Goal: Information Seeking & Learning: Learn about a topic

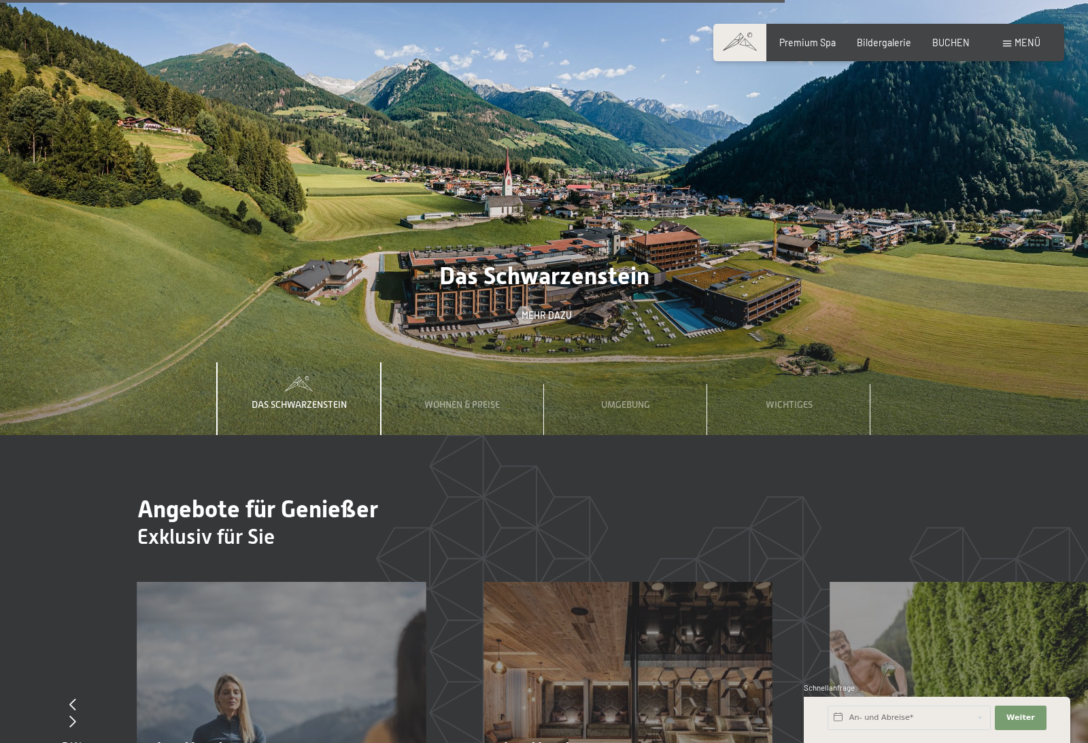
scroll to position [4284, 0]
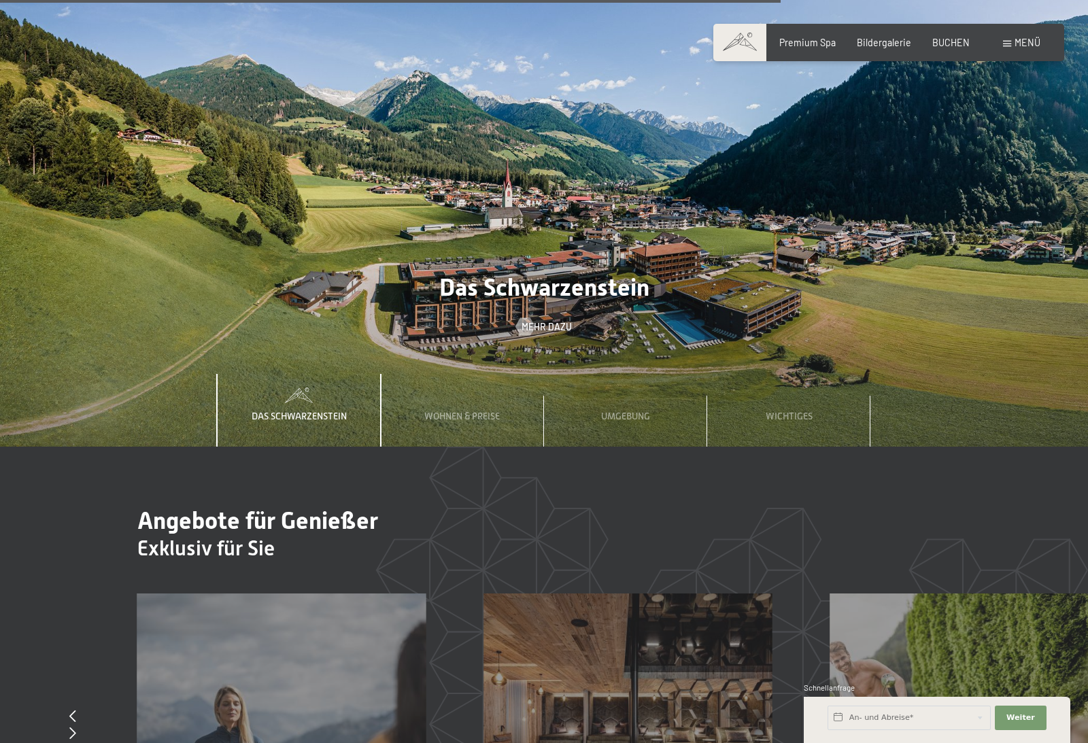
click at [877, 46] on span "Bildergalerie" at bounding box center [883, 43] width 54 height 12
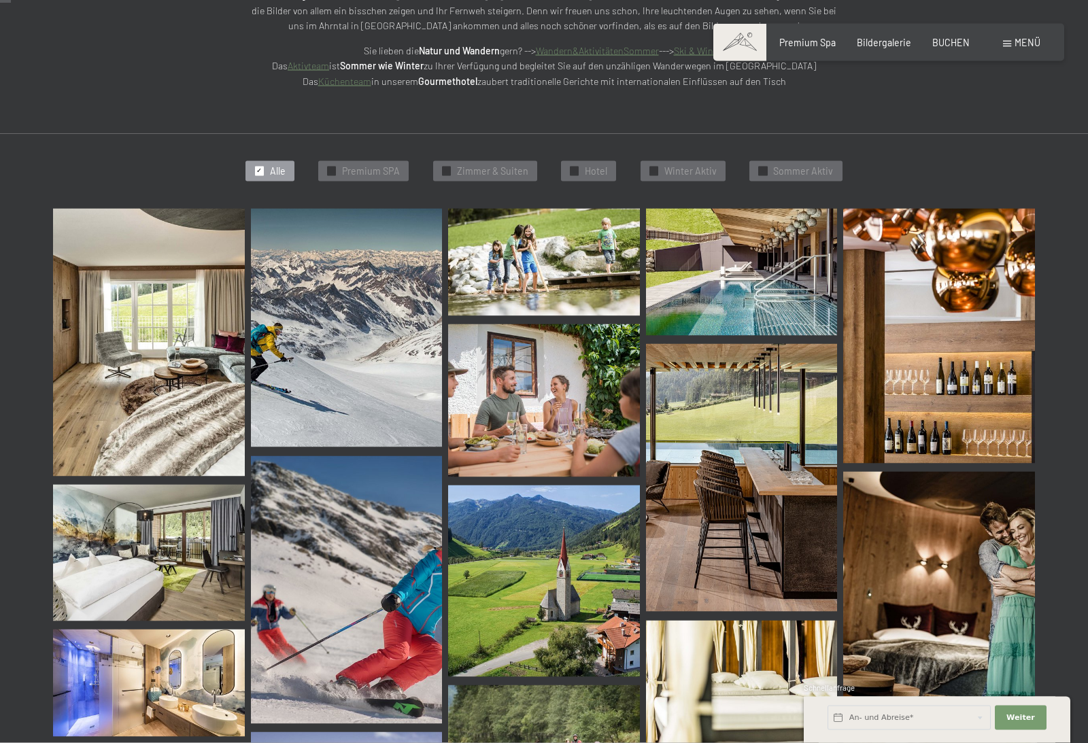
scroll to position [279, 0]
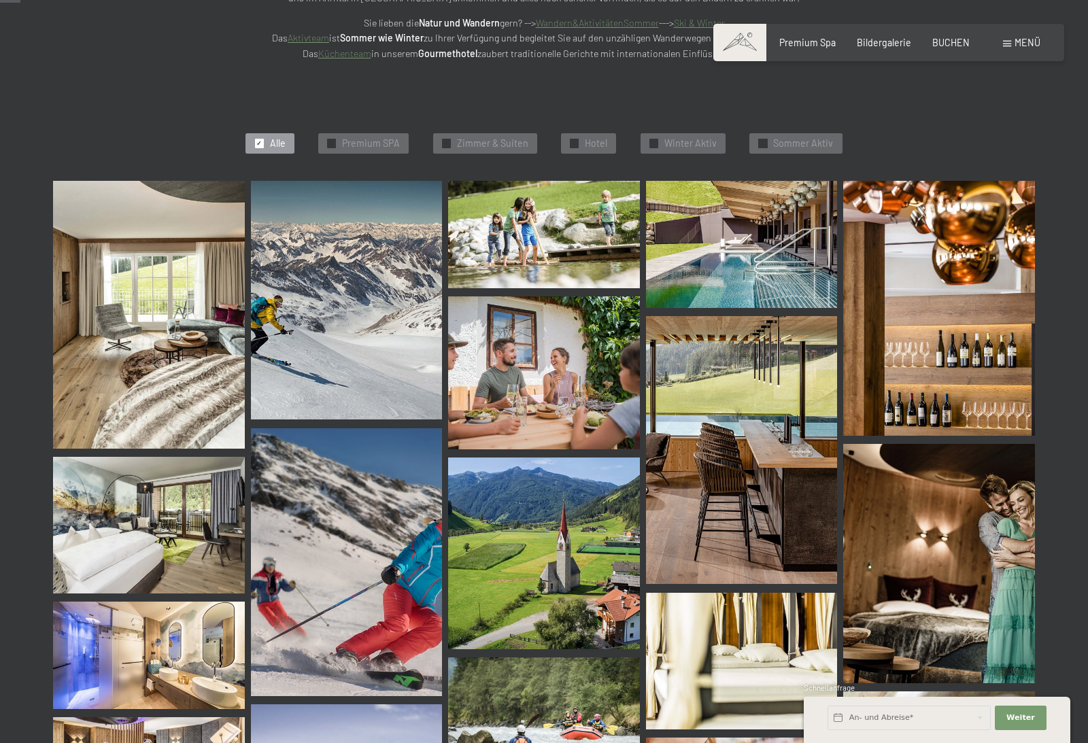
click at [116, 323] on img at bounding box center [148, 315] width 191 height 268
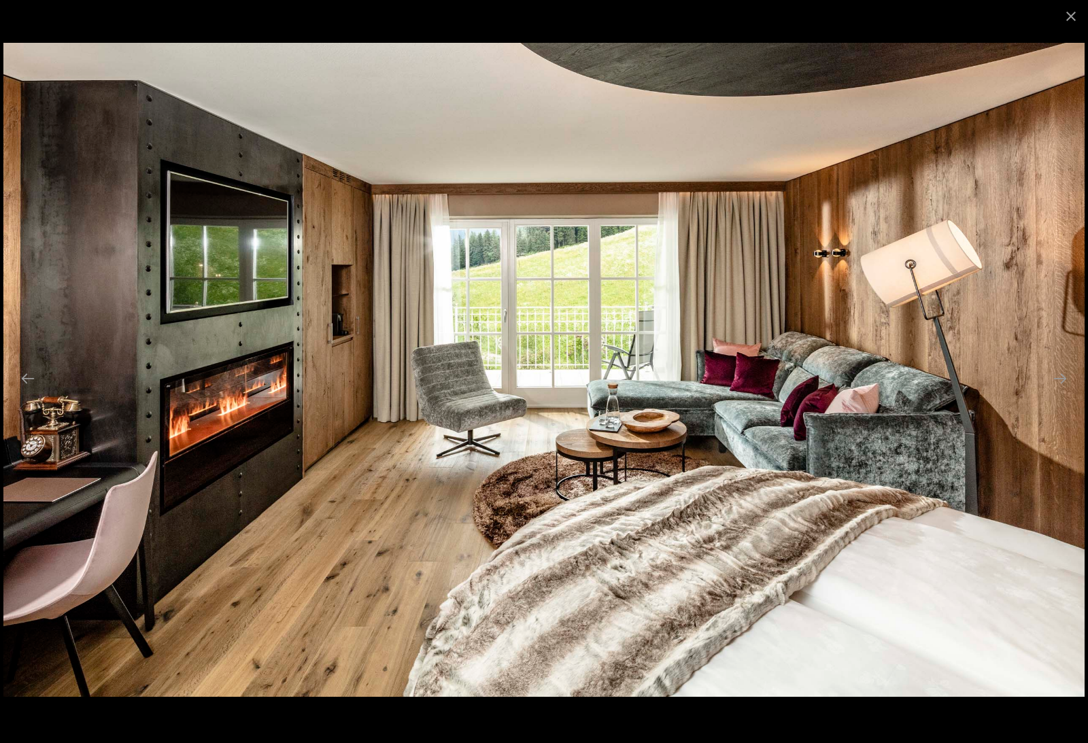
click at [1068, 392] on button "Next slide" at bounding box center [1059, 378] width 29 height 27
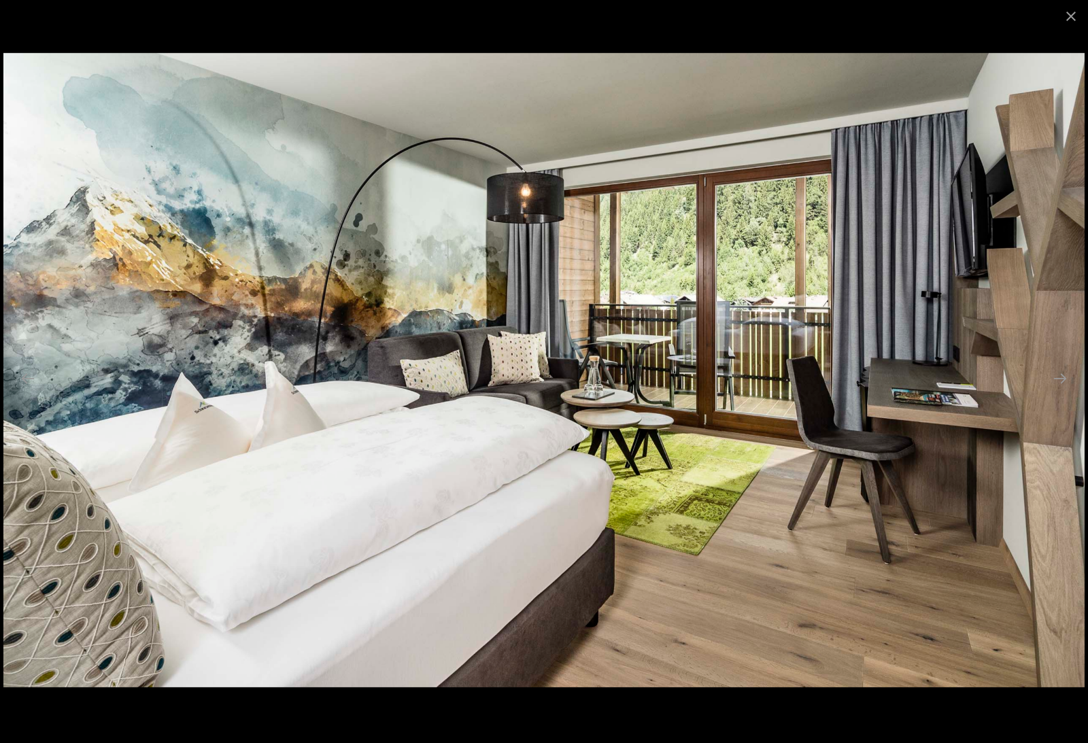
click at [1062, 392] on button "Next slide" at bounding box center [1059, 378] width 29 height 27
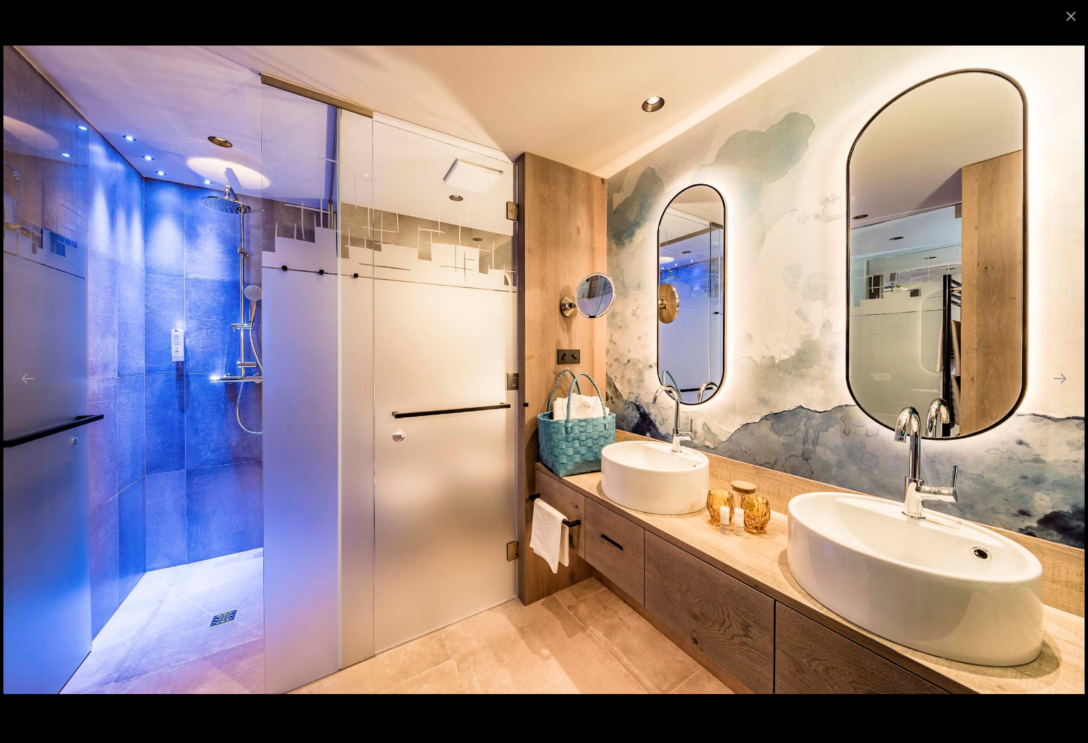
click at [1063, 392] on button "Next slide" at bounding box center [1059, 378] width 29 height 27
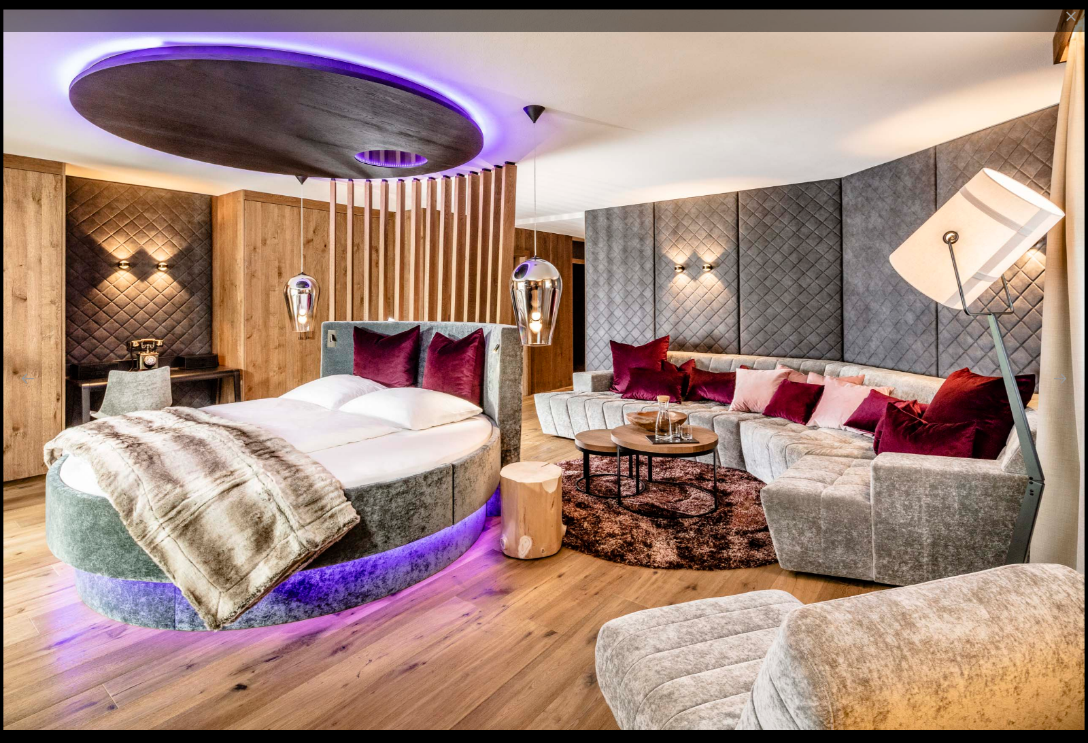
click at [1062, 392] on button "Next slide" at bounding box center [1059, 378] width 29 height 27
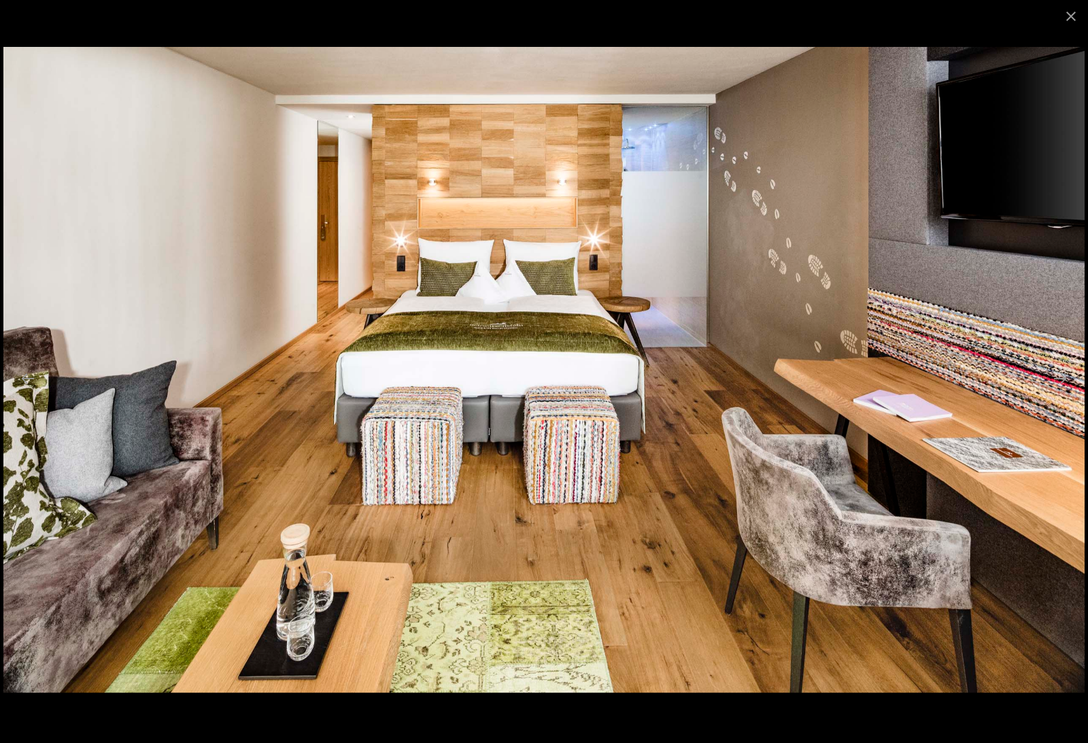
click at [1065, 392] on button "Next slide" at bounding box center [1059, 378] width 29 height 27
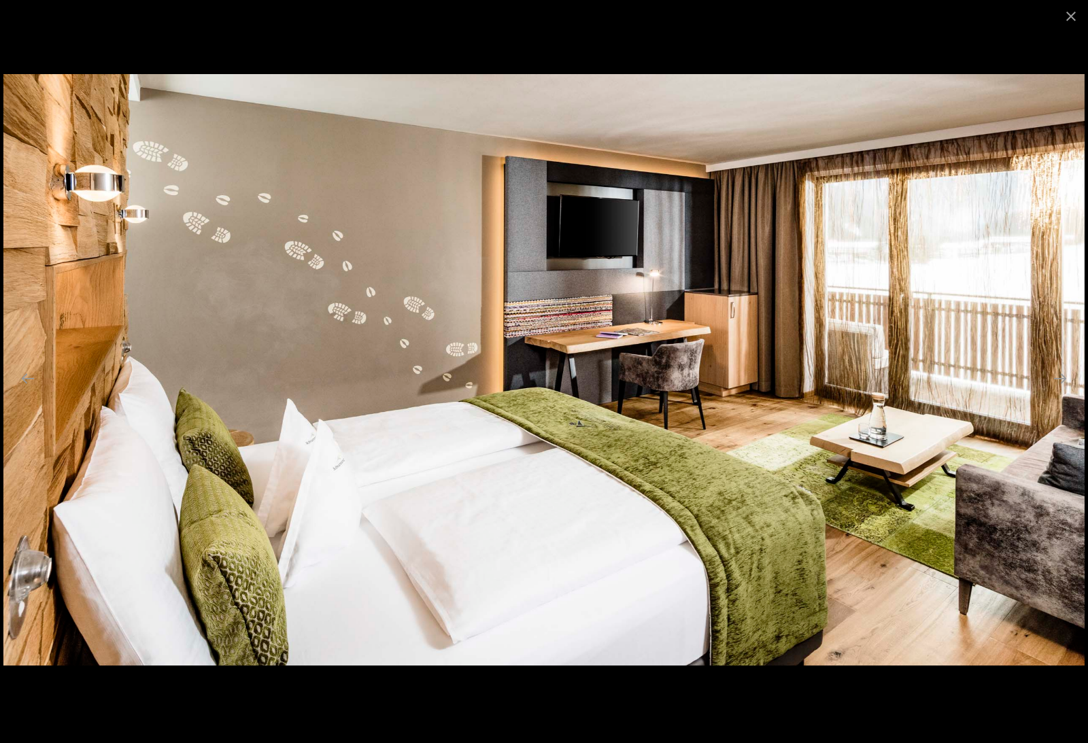
click at [1069, 392] on button "Next slide" at bounding box center [1059, 378] width 29 height 27
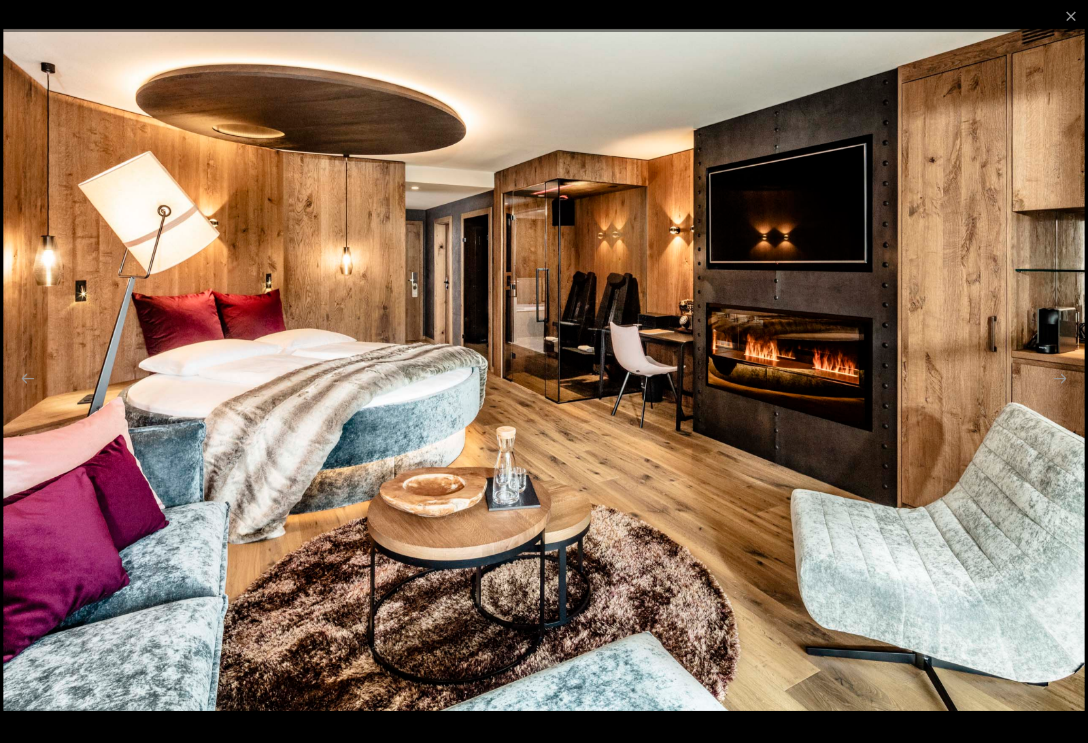
click at [1066, 392] on button "Next slide" at bounding box center [1059, 378] width 29 height 27
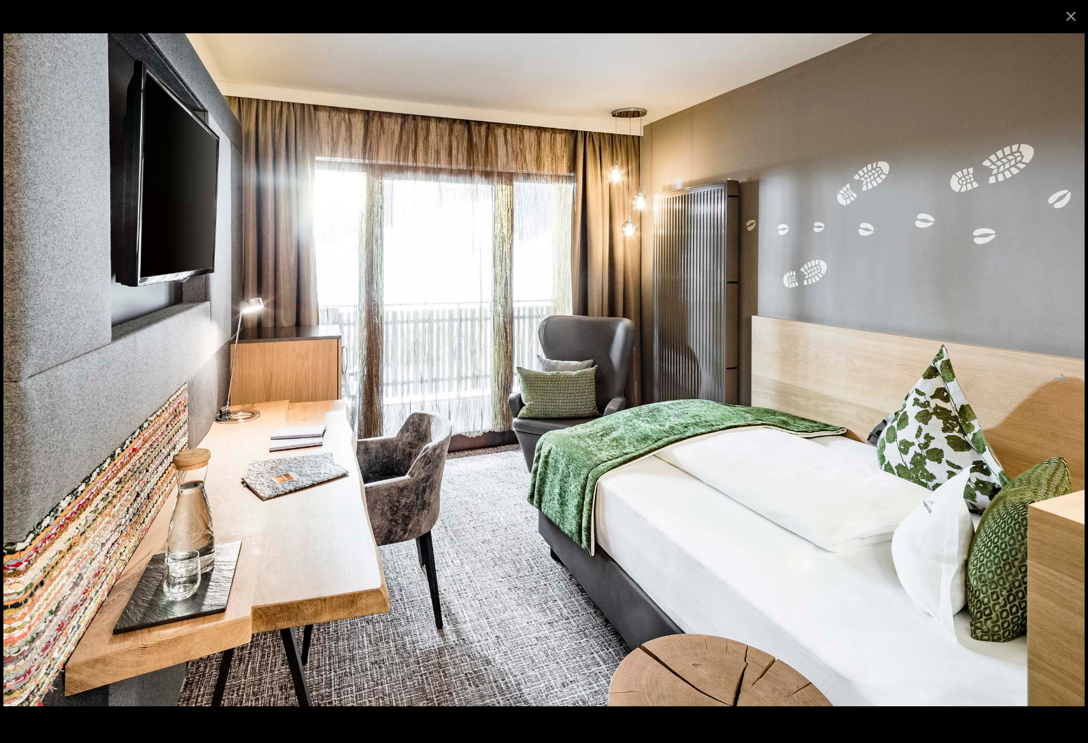
click at [1065, 392] on button "Next slide" at bounding box center [1059, 378] width 29 height 27
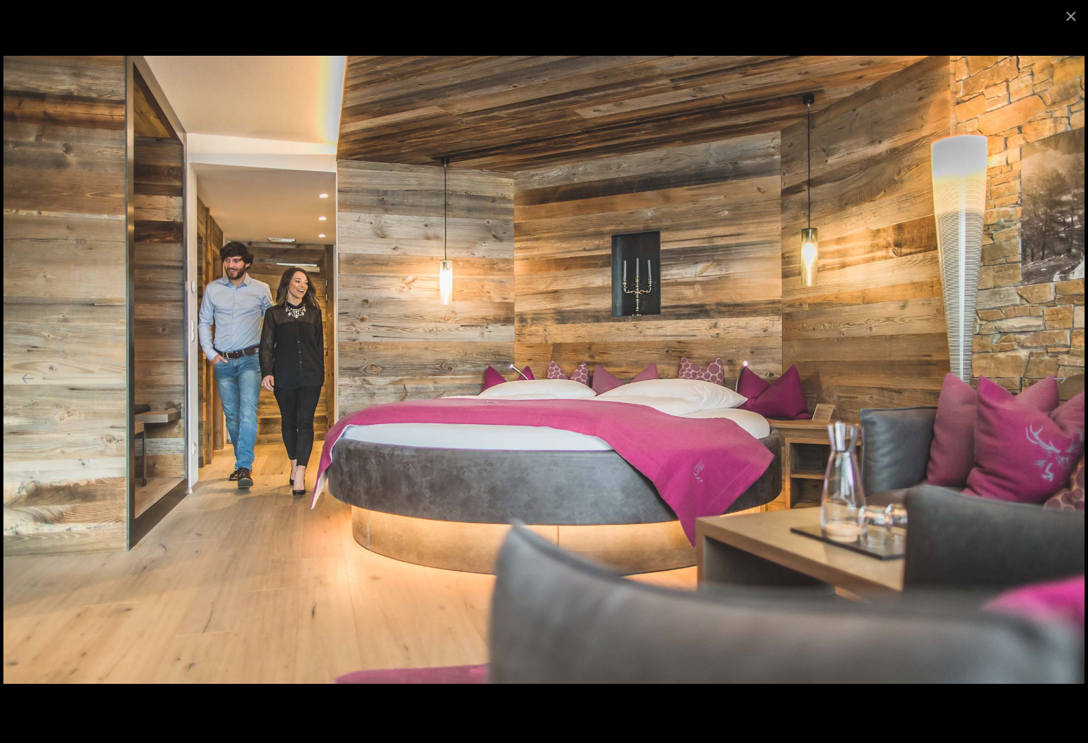
click at [1067, 392] on button "Next slide" at bounding box center [1059, 378] width 29 height 27
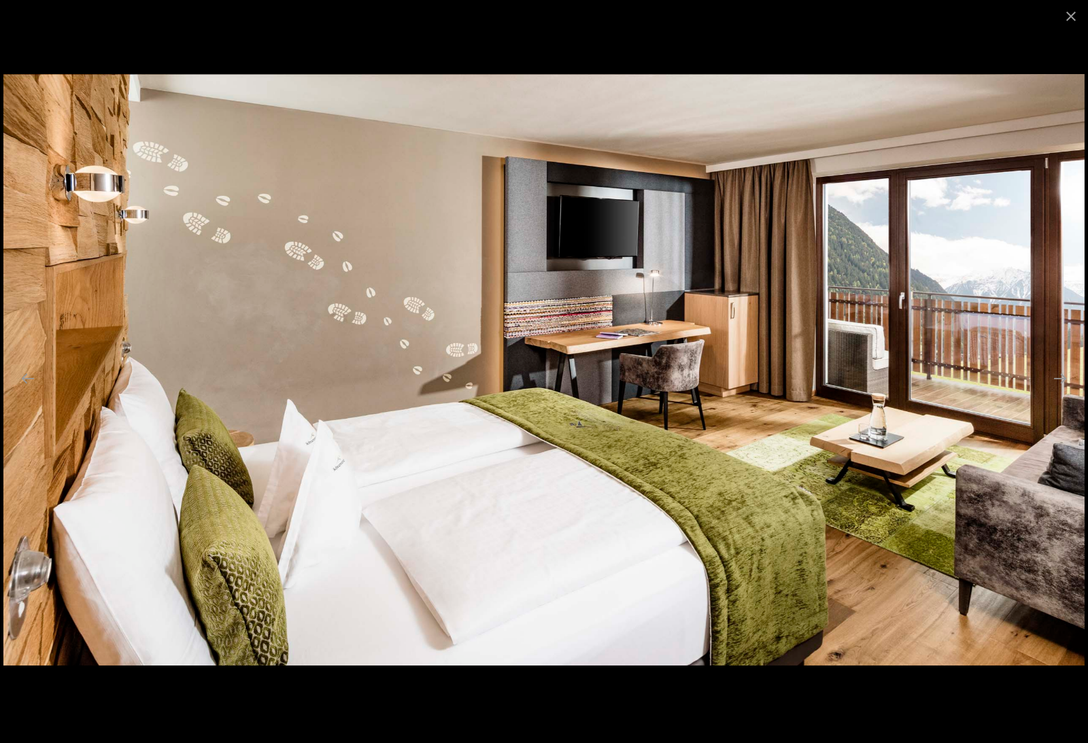
click at [1066, 392] on button "Next slide" at bounding box center [1059, 378] width 29 height 27
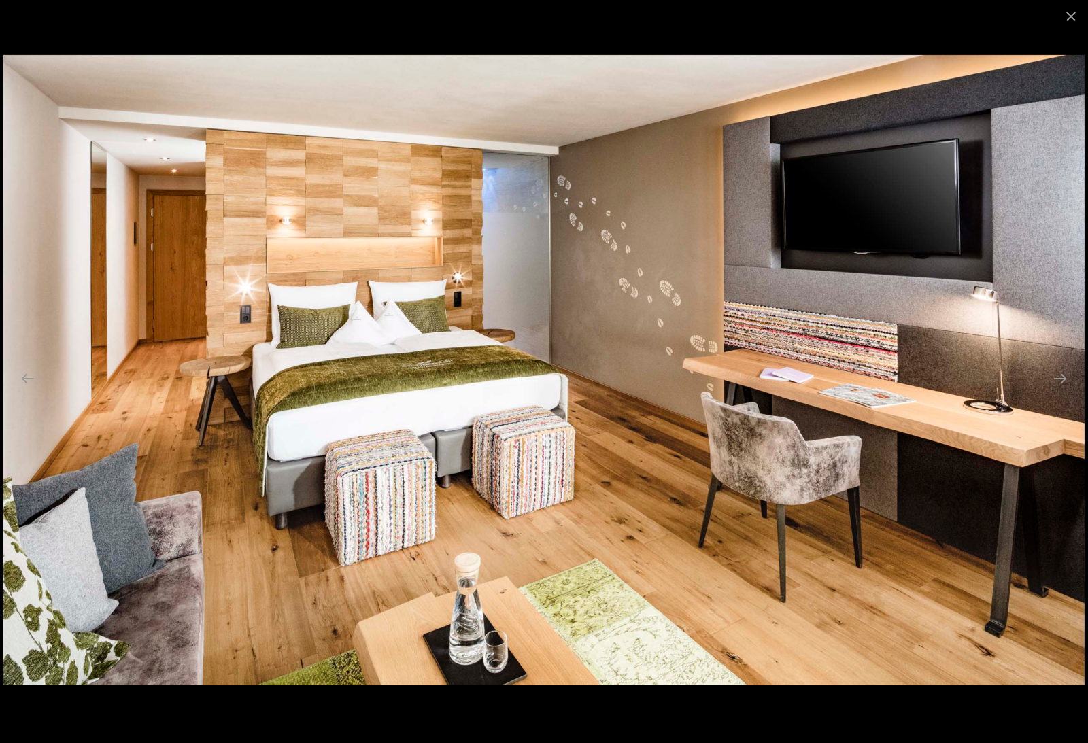
click at [1064, 392] on button "Next slide" at bounding box center [1059, 378] width 29 height 27
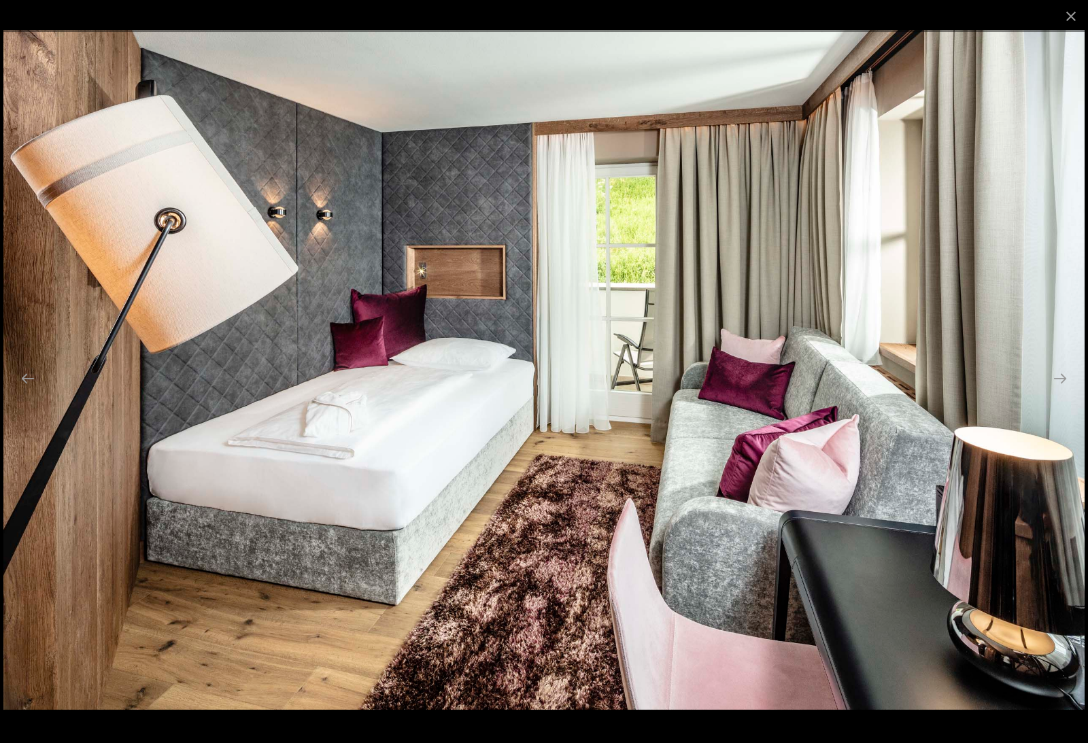
click at [1066, 392] on button "Next slide" at bounding box center [1059, 378] width 29 height 27
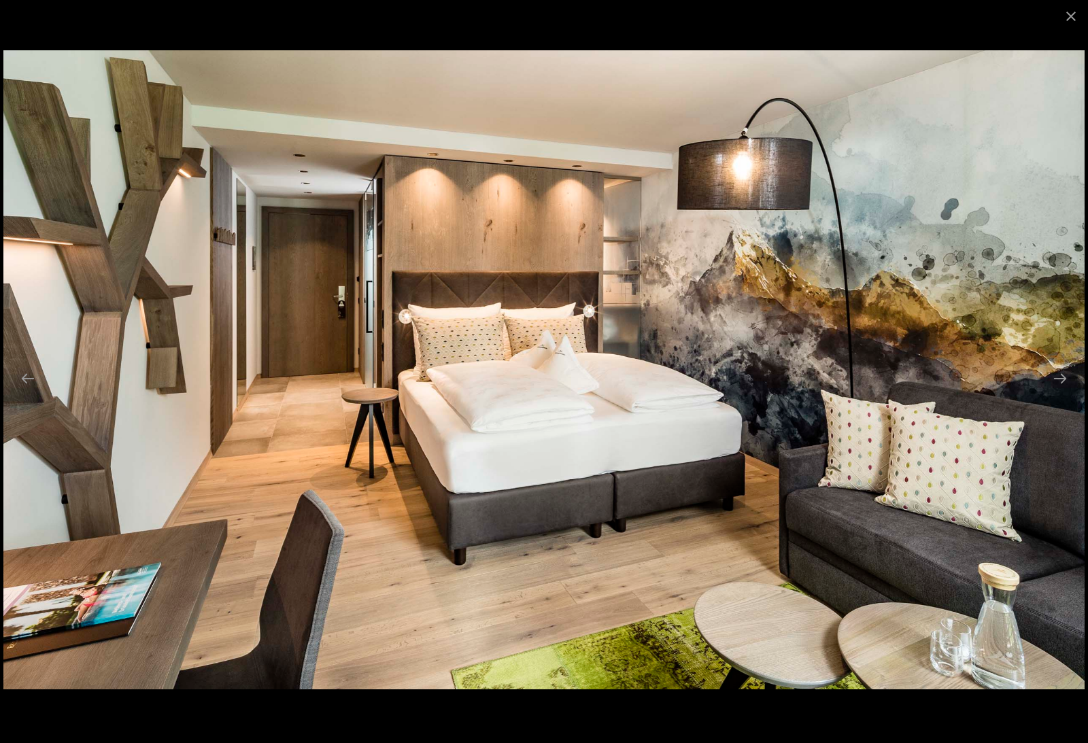
click at [1064, 392] on button "Next slide" at bounding box center [1059, 378] width 29 height 27
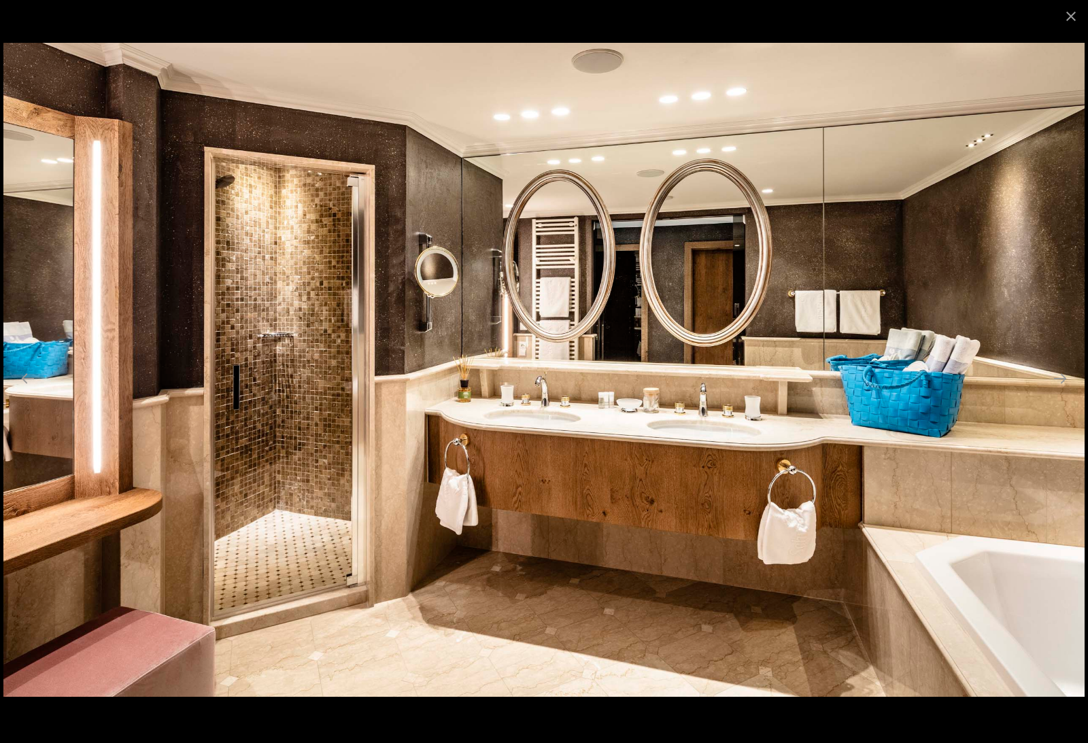
click at [1065, 392] on button "Next slide" at bounding box center [1059, 378] width 29 height 27
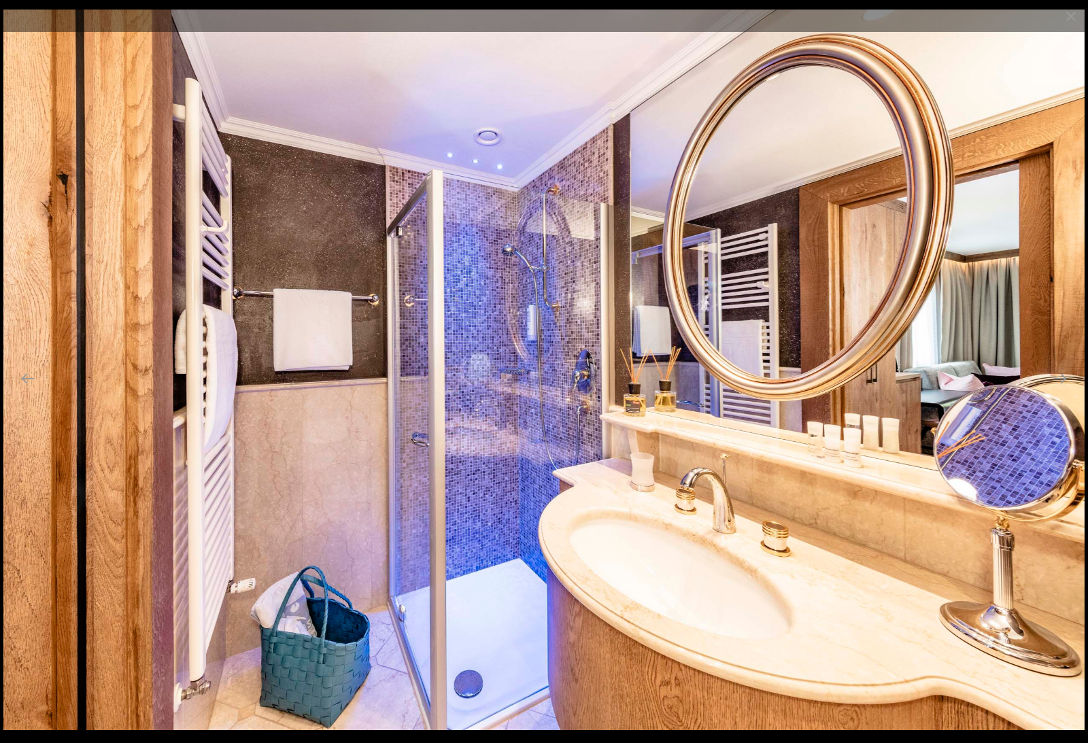
click at [1064, 392] on button "Next slide" at bounding box center [1059, 378] width 29 height 27
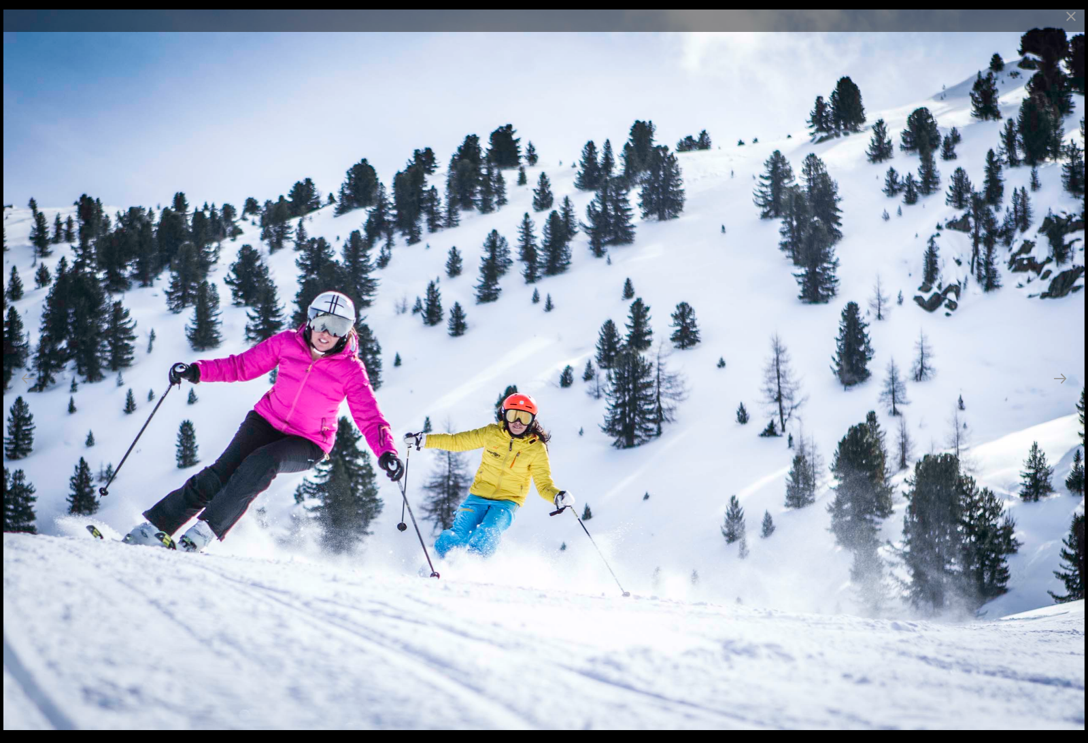
click at [1062, 392] on button "Next slide" at bounding box center [1059, 378] width 29 height 27
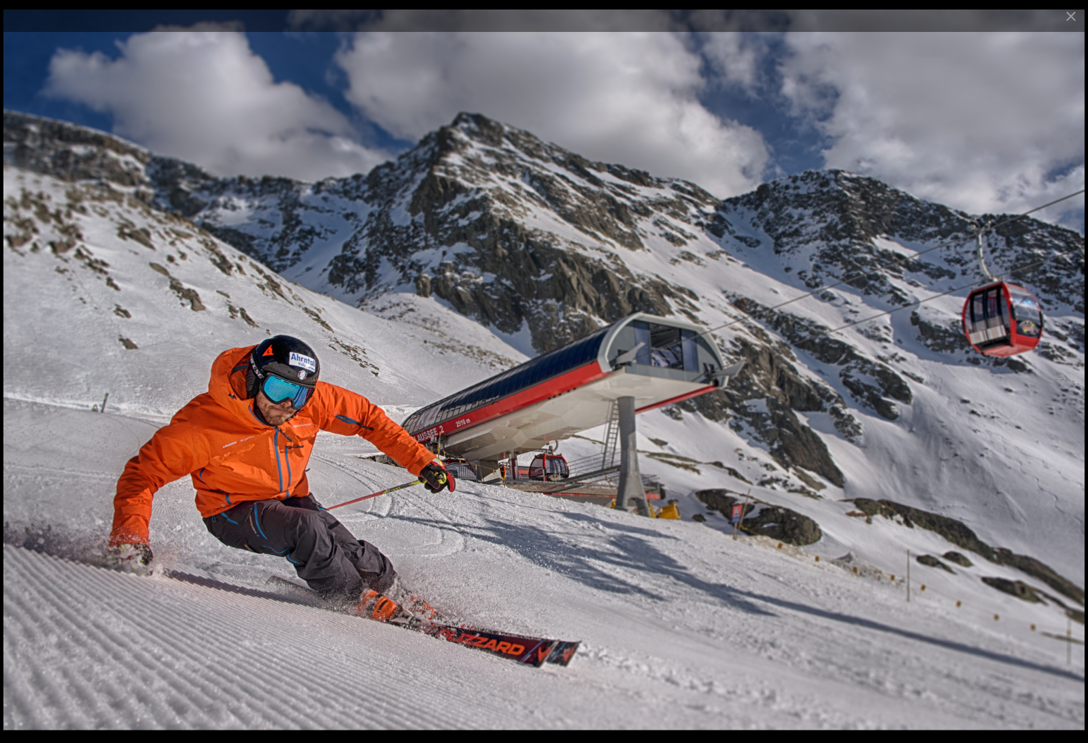
click at [1062, 392] on button "Next slide" at bounding box center [1059, 378] width 29 height 27
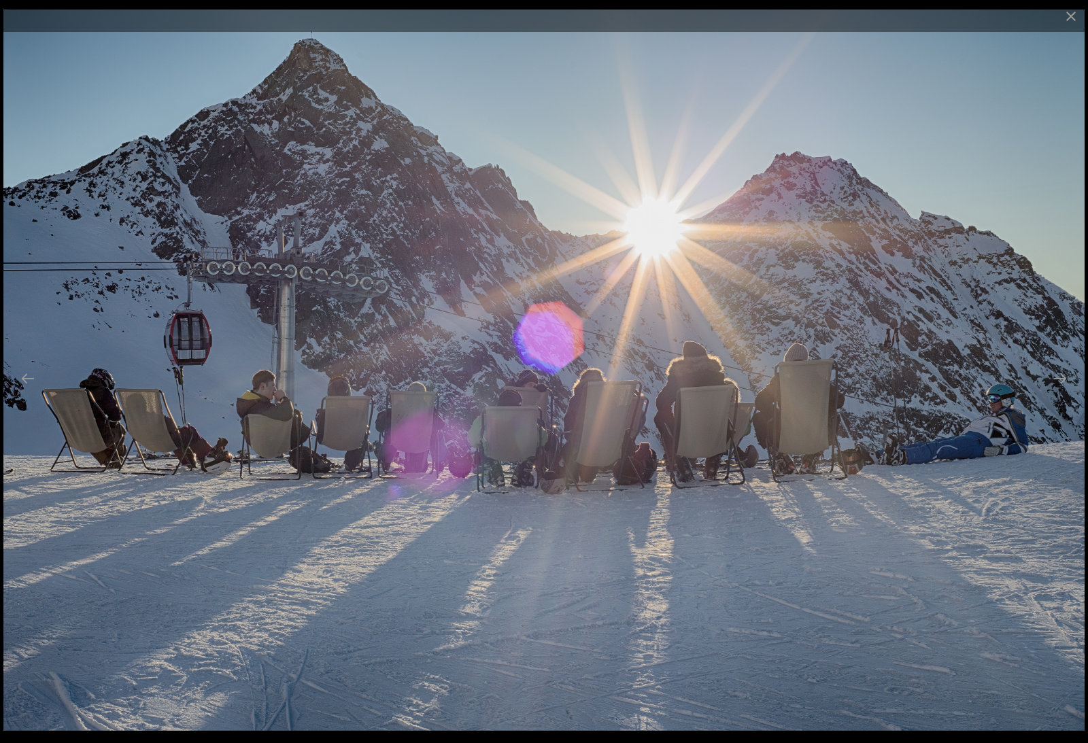
click at [1064, 392] on button "Next slide" at bounding box center [1059, 378] width 29 height 27
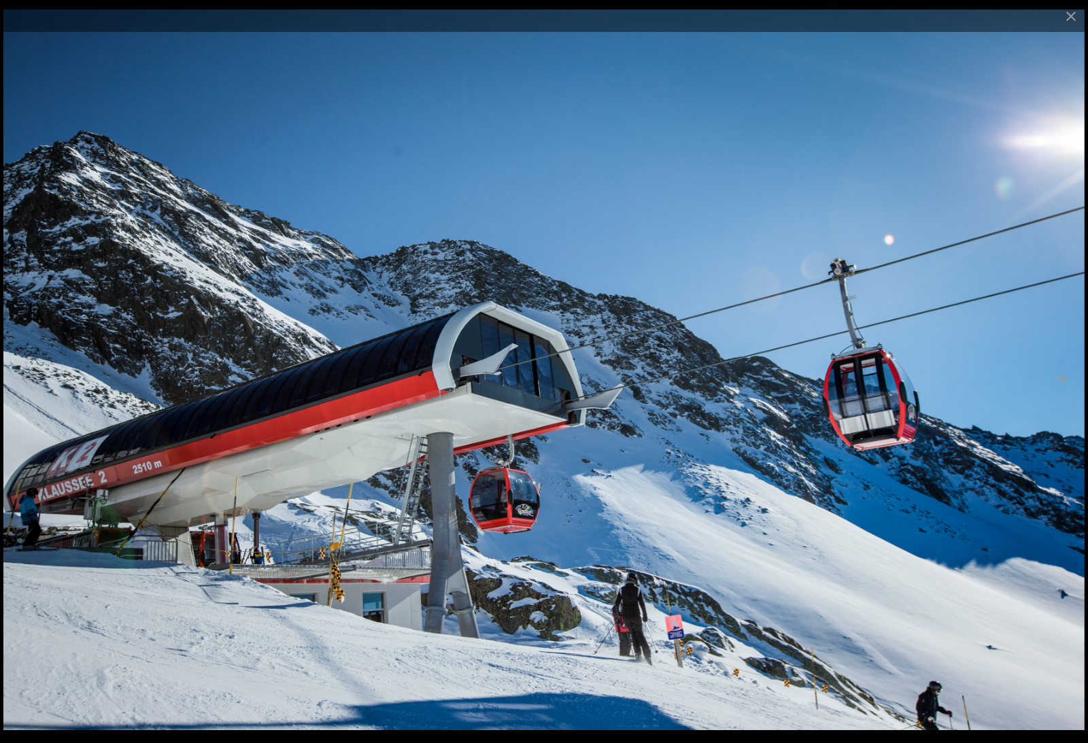
click at [1064, 392] on button "Next slide" at bounding box center [1059, 378] width 29 height 27
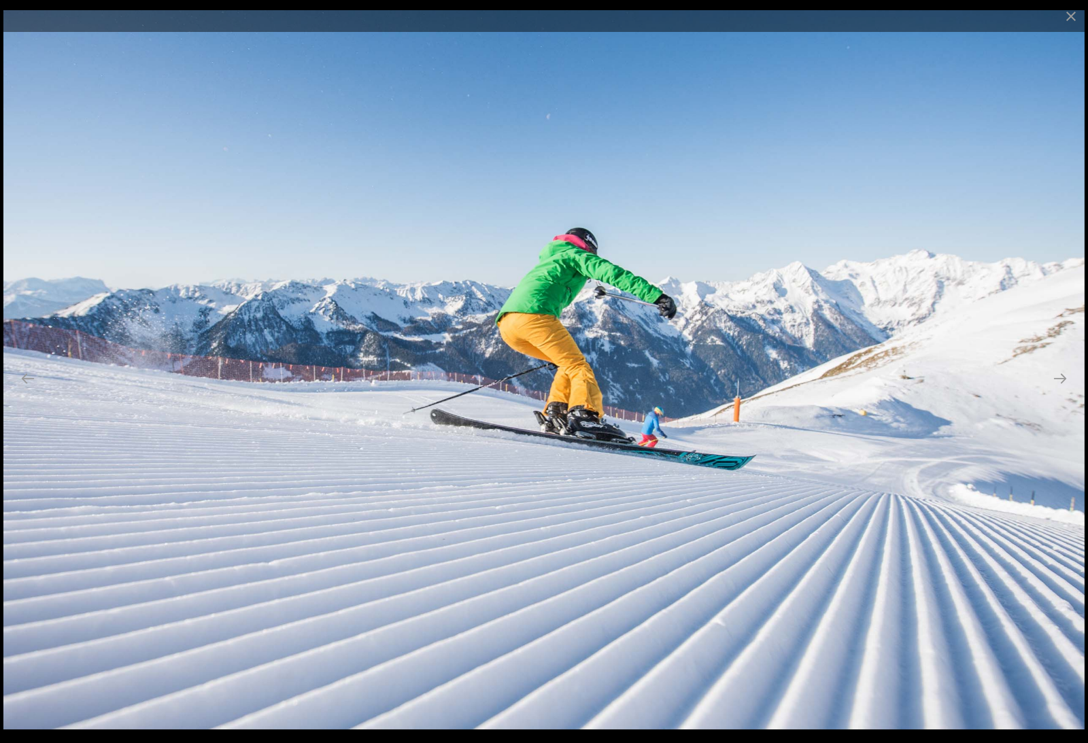
click at [1064, 392] on button "Next slide" at bounding box center [1059, 378] width 29 height 27
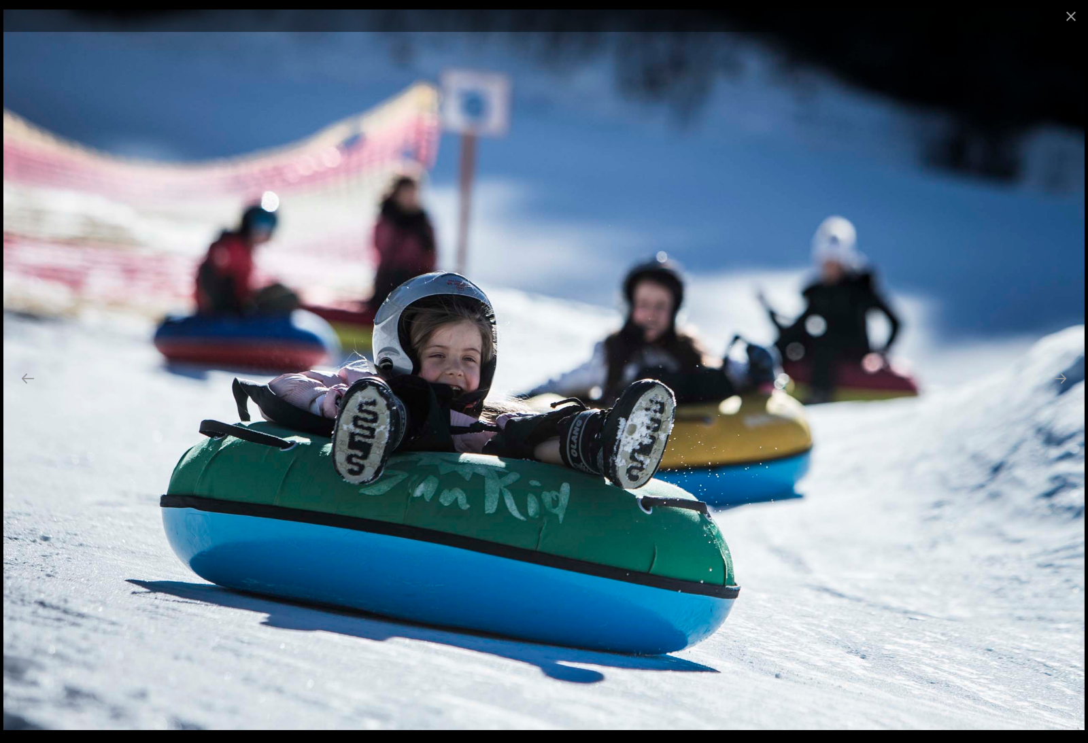
click at [1064, 392] on button "Next slide" at bounding box center [1059, 378] width 29 height 27
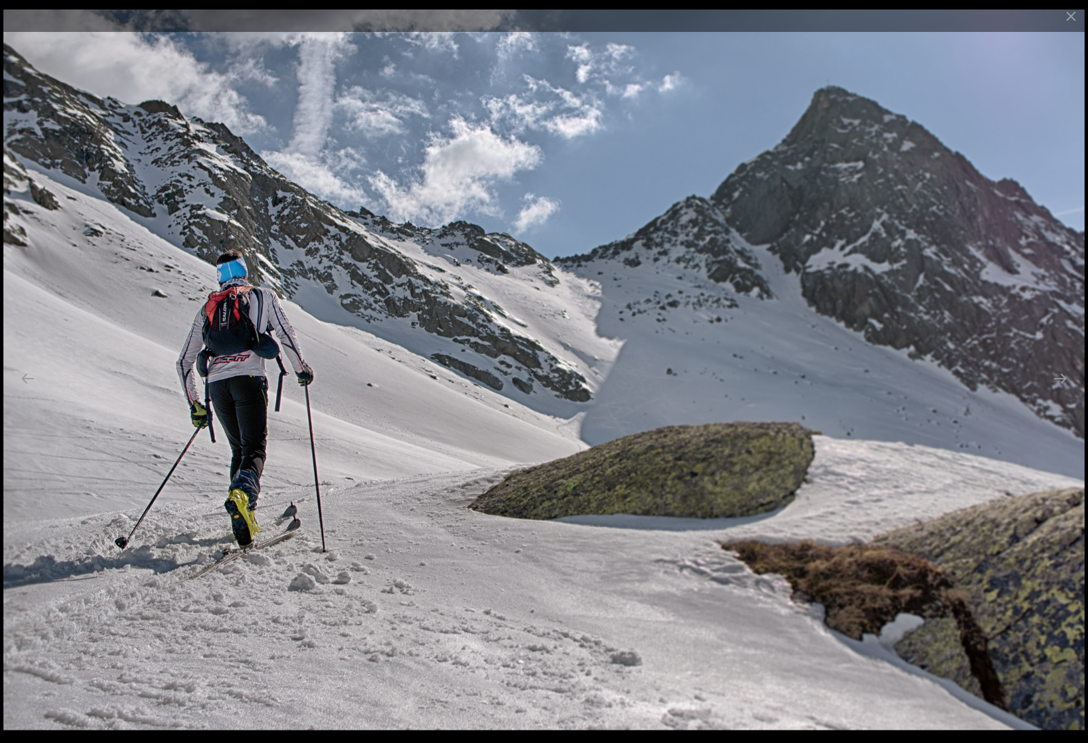
click at [1064, 392] on button "Next slide" at bounding box center [1059, 378] width 29 height 27
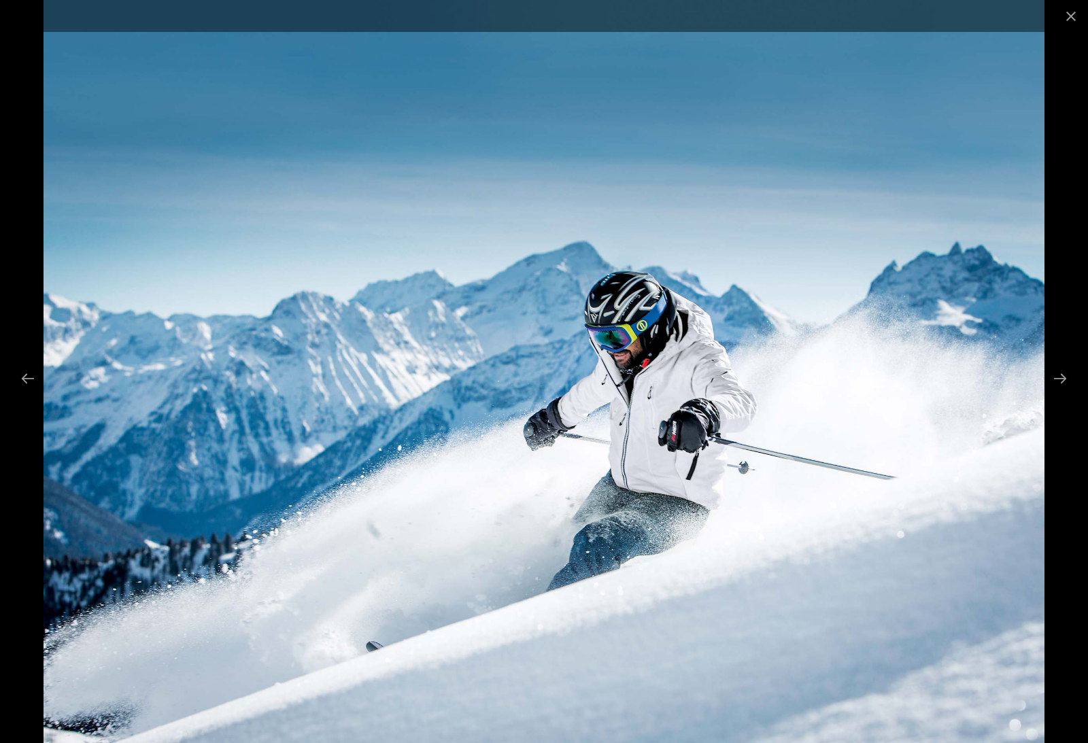
click at [1065, 392] on button "Next slide" at bounding box center [1059, 378] width 29 height 27
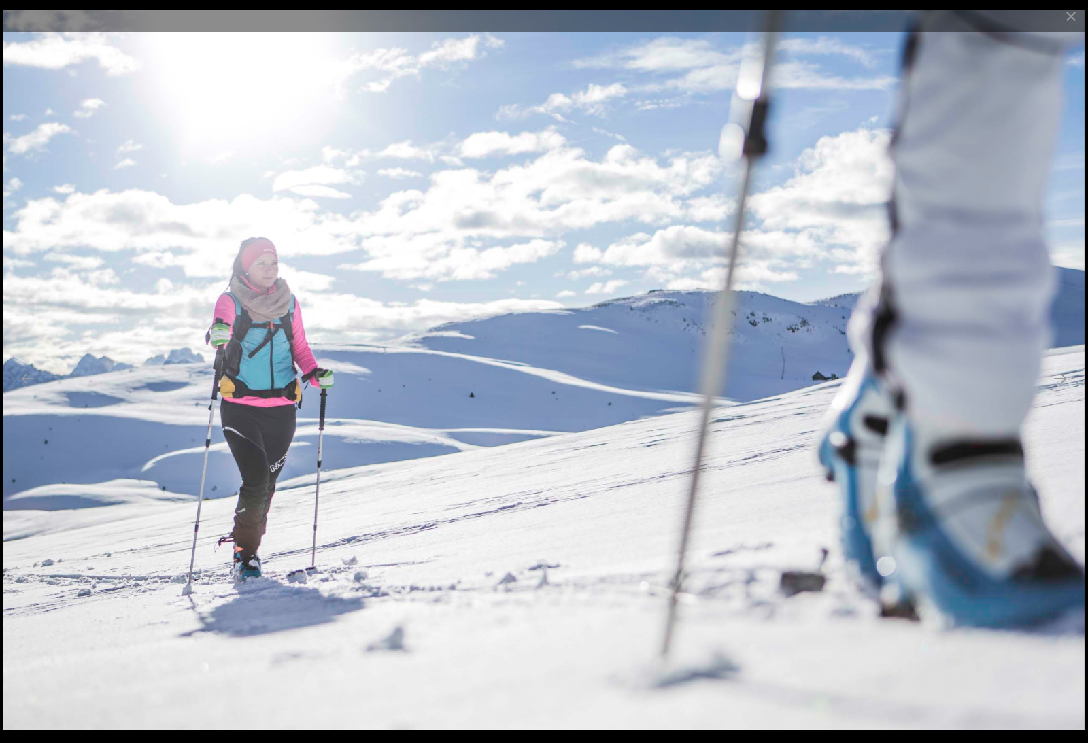
click at [1066, 392] on button "Next slide" at bounding box center [1059, 378] width 29 height 27
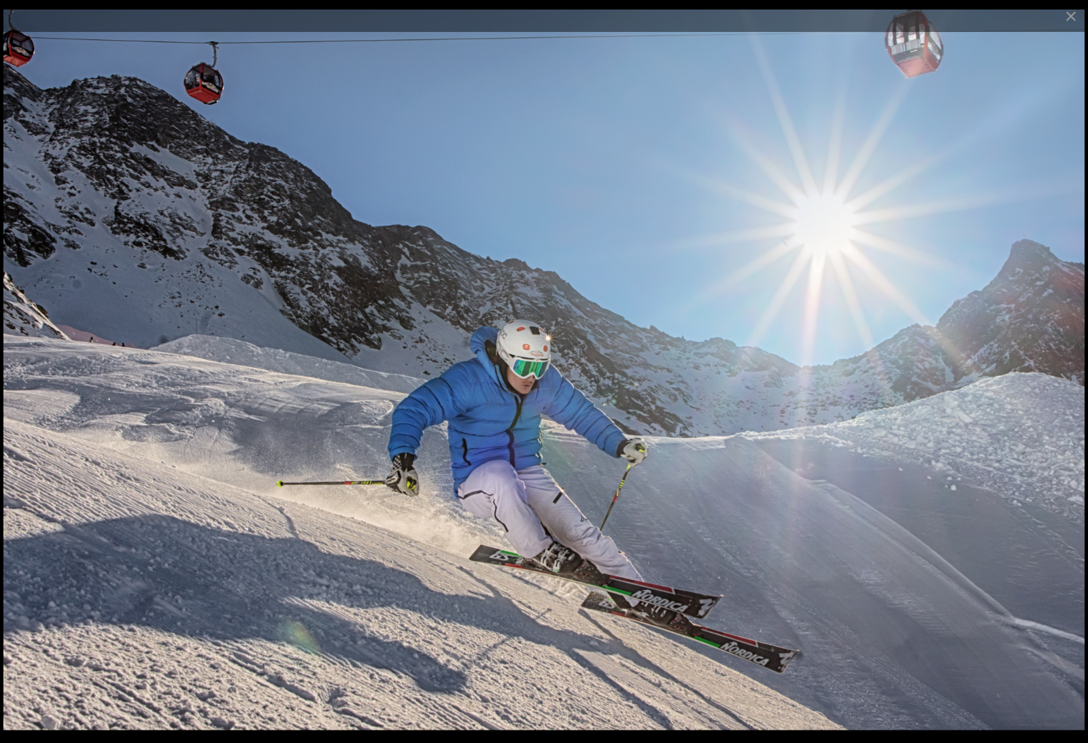
click at [1064, 392] on button "Next slide" at bounding box center [1059, 378] width 29 height 27
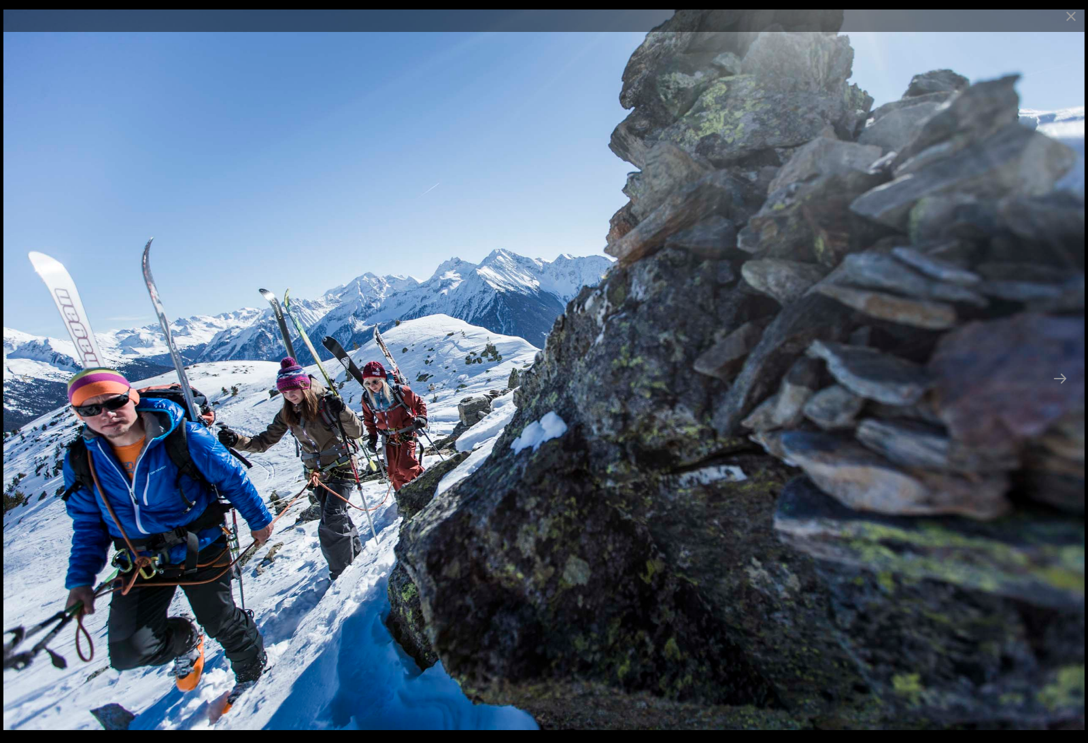
click at [1064, 392] on button "Next slide" at bounding box center [1059, 378] width 29 height 27
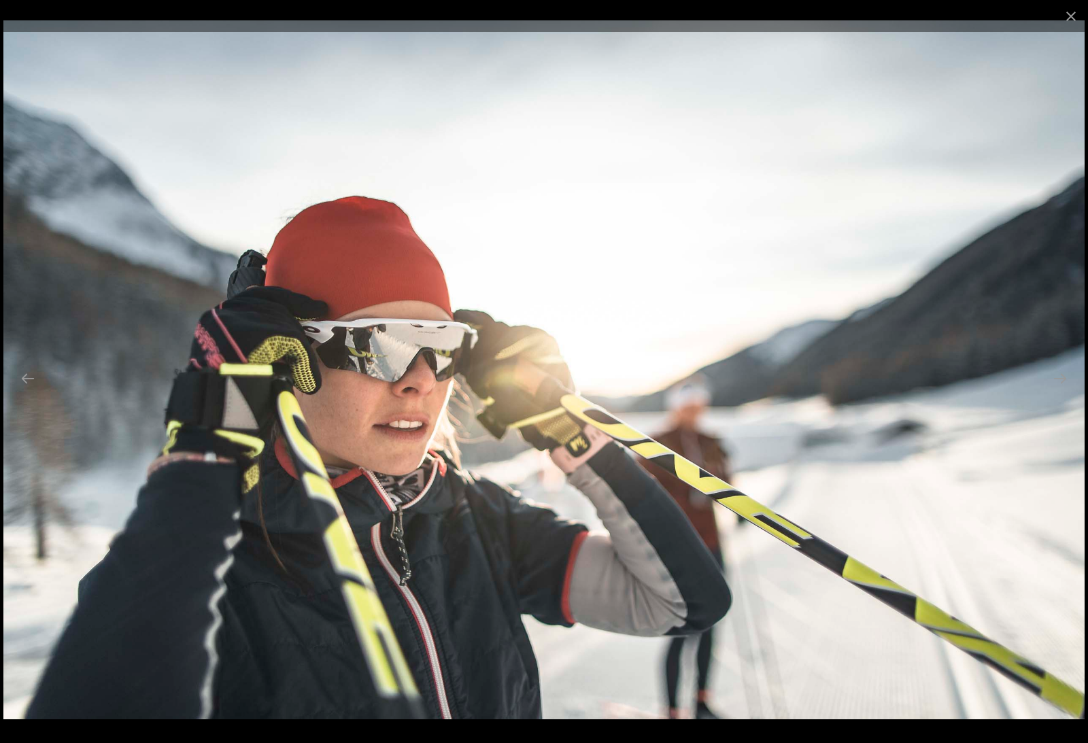
click at [1064, 392] on button "Next slide" at bounding box center [1059, 378] width 29 height 27
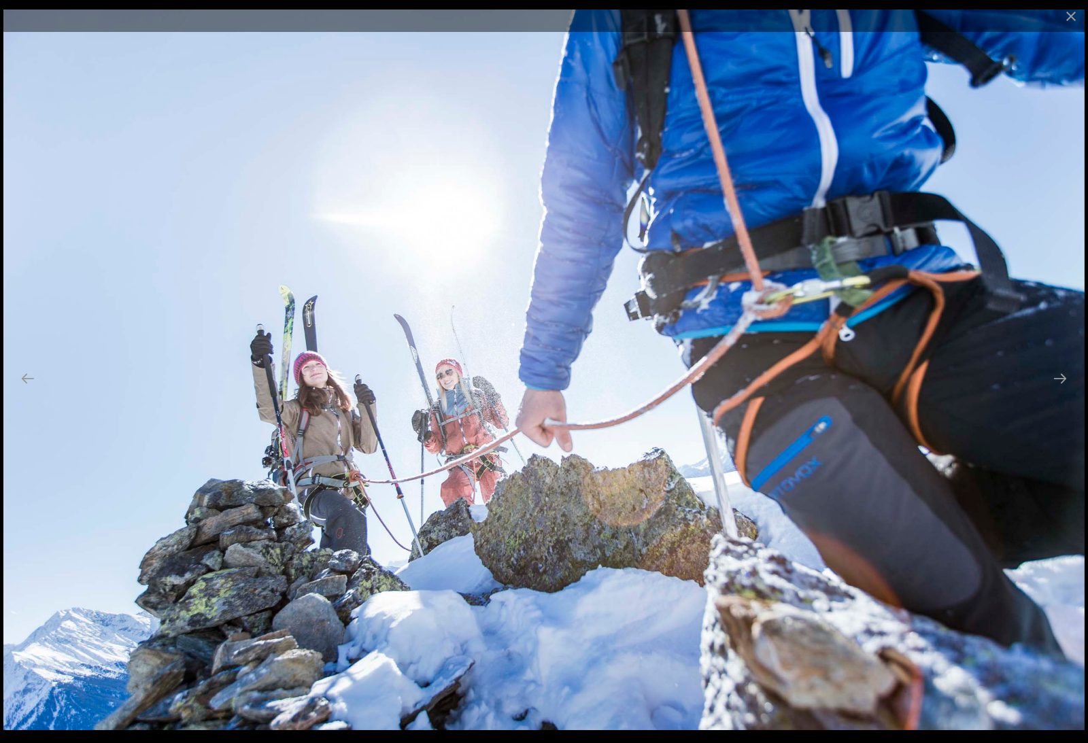
click at [1065, 392] on button "Next slide" at bounding box center [1059, 378] width 29 height 27
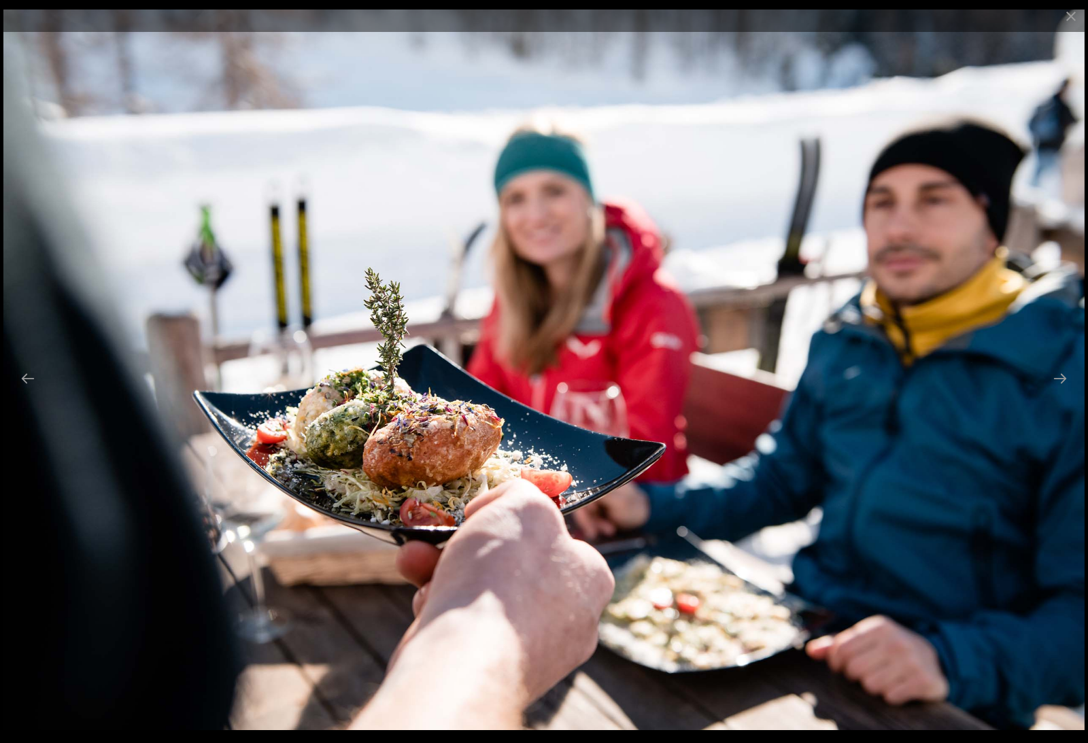
click at [1066, 392] on button "Next slide" at bounding box center [1059, 378] width 29 height 27
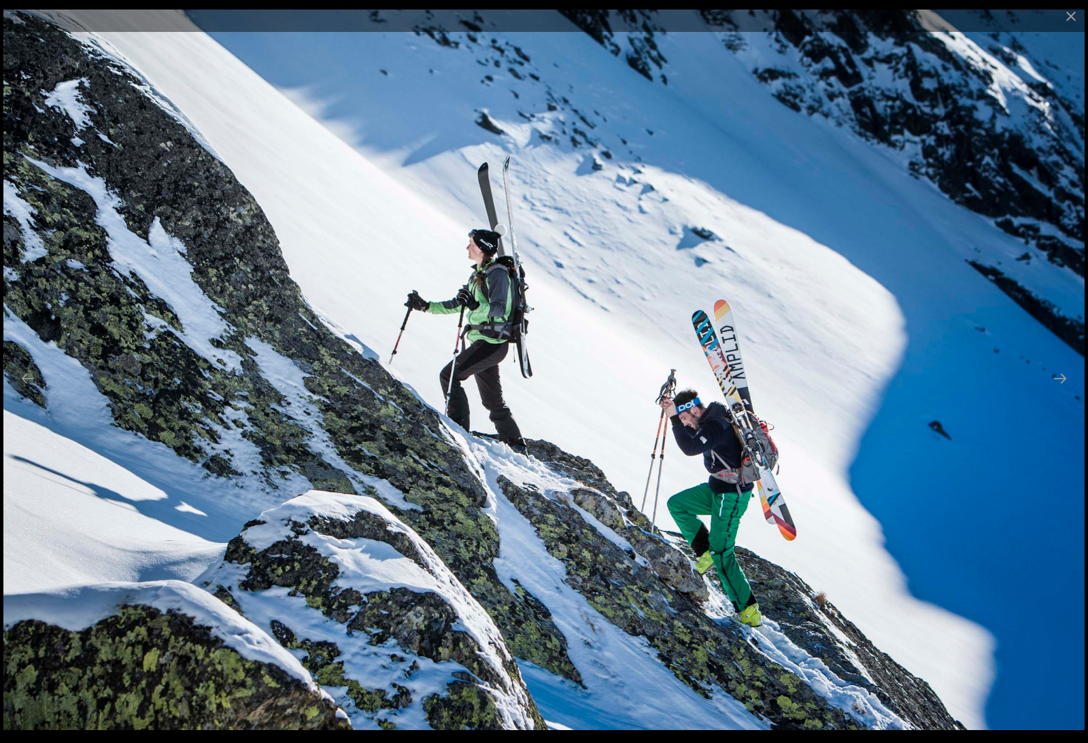
click at [1067, 392] on button "Next slide" at bounding box center [1059, 378] width 29 height 27
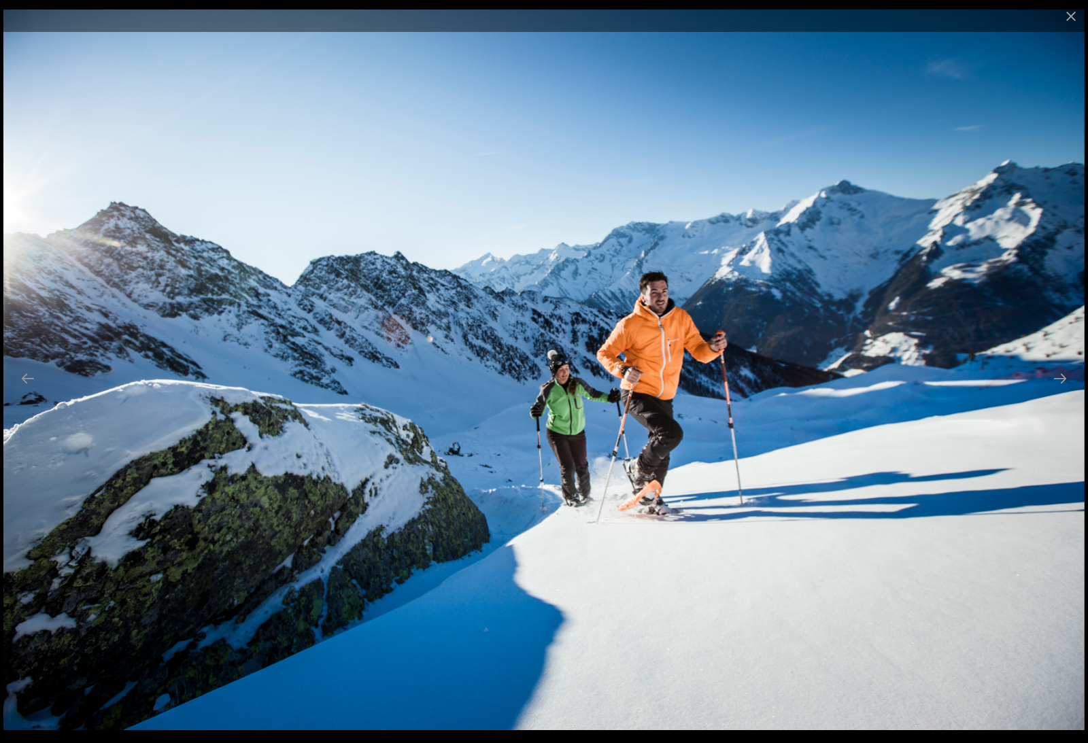
click at [1064, 392] on button "Next slide" at bounding box center [1059, 378] width 29 height 27
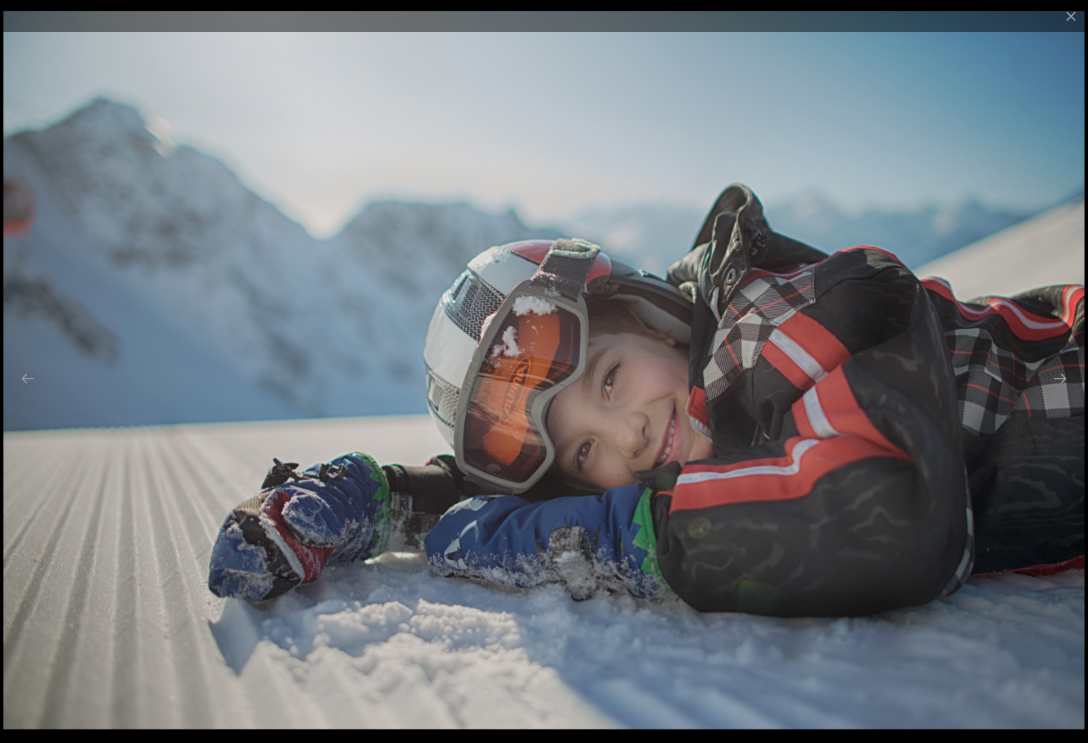
click at [1066, 392] on button "Next slide" at bounding box center [1059, 378] width 29 height 27
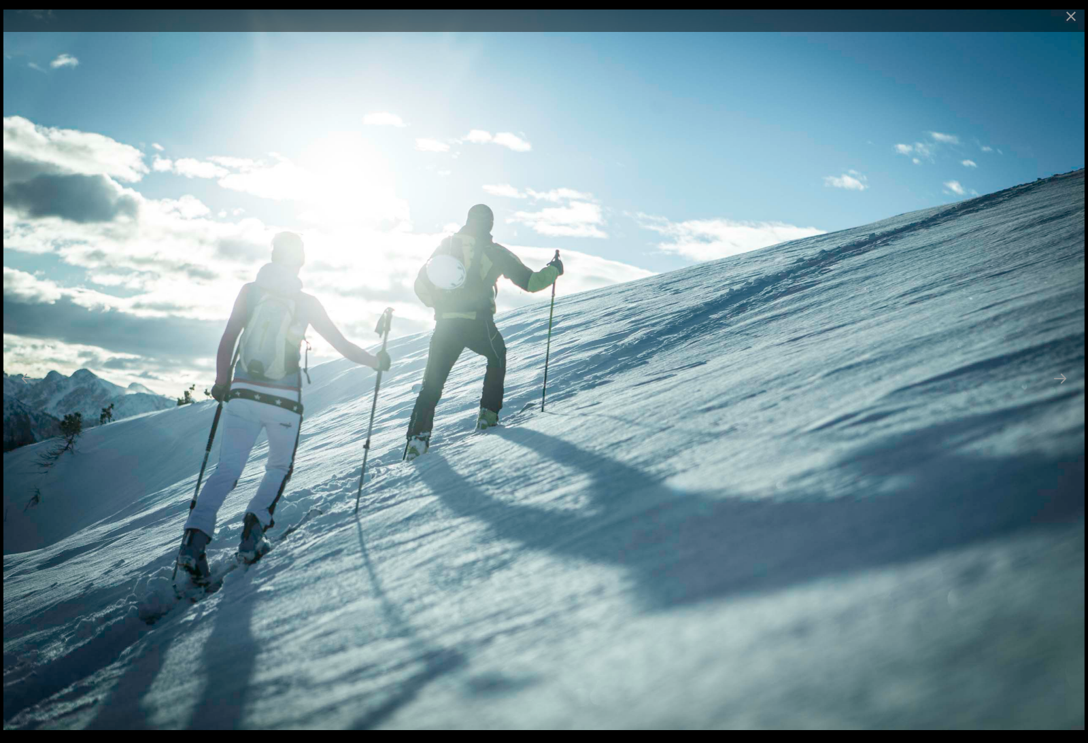
click at [1064, 392] on button "Next slide" at bounding box center [1059, 378] width 29 height 27
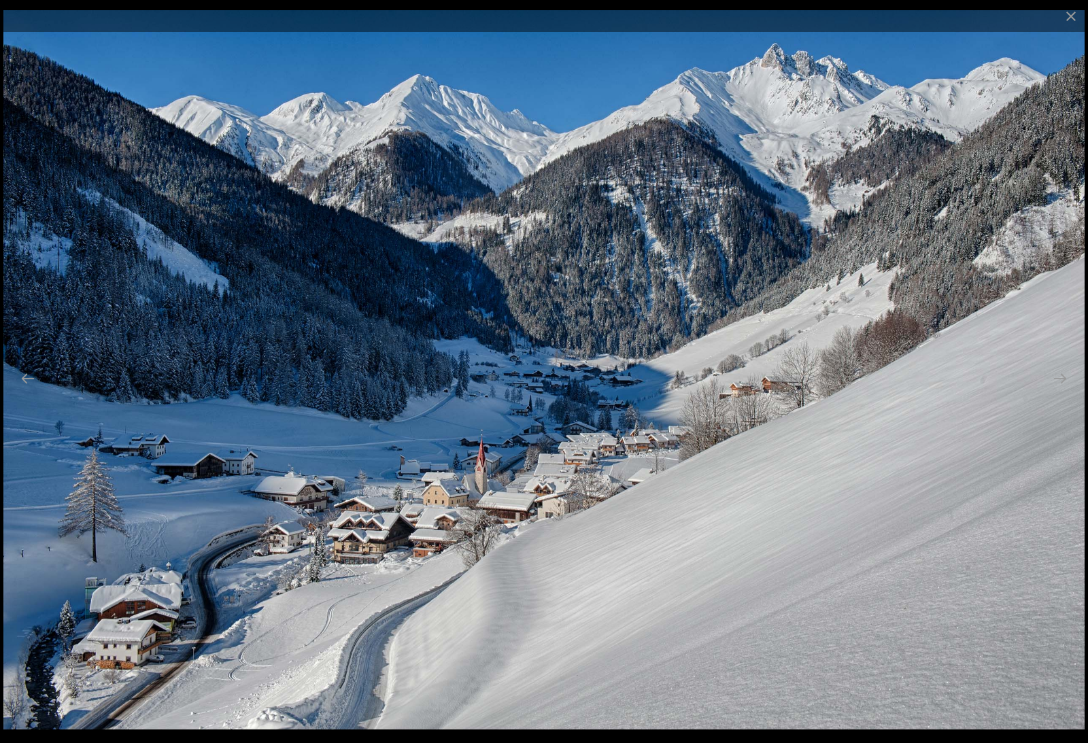
click at [1065, 392] on button "Next slide" at bounding box center [1059, 378] width 29 height 27
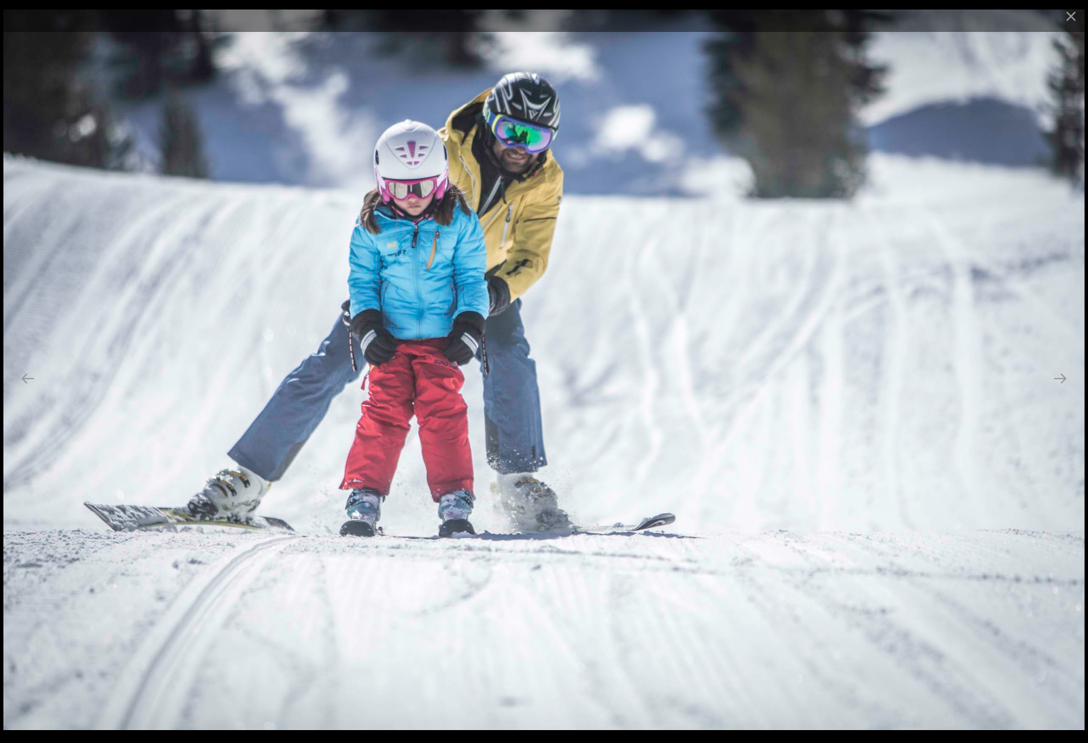
click at [1065, 392] on button "Next slide" at bounding box center [1059, 378] width 29 height 27
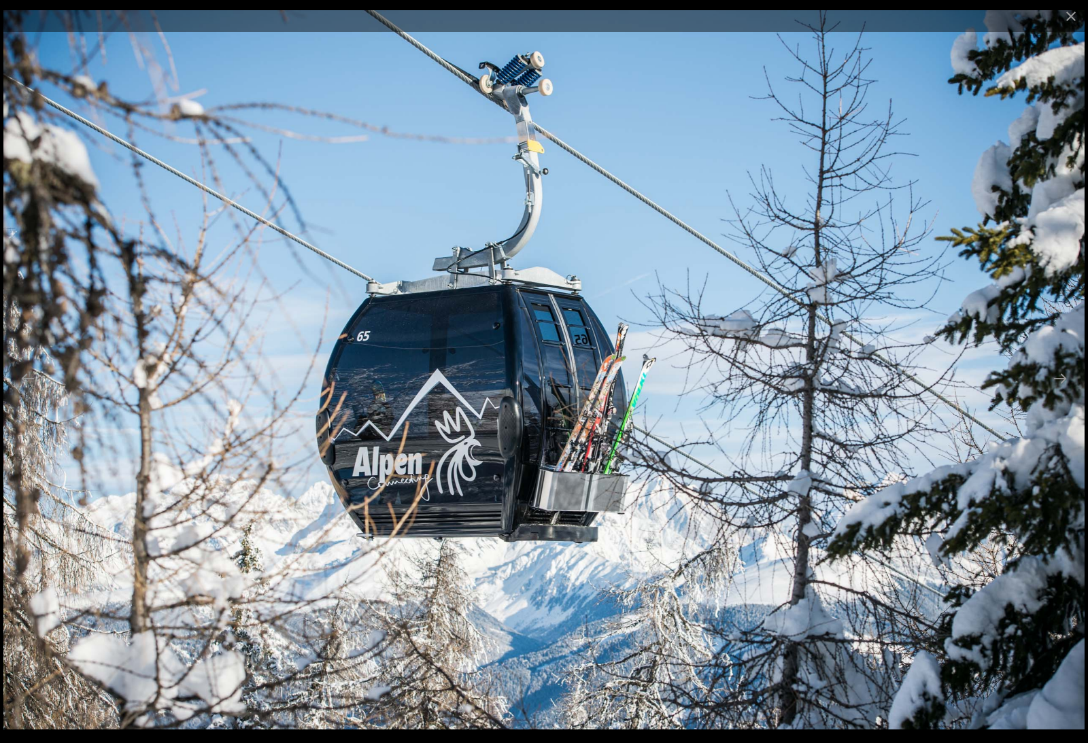
click at [1064, 392] on button "Next slide" at bounding box center [1059, 378] width 29 height 27
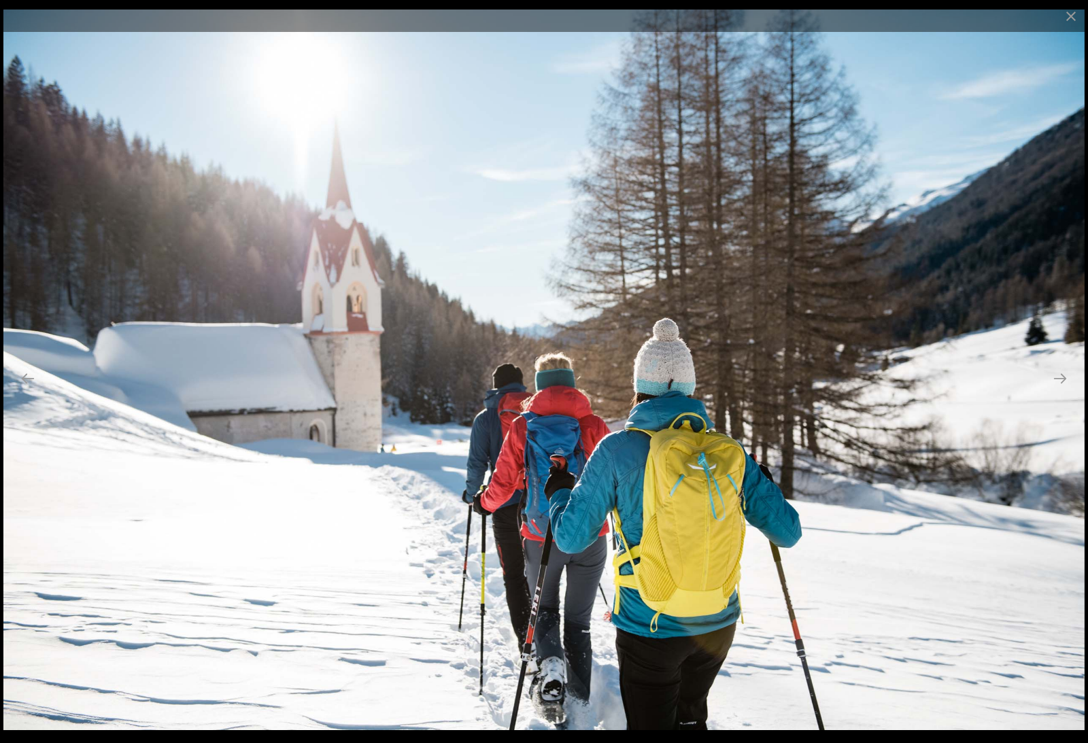
click at [1065, 392] on button "Next slide" at bounding box center [1059, 378] width 29 height 27
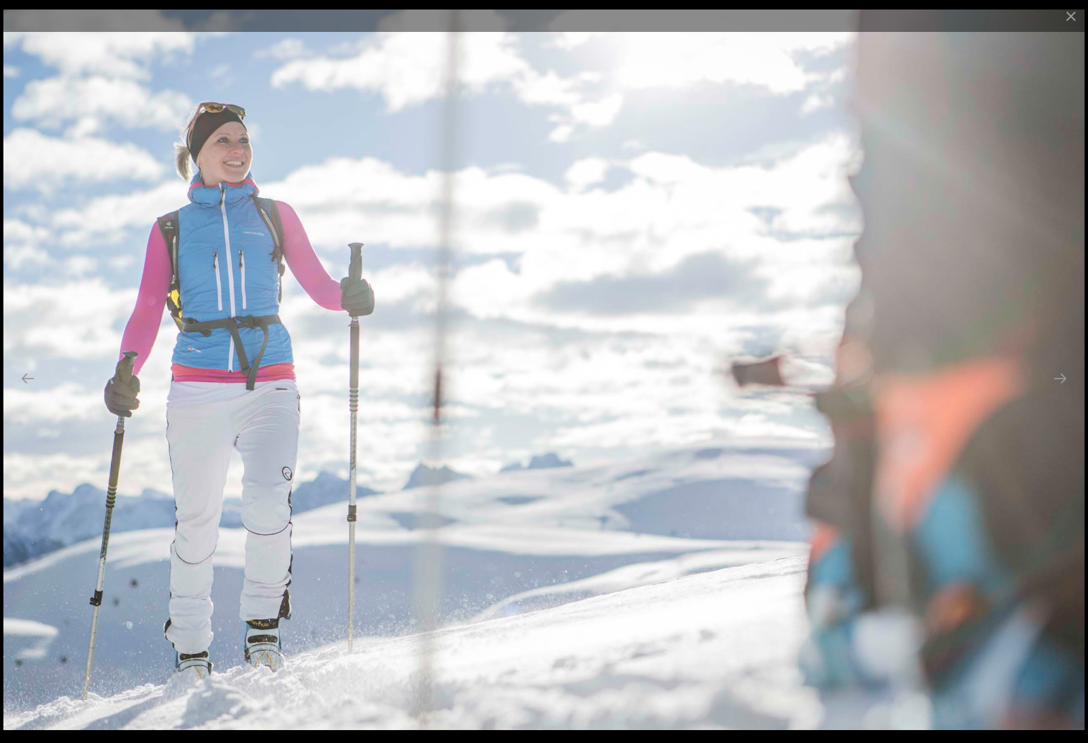
click at [1065, 392] on button "Next slide" at bounding box center [1059, 378] width 29 height 27
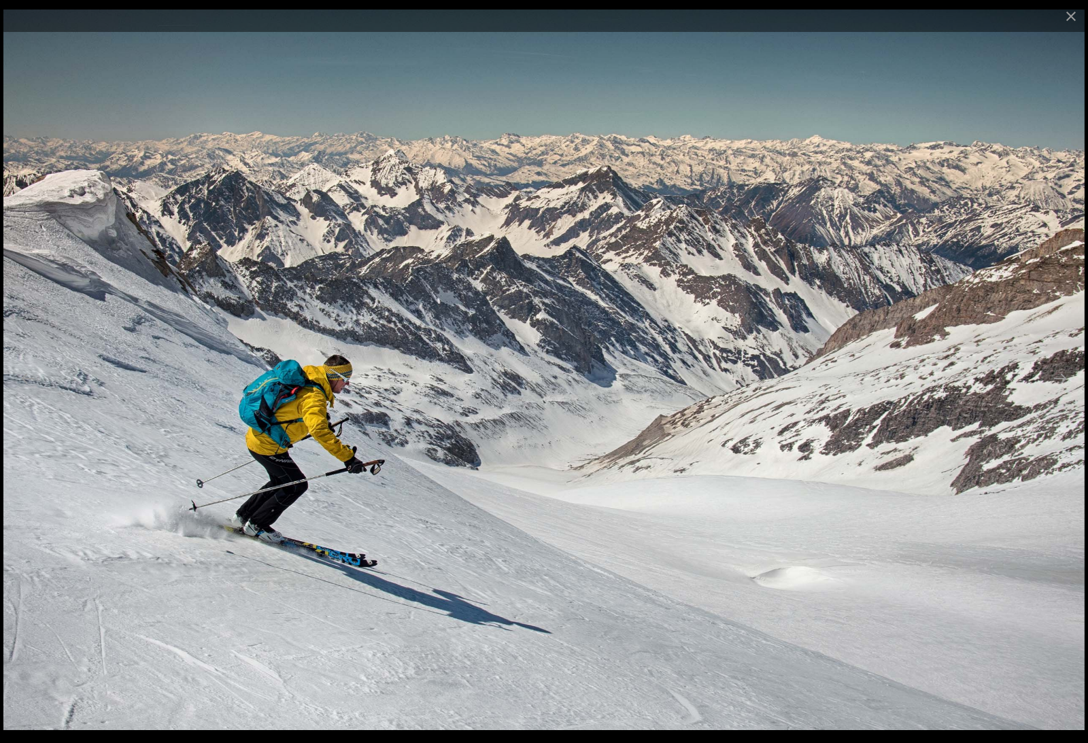
click at [1064, 392] on button "Next slide" at bounding box center [1059, 378] width 29 height 27
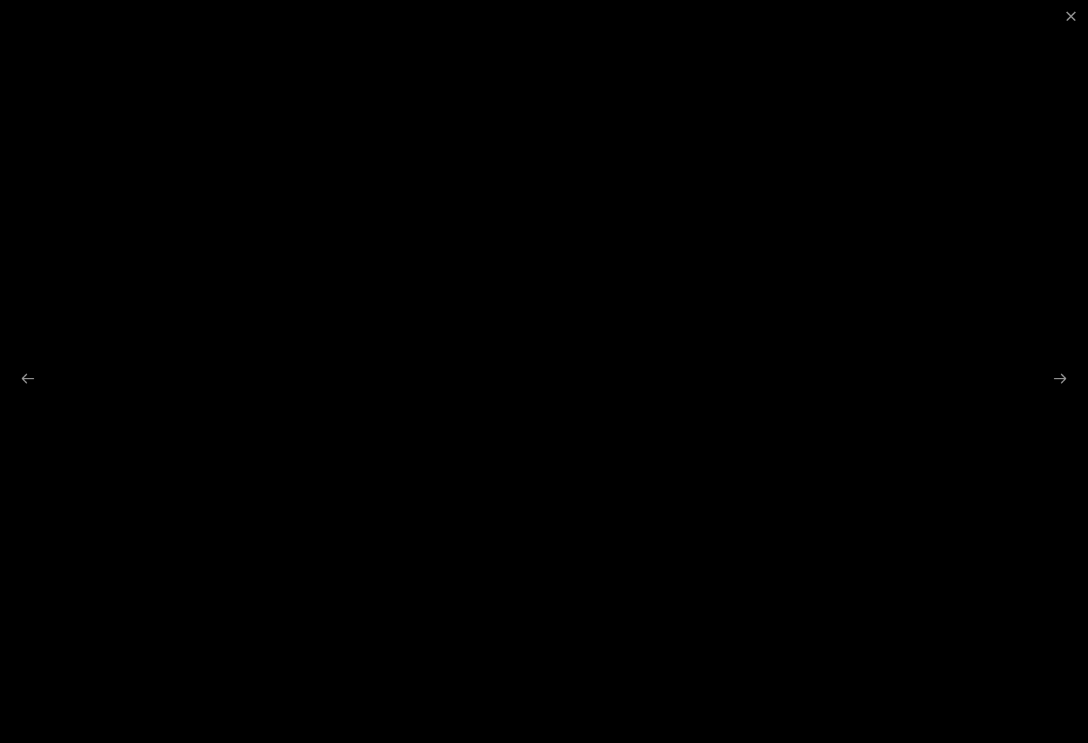
click at [1063, 392] on button "Next slide" at bounding box center [1059, 378] width 29 height 27
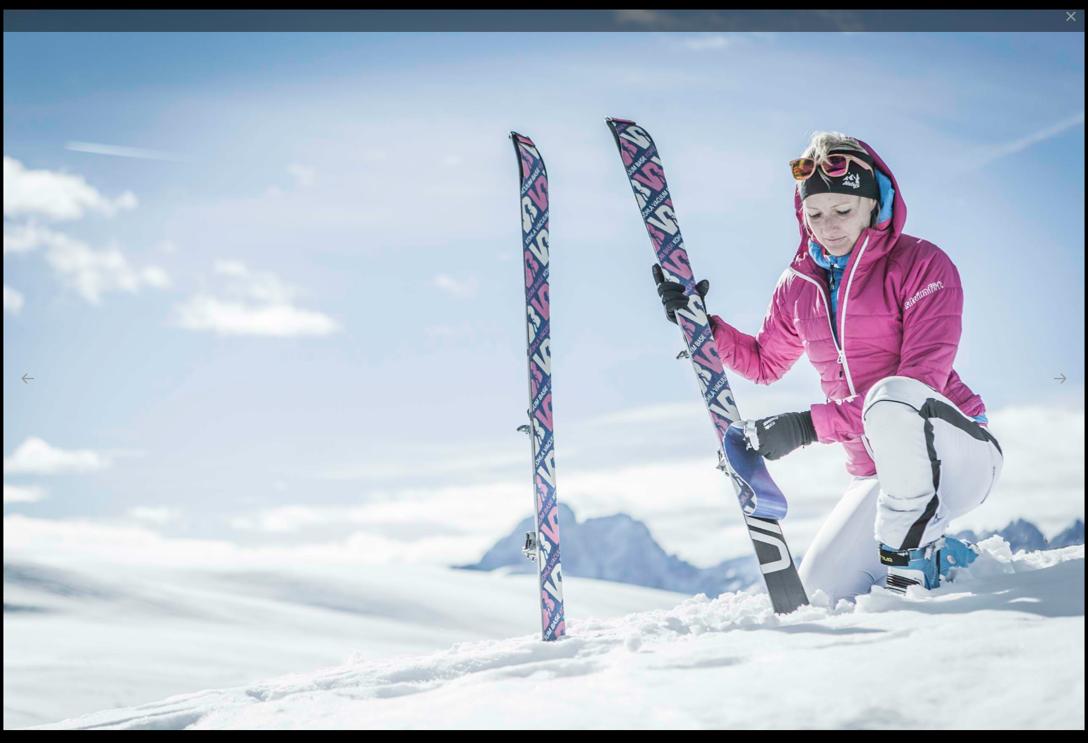
click at [1067, 392] on button "Next slide" at bounding box center [1059, 378] width 29 height 27
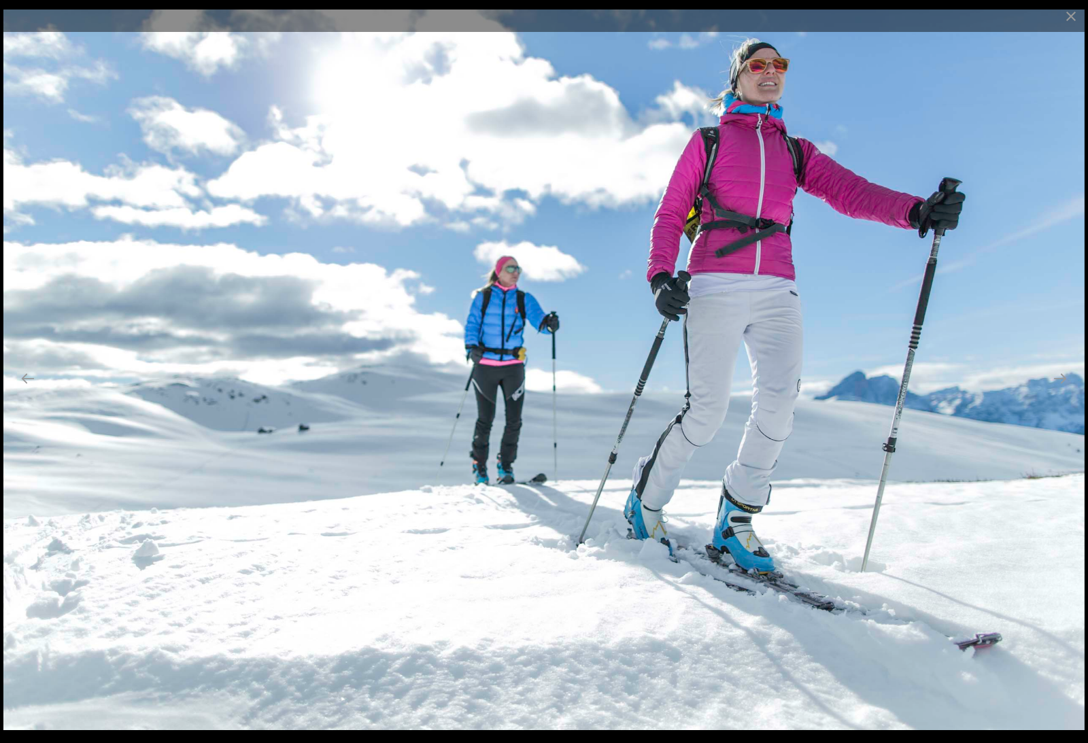
click at [1064, 392] on button "Next slide" at bounding box center [1059, 378] width 29 height 27
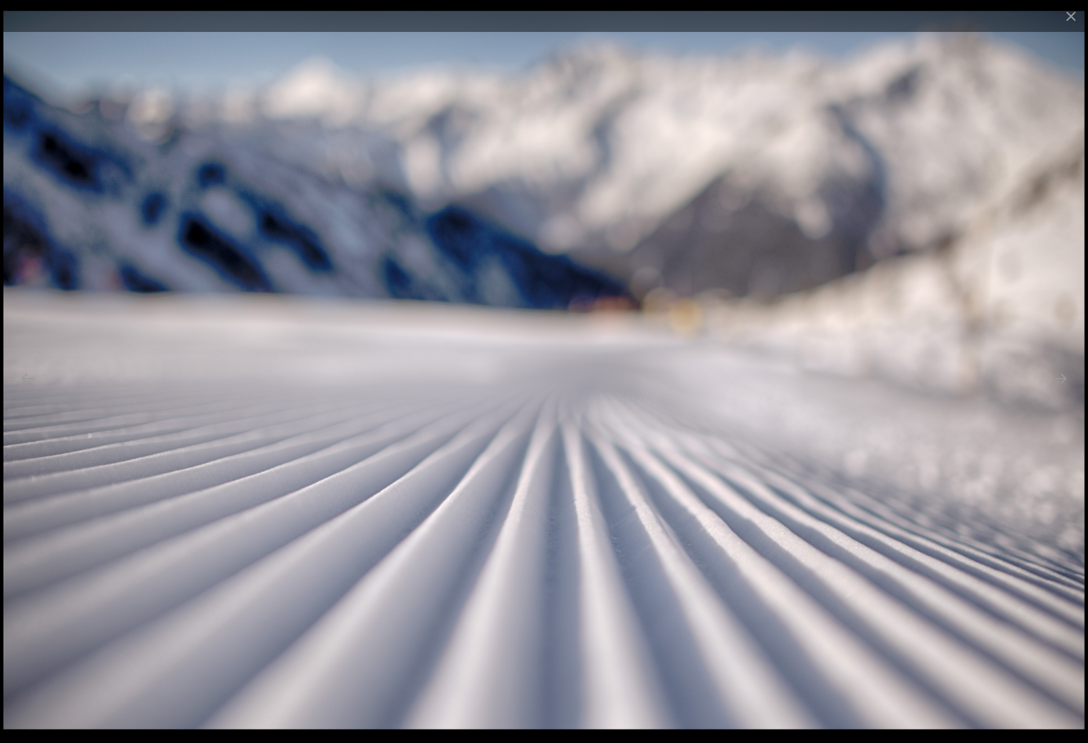
click at [1064, 392] on button "Next slide" at bounding box center [1059, 378] width 29 height 27
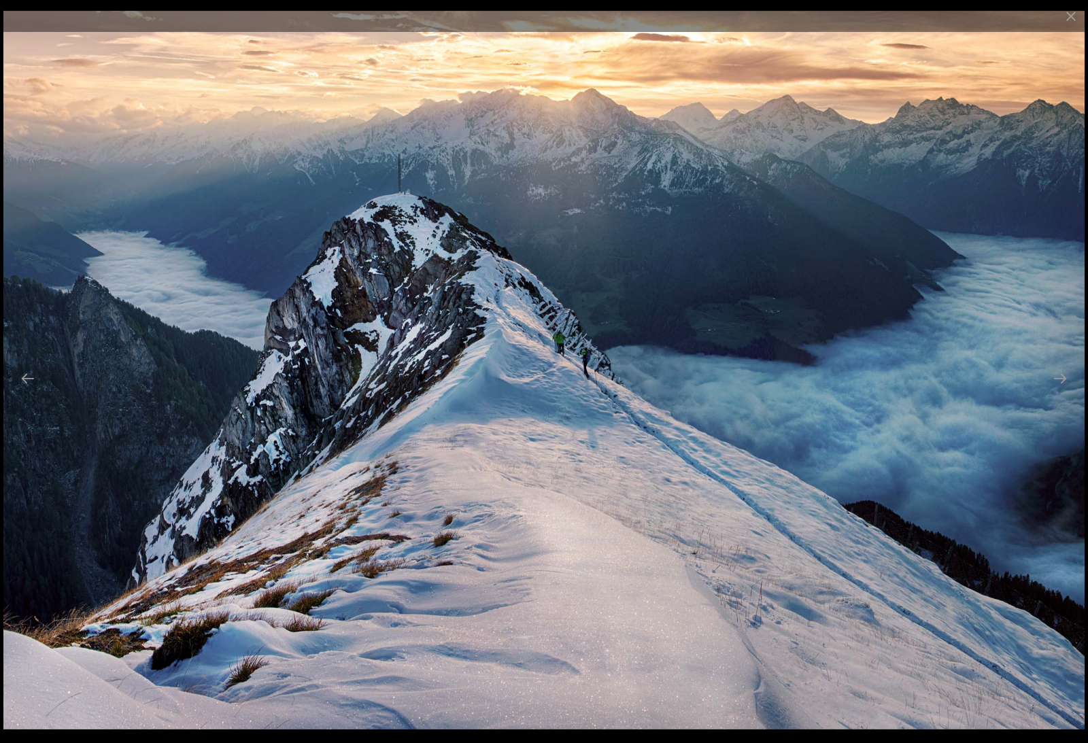
click at [1066, 392] on button "Next slide" at bounding box center [1059, 378] width 29 height 27
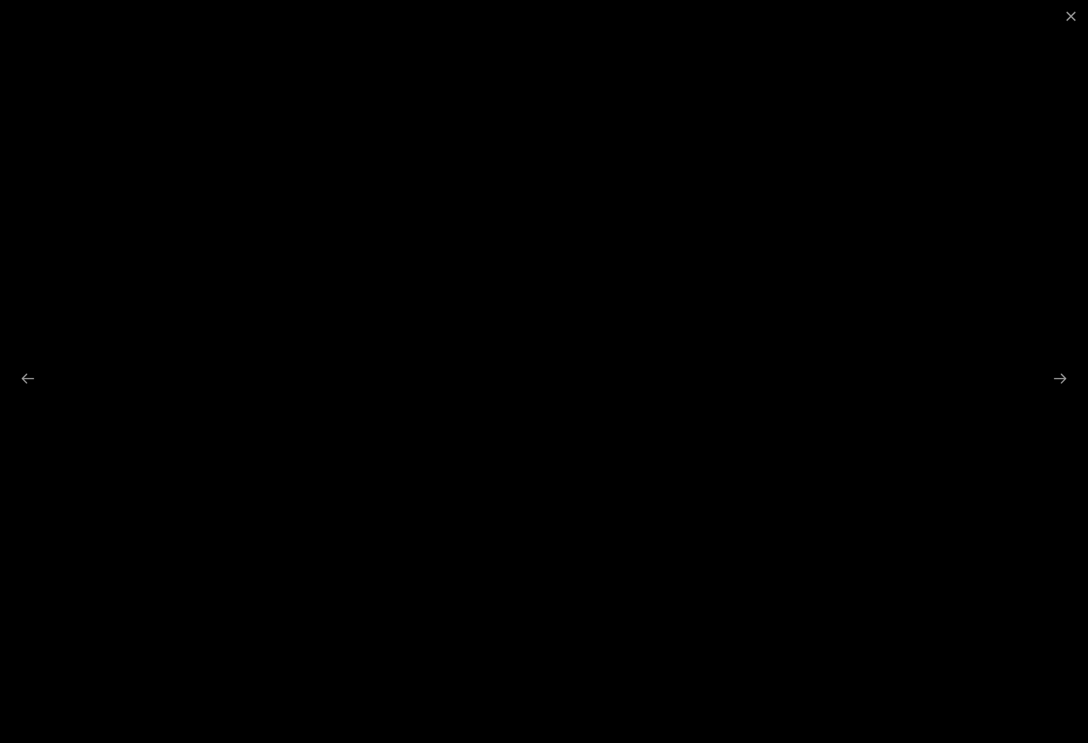
click at [1066, 392] on button "Next slide" at bounding box center [1059, 378] width 29 height 27
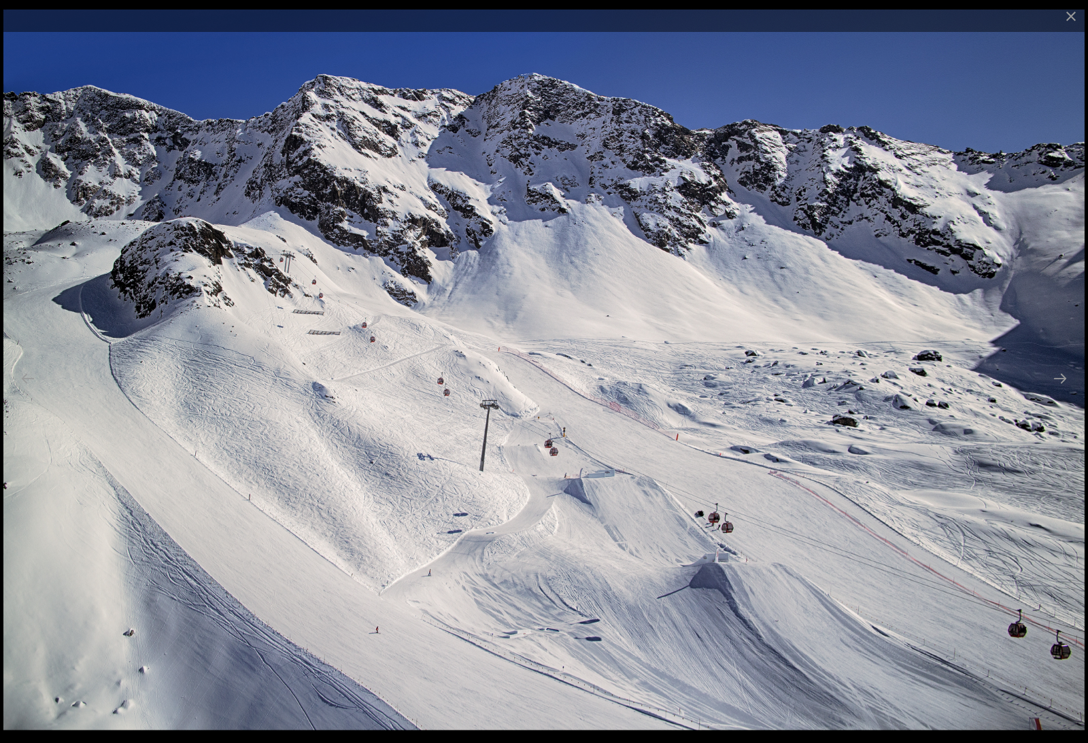
click at [1066, 392] on button "Next slide" at bounding box center [1059, 378] width 29 height 27
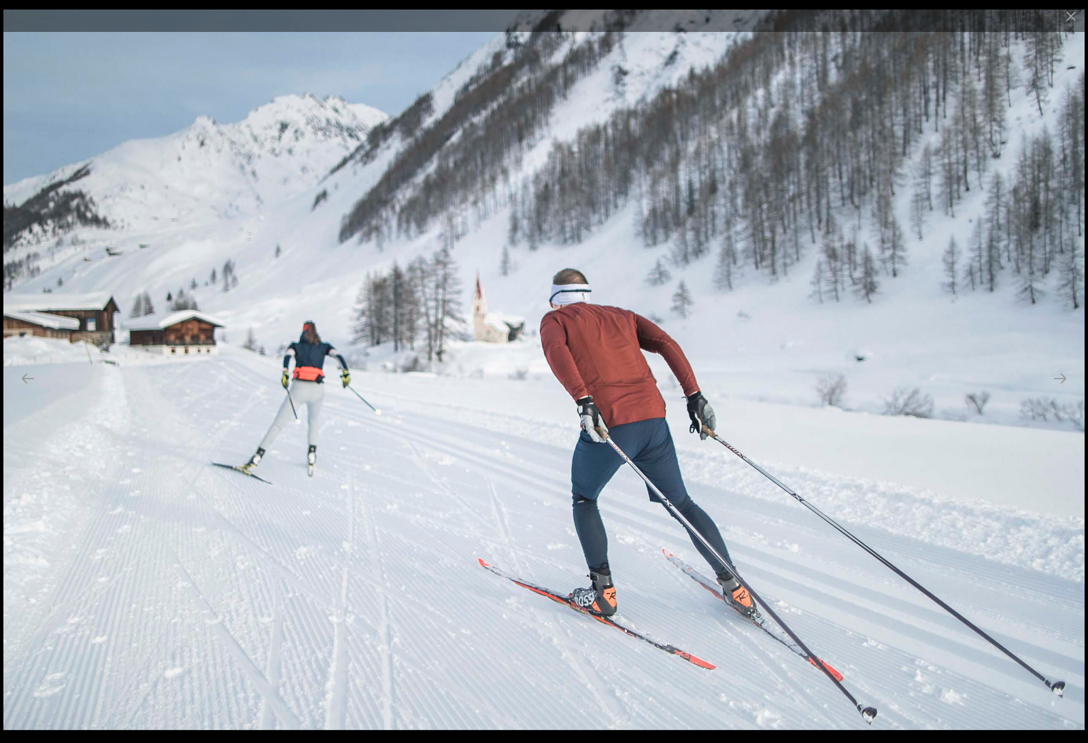
click at [1067, 392] on button "Next slide" at bounding box center [1059, 378] width 29 height 27
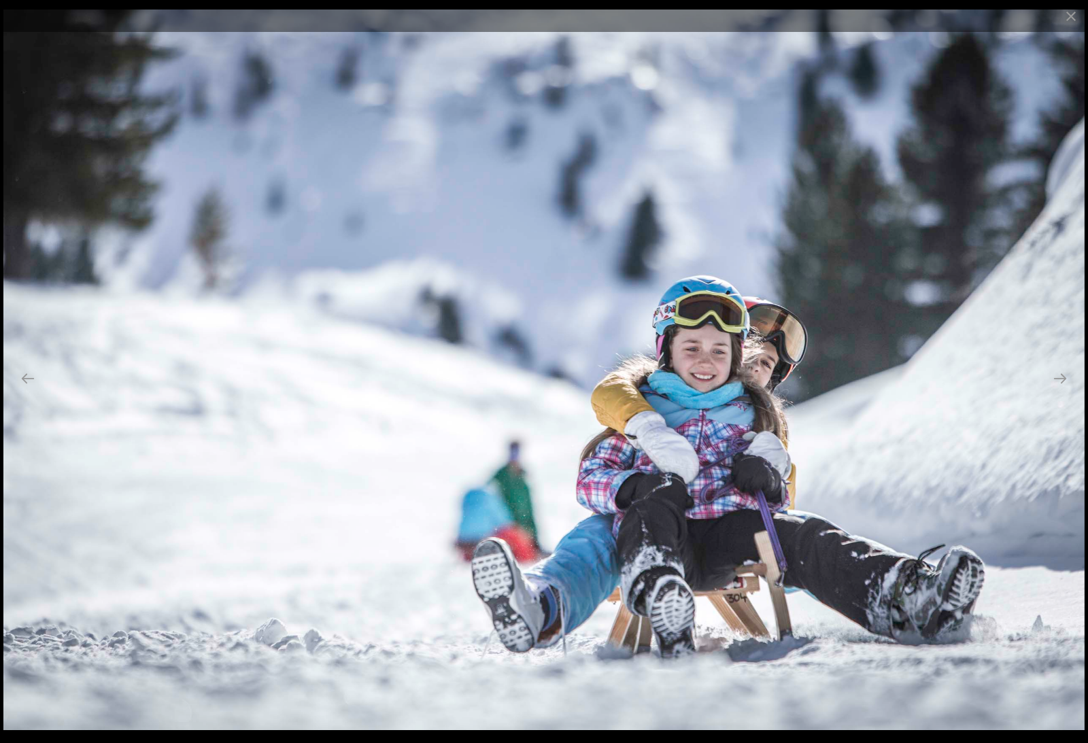
click at [1065, 392] on button "Next slide" at bounding box center [1059, 378] width 29 height 27
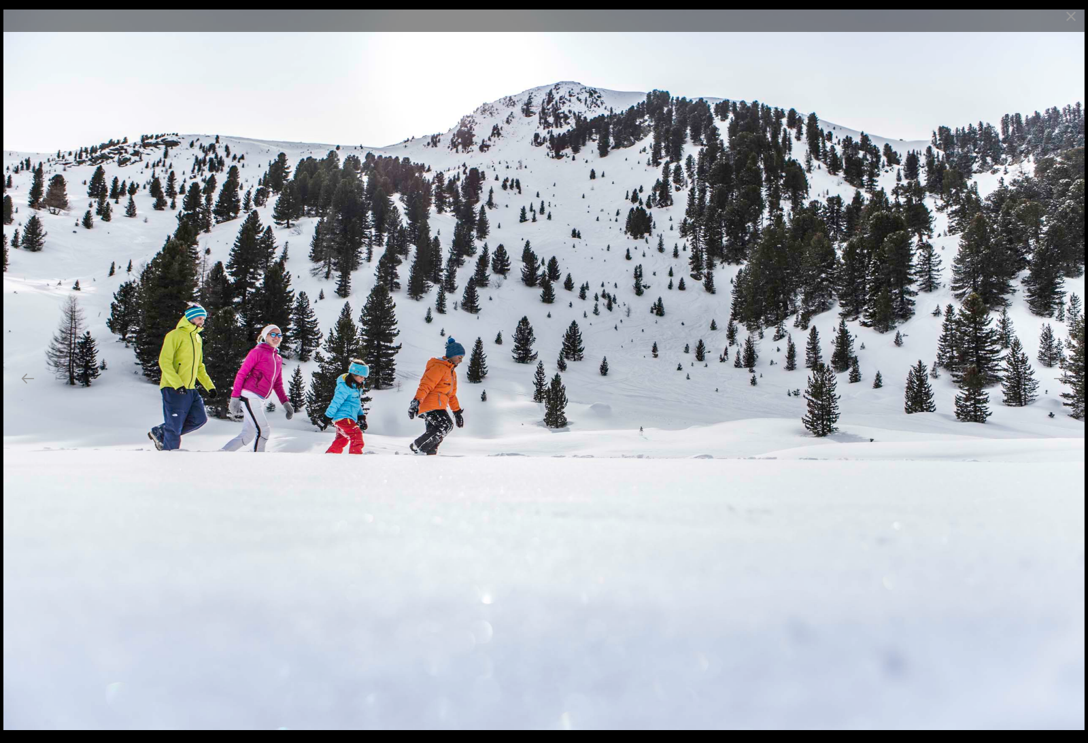
click at [1064, 392] on button "Next slide" at bounding box center [1059, 378] width 29 height 27
click at [1066, 392] on button "Next slide" at bounding box center [1059, 378] width 29 height 27
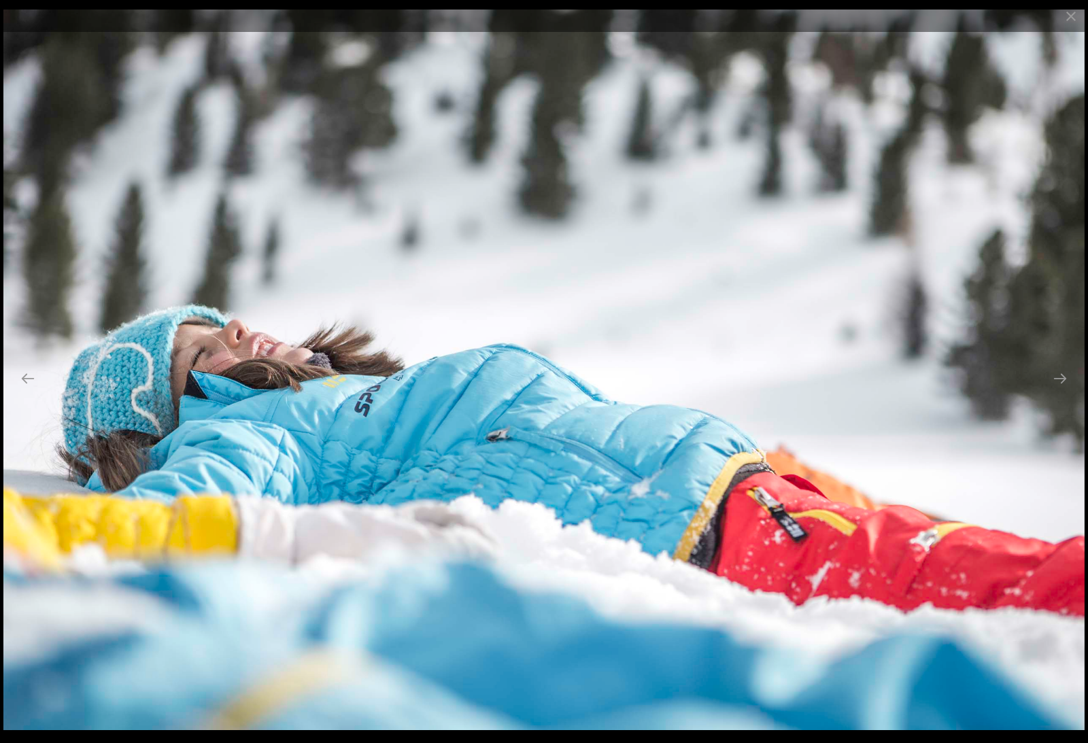
click at [1069, 392] on button "Next slide" at bounding box center [1059, 378] width 29 height 27
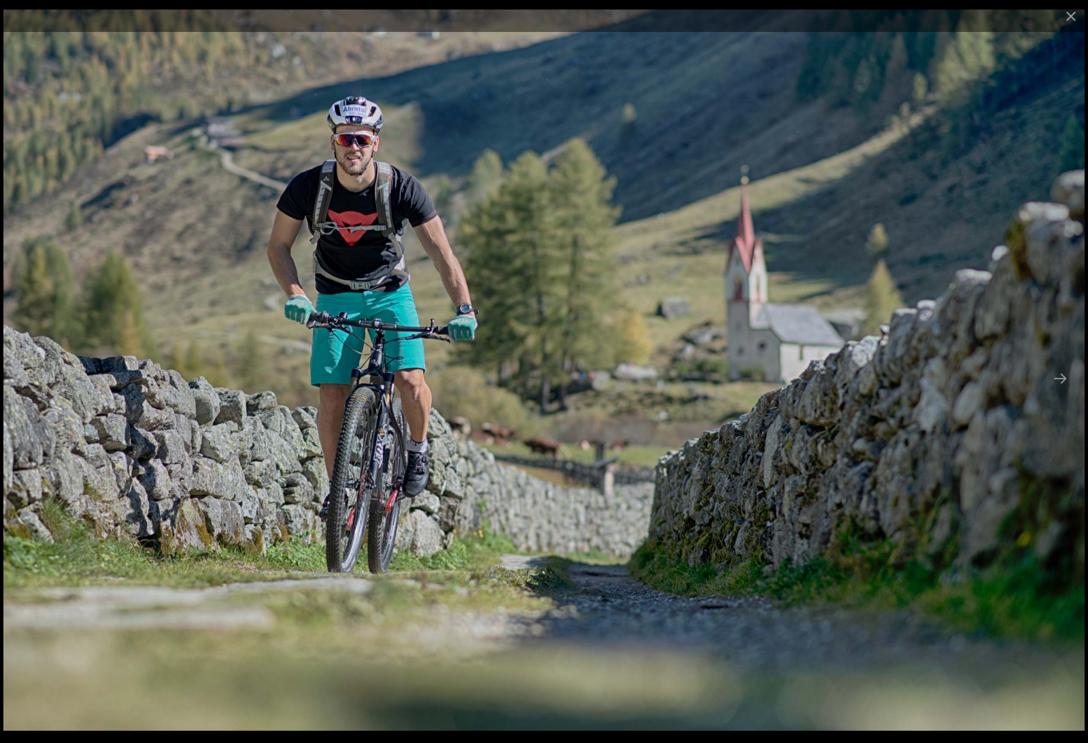
click at [1067, 392] on button "Next slide" at bounding box center [1059, 378] width 29 height 27
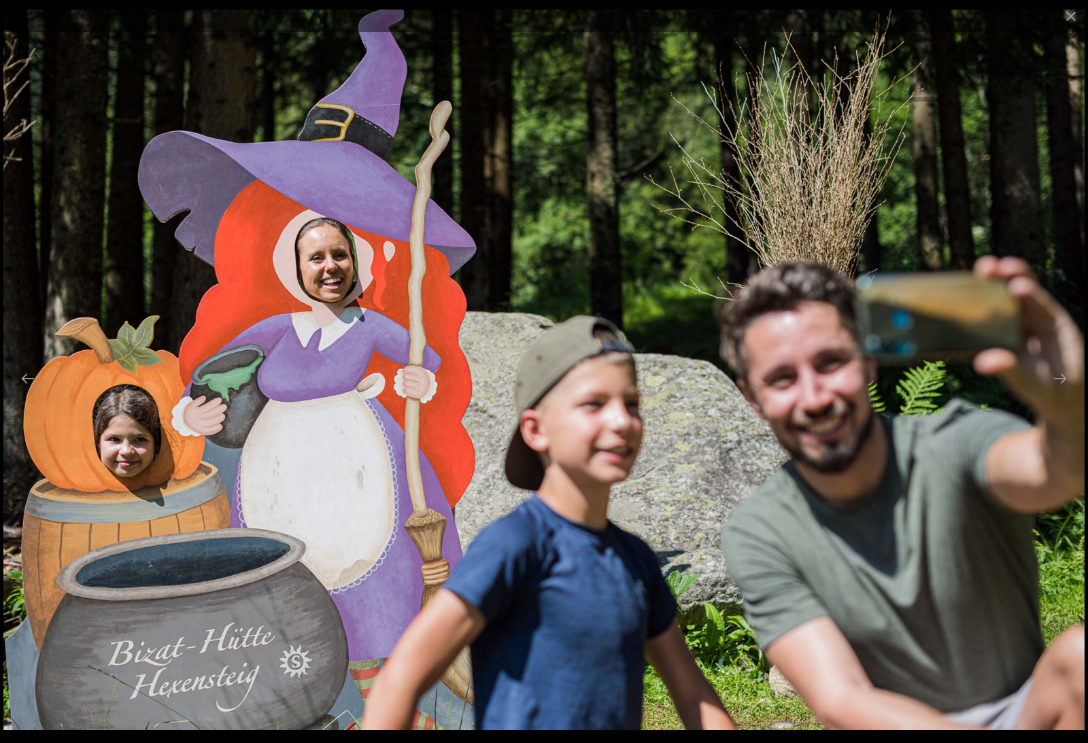
click at [1066, 392] on button "Next slide" at bounding box center [1059, 378] width 29 height 27
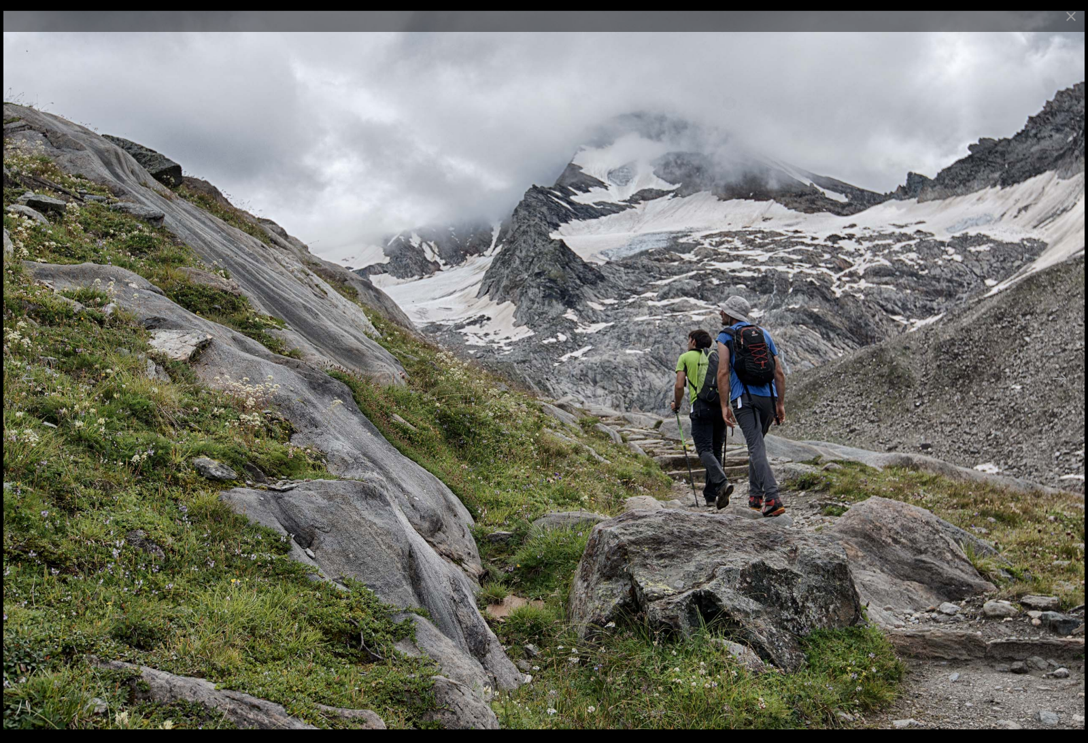
click at [1055, 392] on button "Next slide" at bounding box center [1059, 378] width 29 height 27
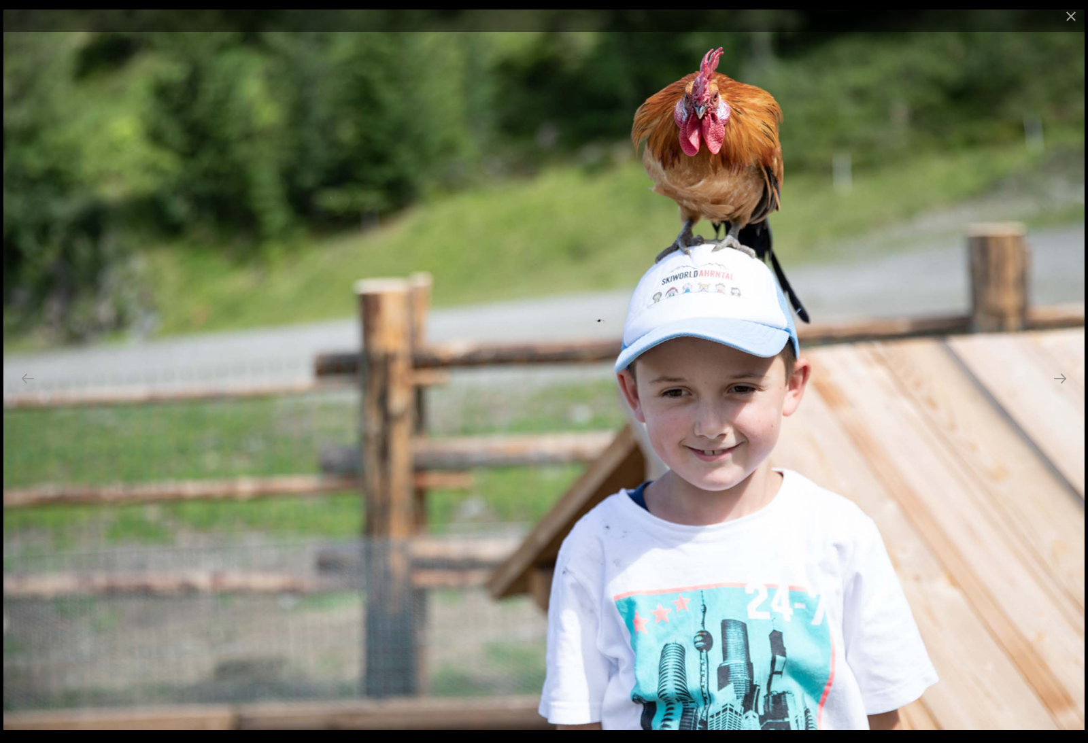
click at [1060, 389] on button "Next slide" at bounding box center [1059, 378] width 29 height 27
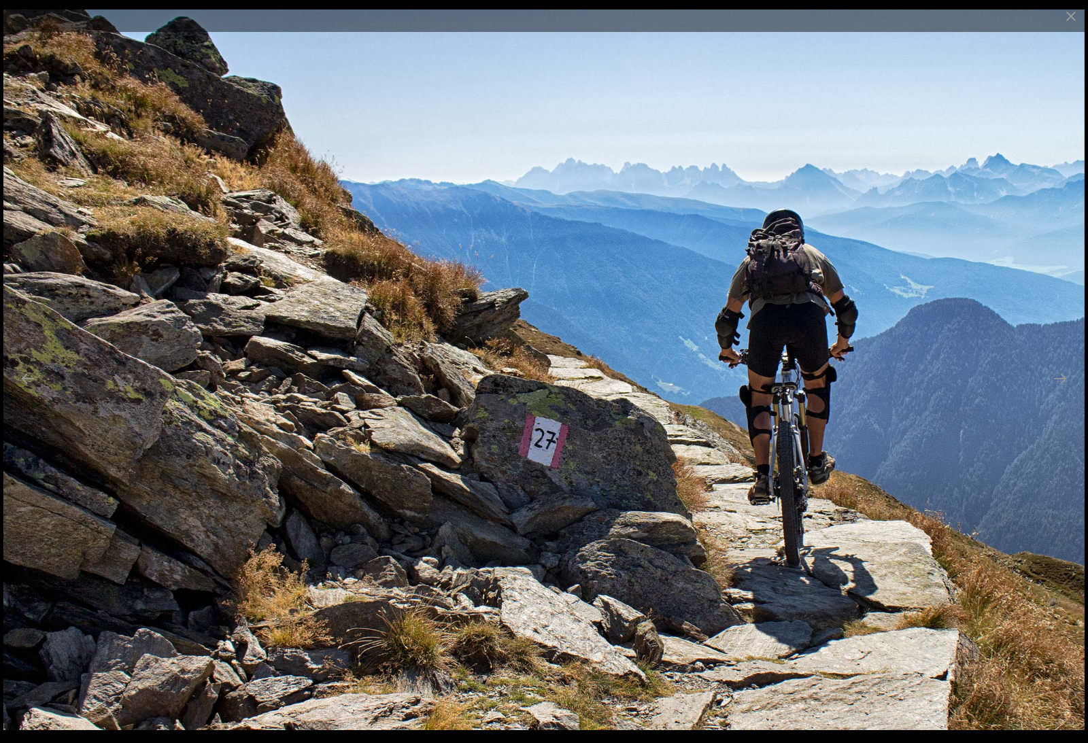
click at [1060, 389] on button "Next slide" at bounding box center [1059, 378] width 29 height 27
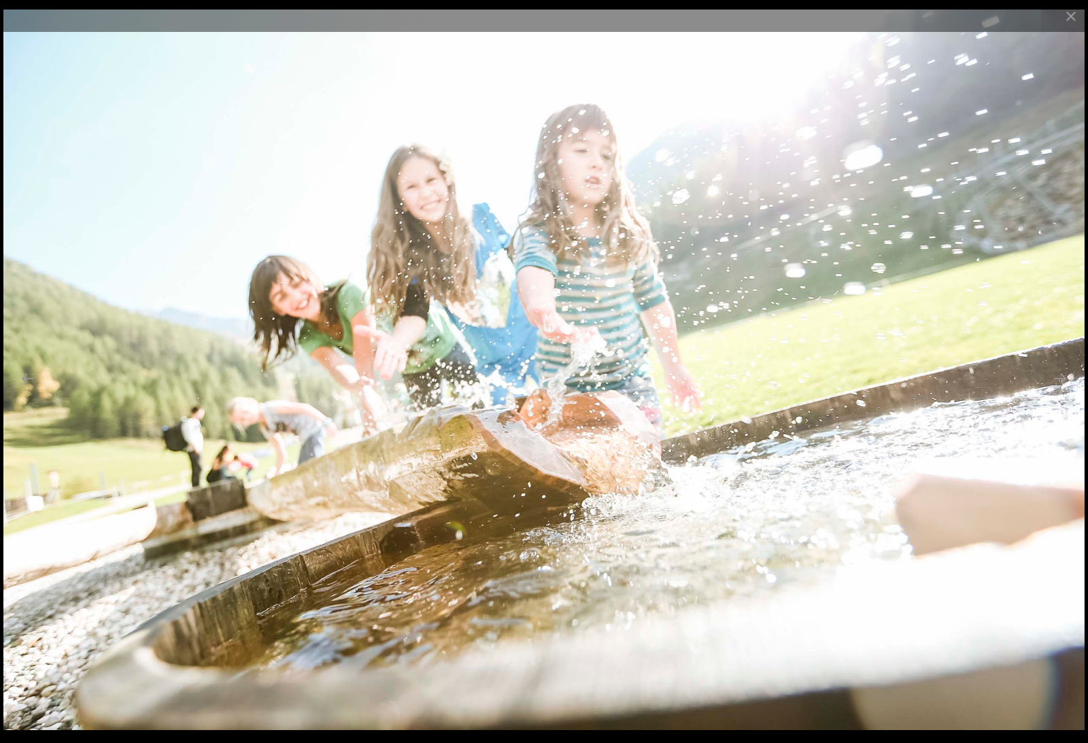
click at [1062, 389] on button "Next slide" at bounding box center [1059, 378] width 29 height 27
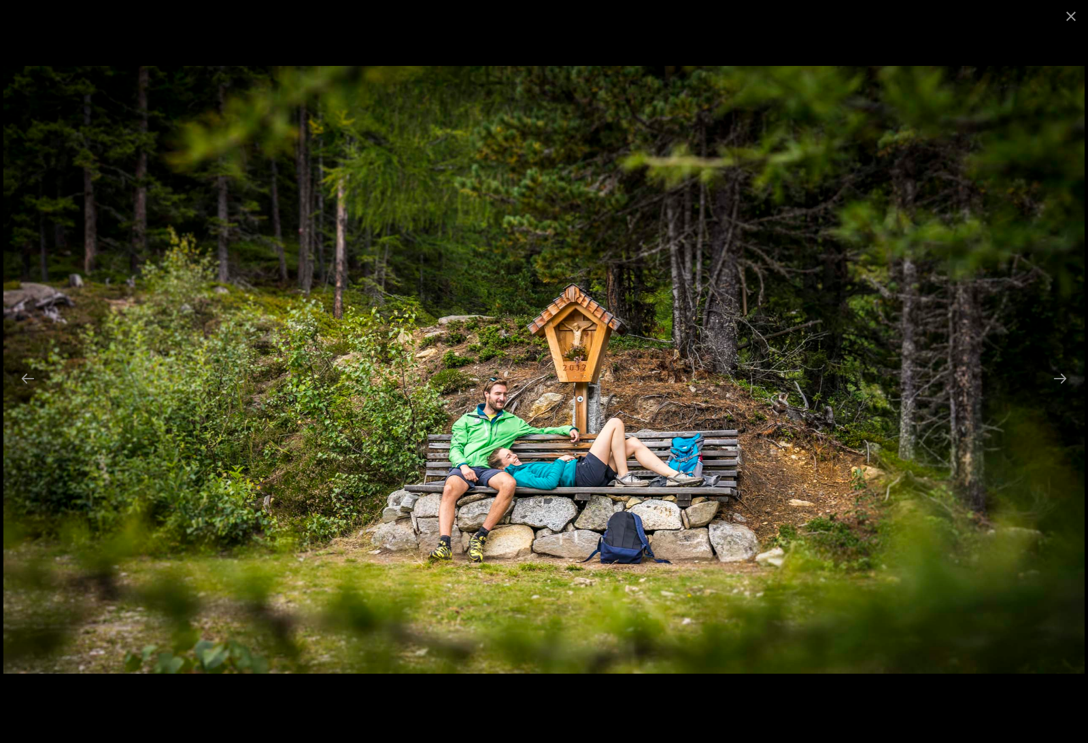
click at [1066, 386] on button "Next slide" at bounding box center [1059, 378] width 29 height 27
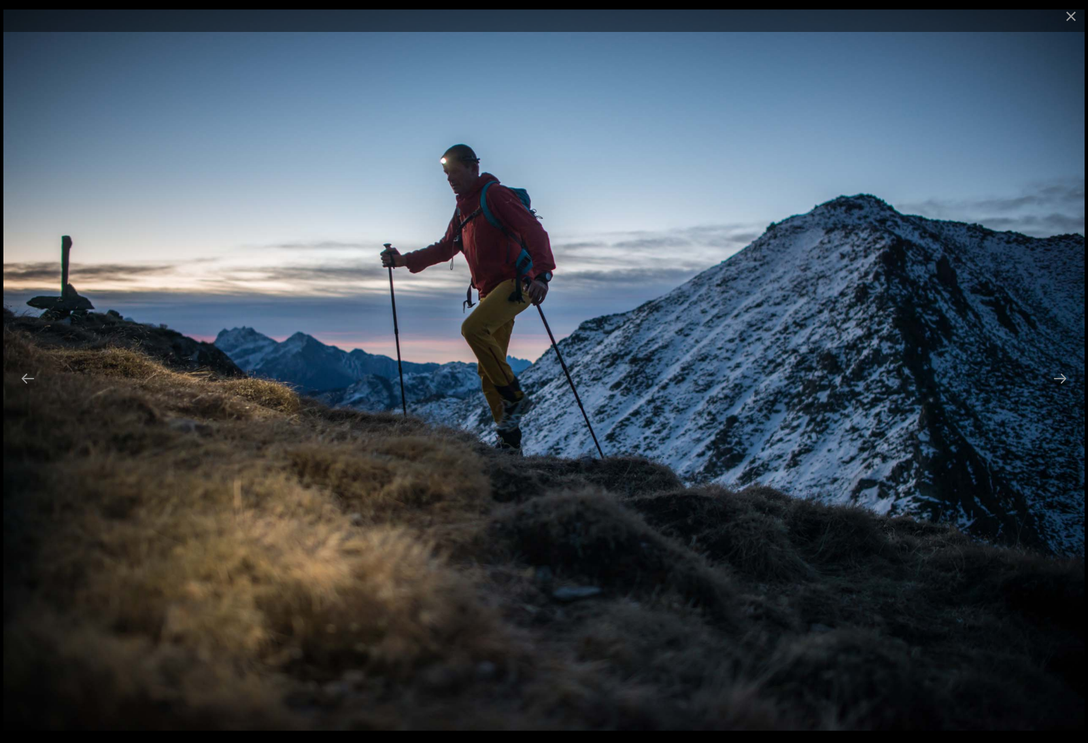
click at [1062, 388] on button "Next slide" at bounding box center [1059, 378] width 29 height 27
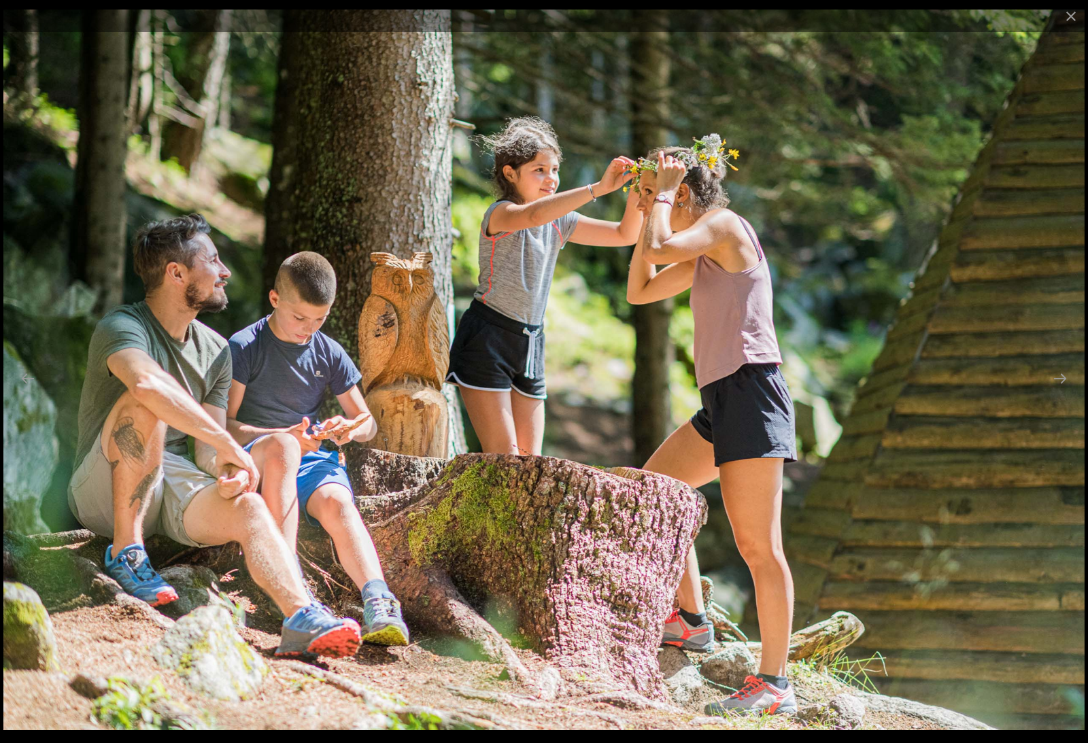
click at [1061, 388] on button "Next slide" at bounding box center [1059, 378] width 29 height 27
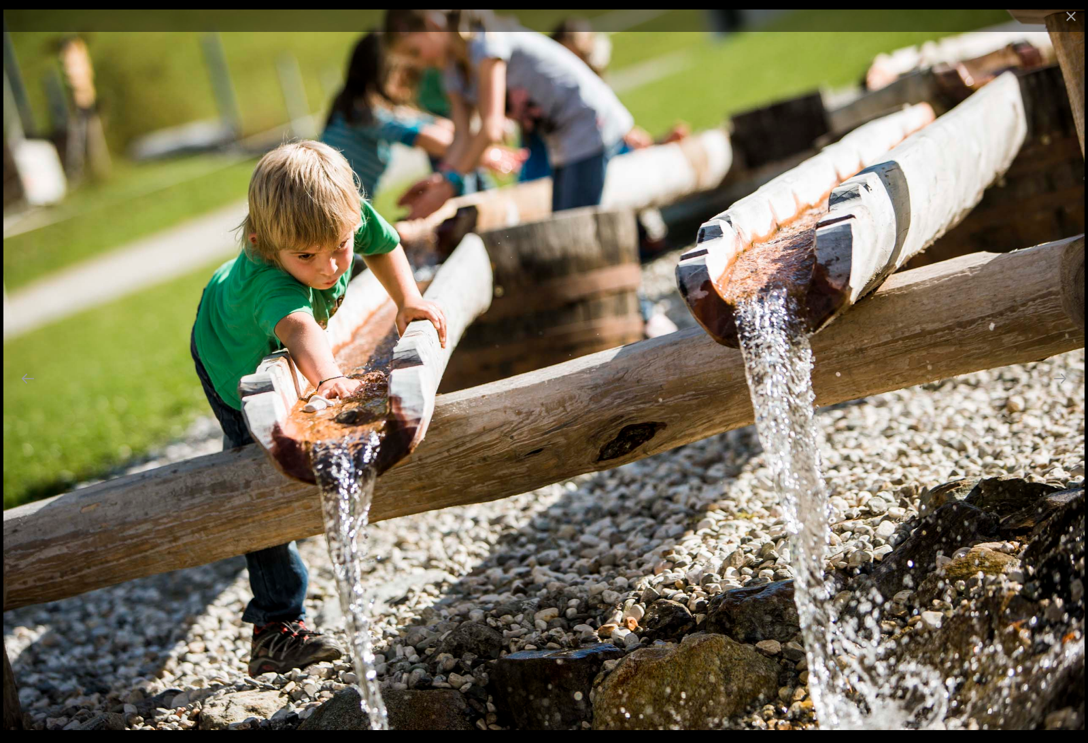
click at [1062, 387] on button "Next slide" at bounding box center [1059, 378] width 29 height 27
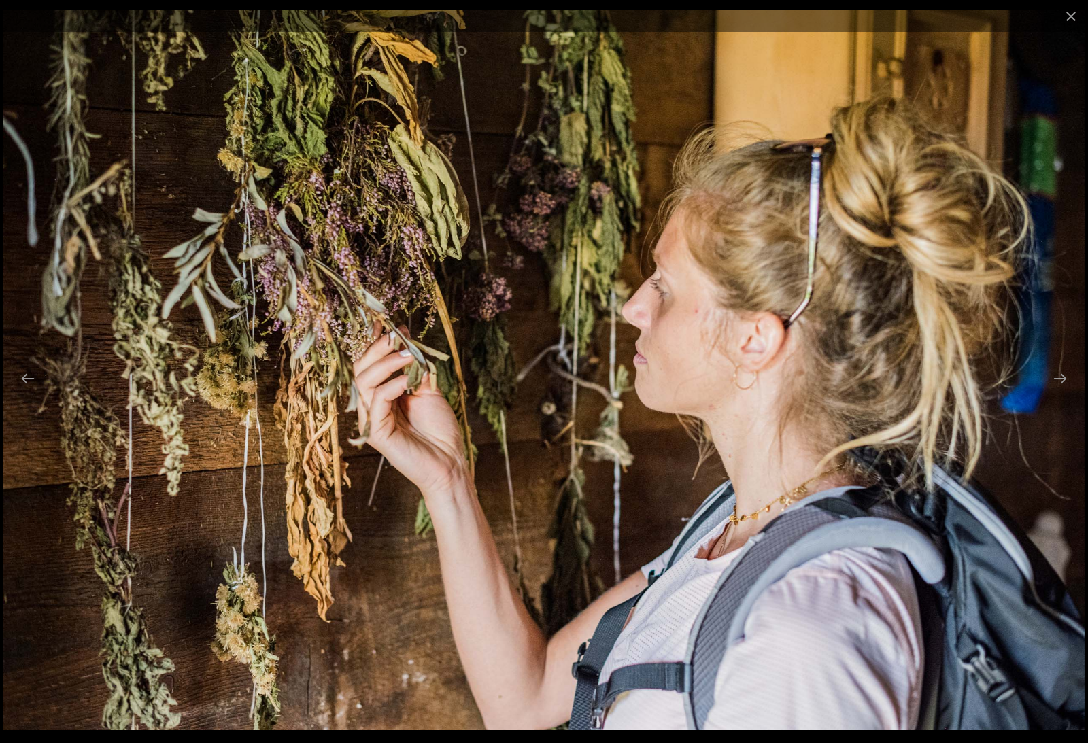
click at [1058, 389] on button "Next slide" at bounding box center [1059, 378] width 29 height 27
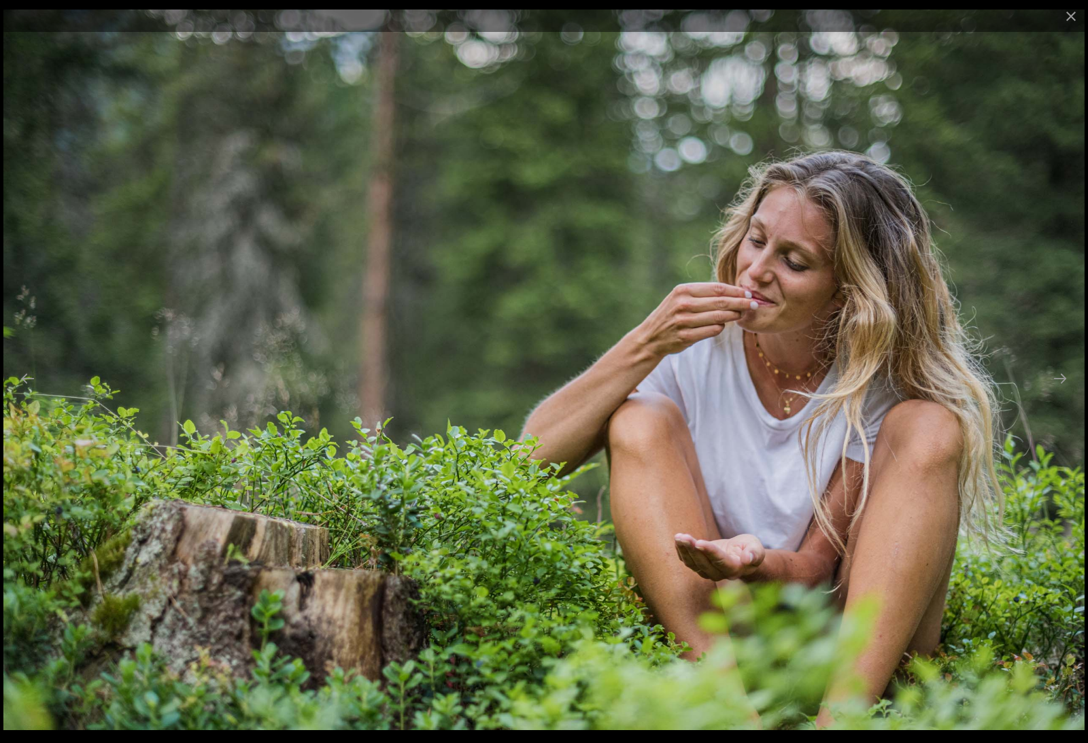
click at [1060, 387] on button "Next slide" at bounding box center [1059, 378] width 29 height 27
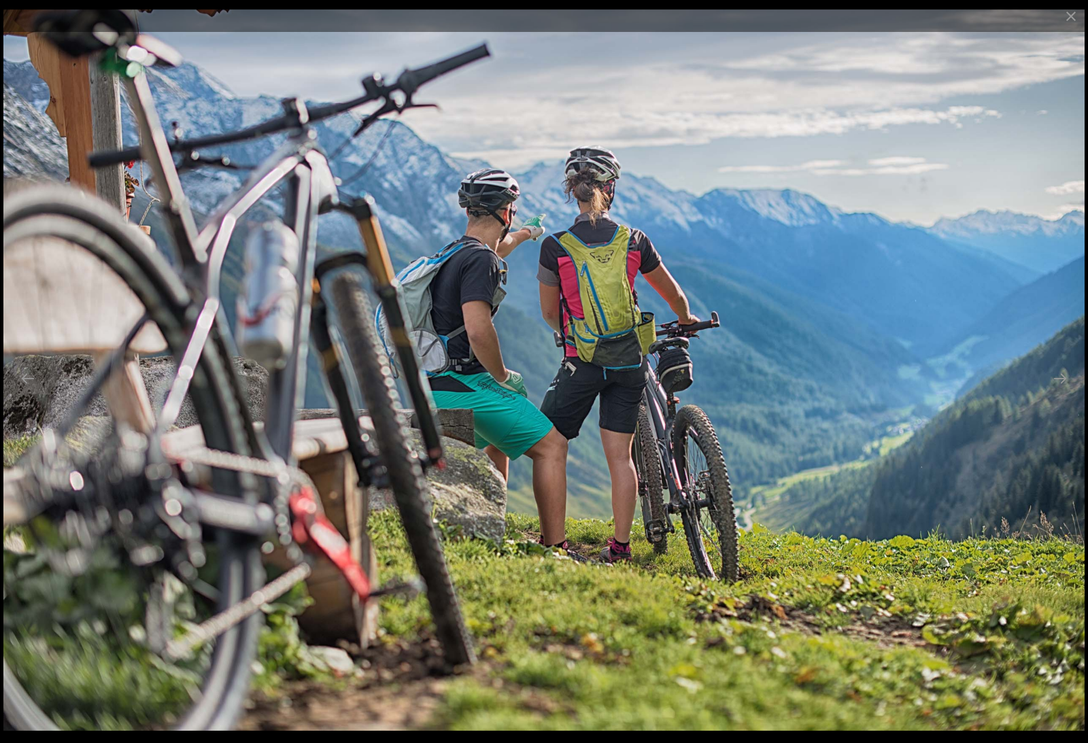
click at [1062, 387] on button "Next slide" at bounding box center [1059, 378] width 29 height 27
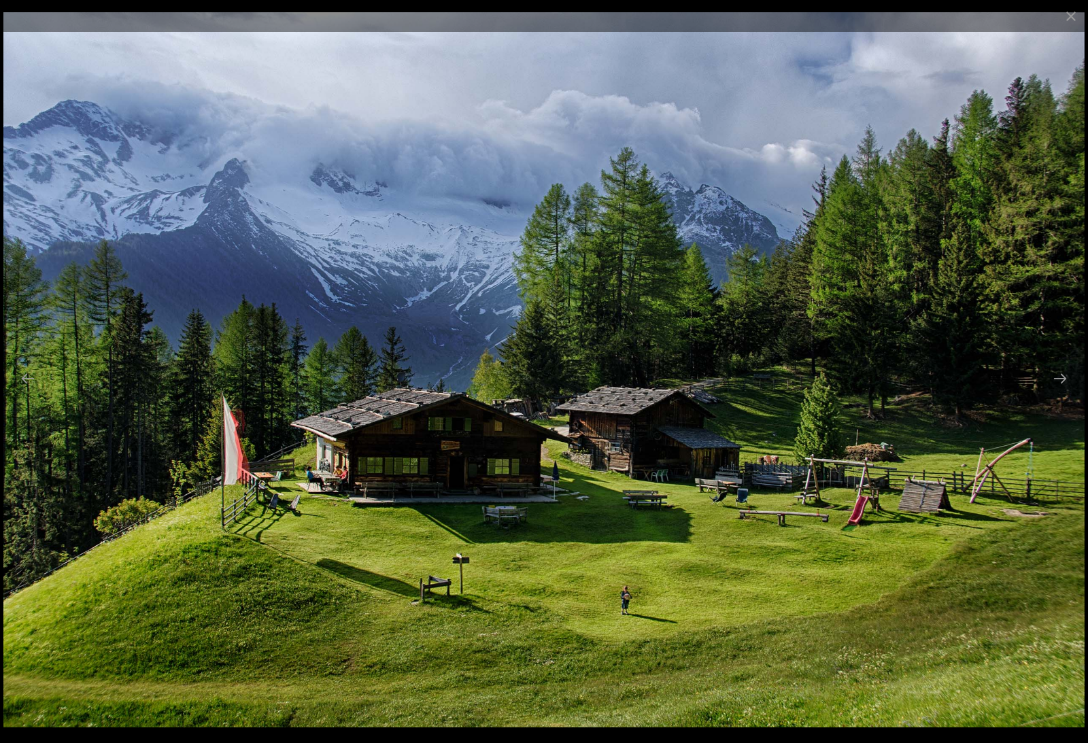
click at [1062, 387] on button "Next slide" at bounding box center [1059, 378] width 29 height 27
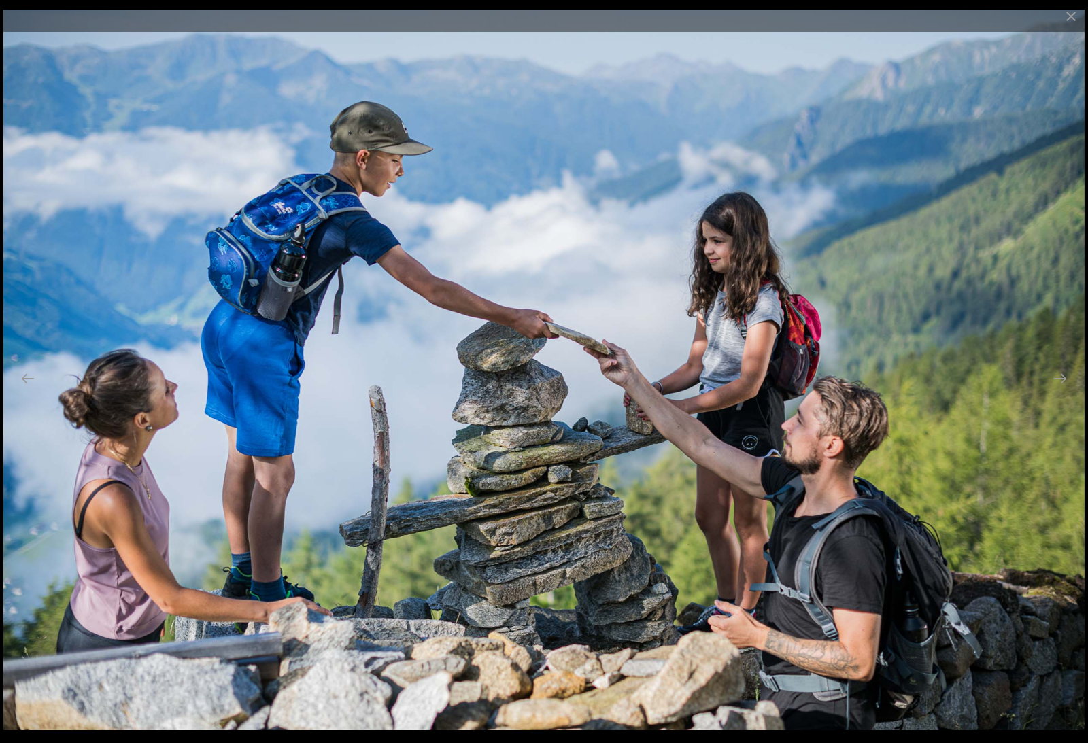
click at [1060, 388] on button "Next slide" at bounding box center [1059, 378] width 29 height 27
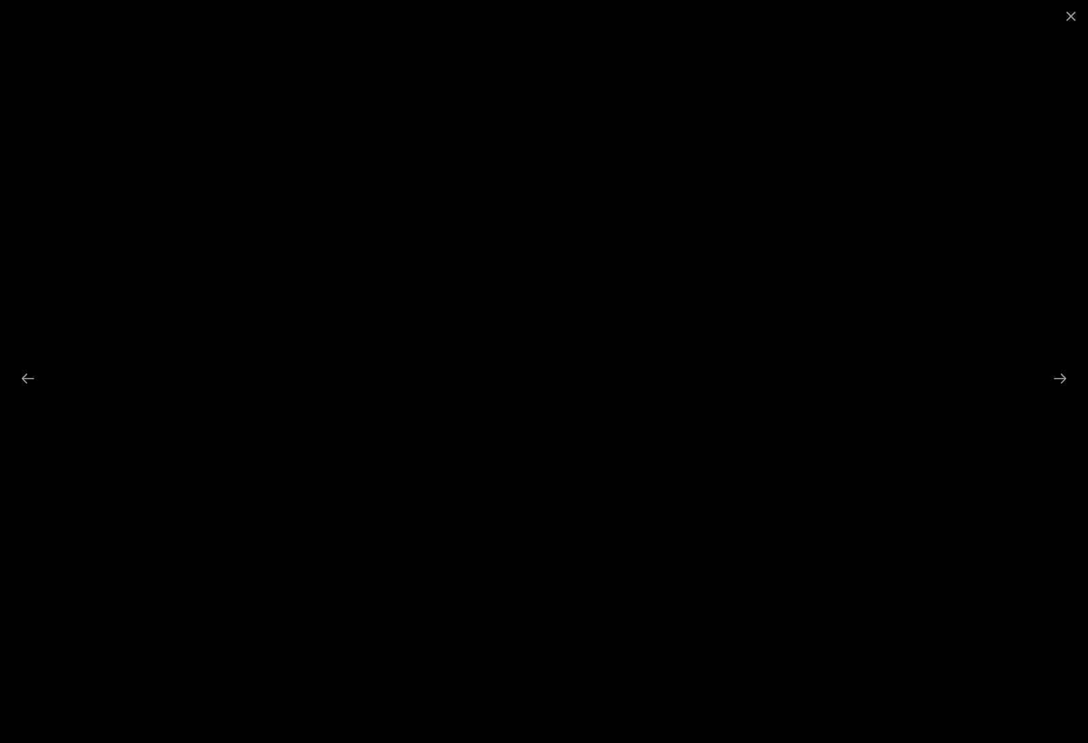
click at [1059, 389] on button "Next slide" at bounding box center [1059, 378] width 29 height 27
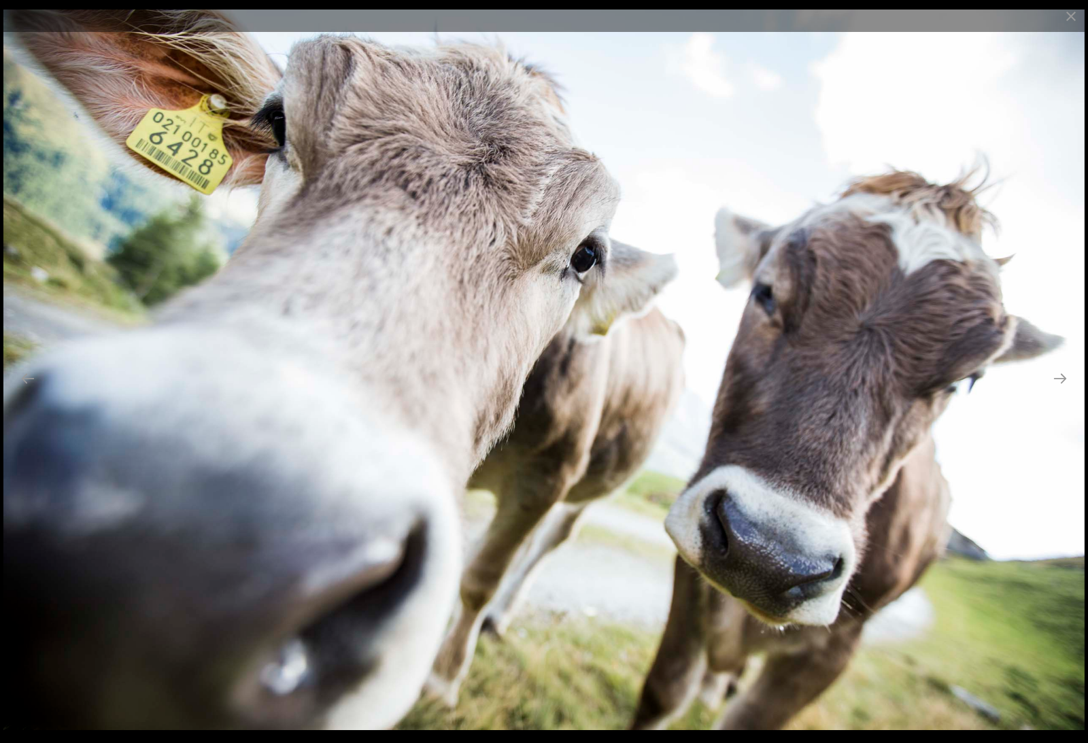
click at [1059, 387] on button "Next slide" at bounding box center [1059, 378] width 29 height 27
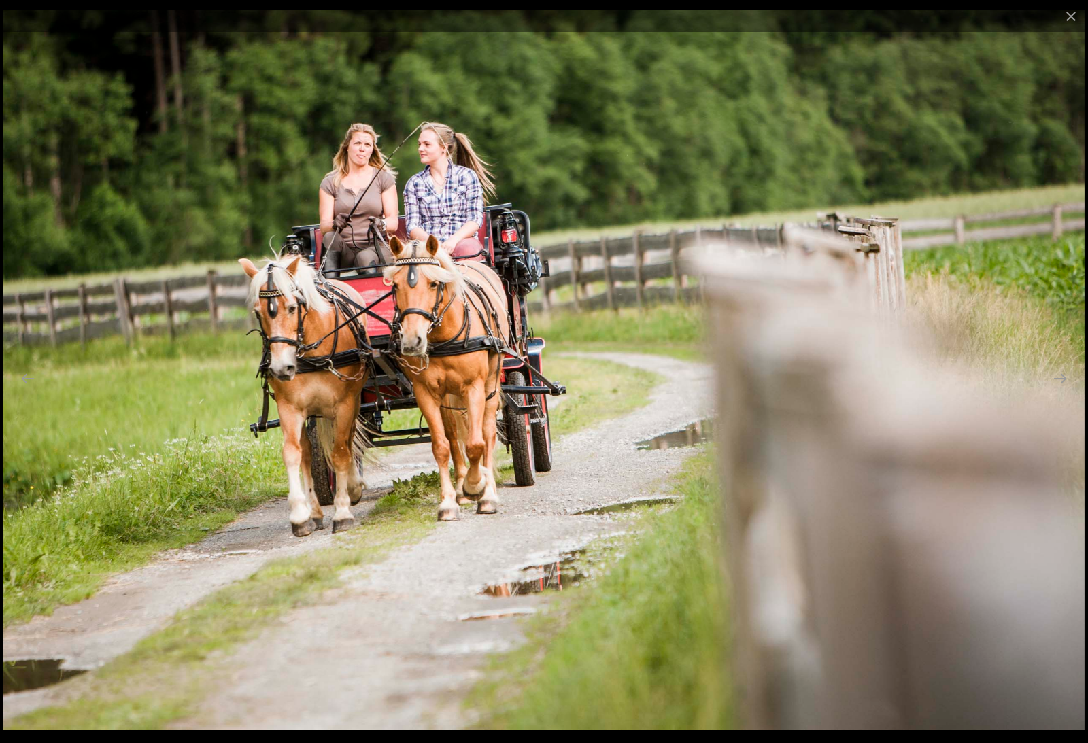
click at [1059, 387] on button "Next slide" at bounding box center [1059, 378] width 29 height 27
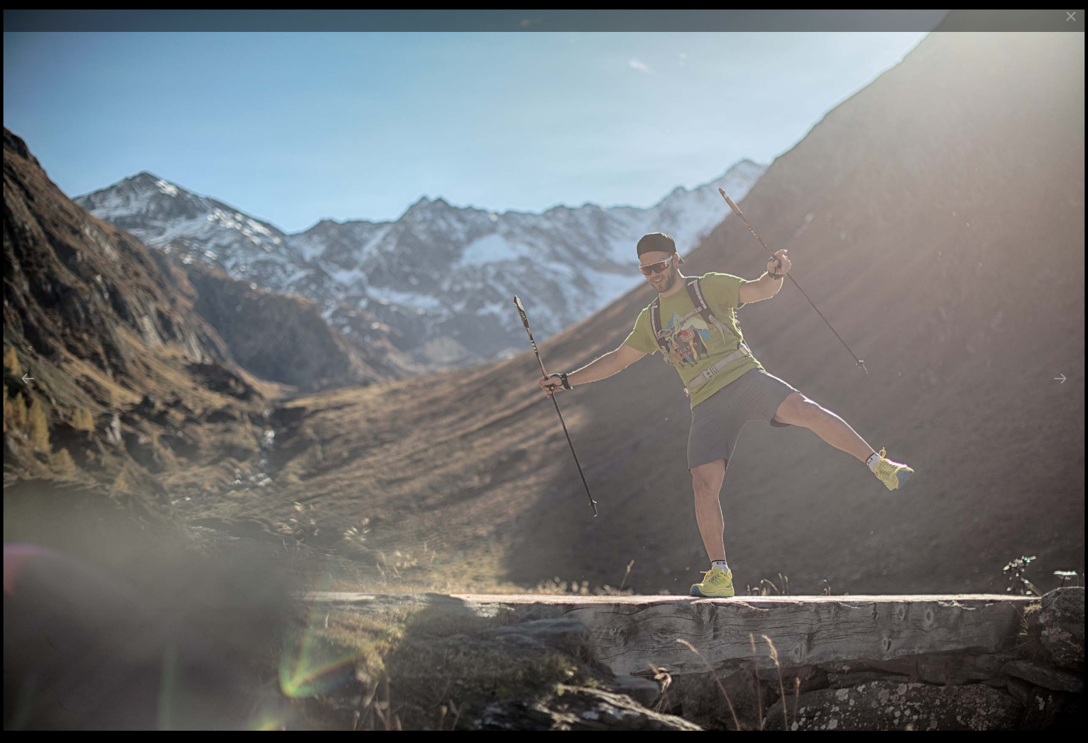
click at [1056, 387] on button "Next slide" at bounding box center [1059, 378] width 29 height 27
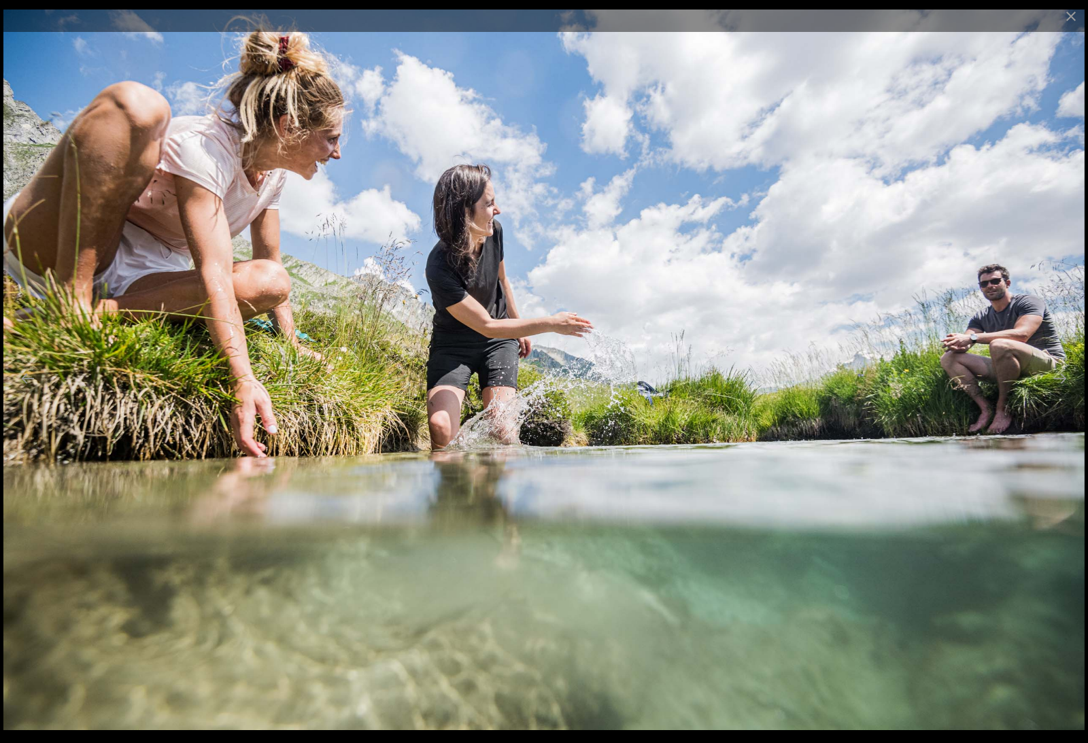
click at [1056, 387] on button "Next slide" at bounding box center [1059, 378] width 29 height 27
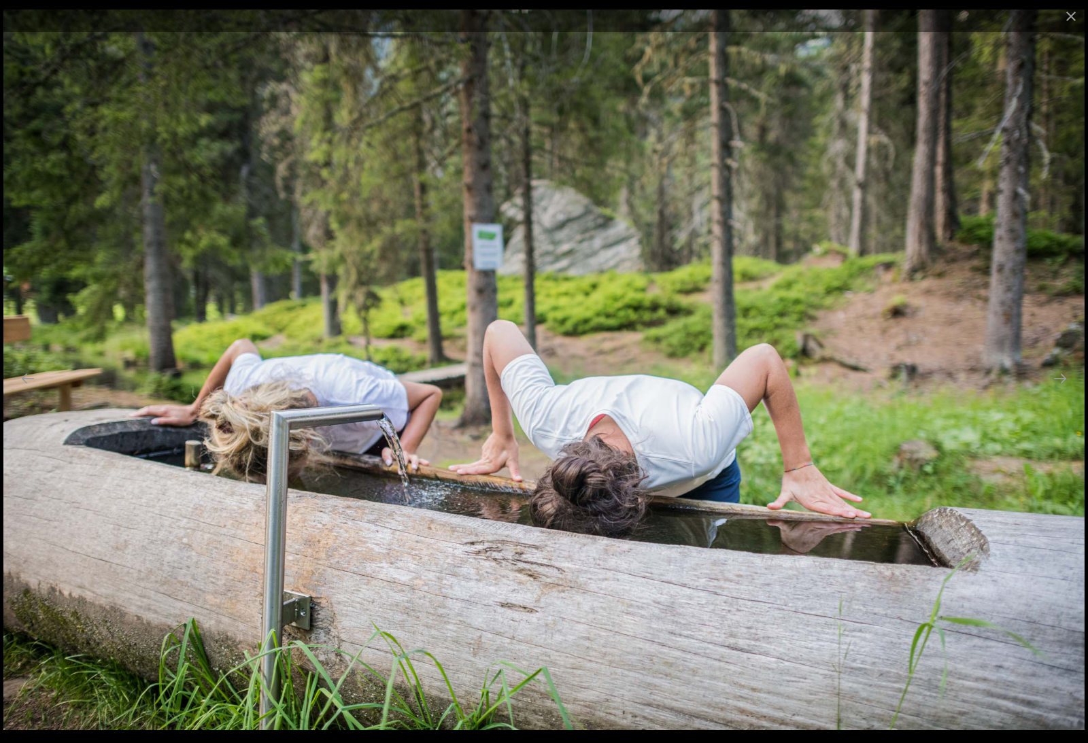
click at [1058, 387] on button "Next slide" at bounding box center [1059, 378] width 29 height 27
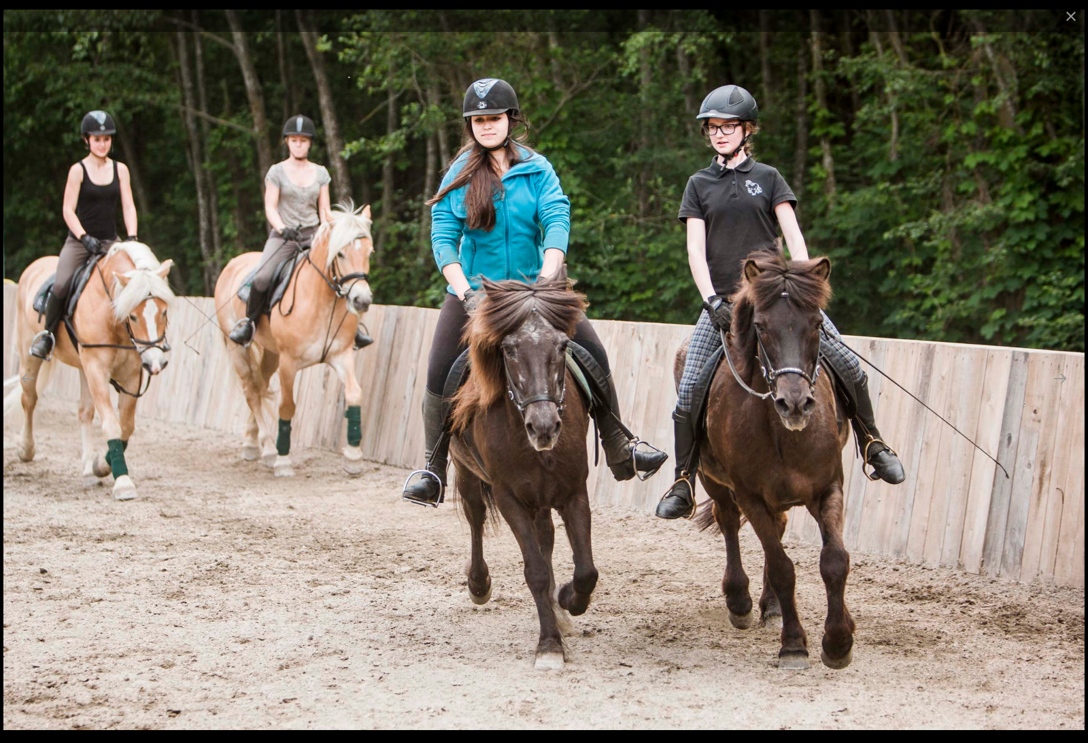
click at [1056, 387] on button "Next slide" at bounding box center [1059, 378] width 29 height 27
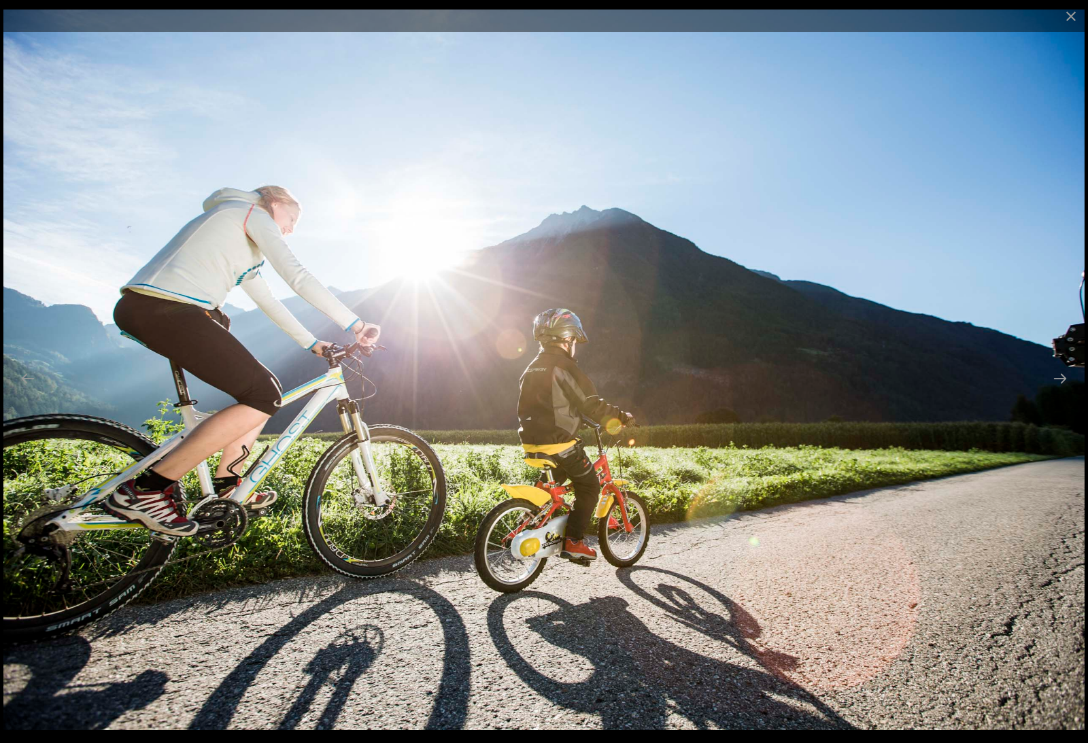
click at [1058, 387] on button "Next slide" at bounding box center [1059, 378] width 29 height 27
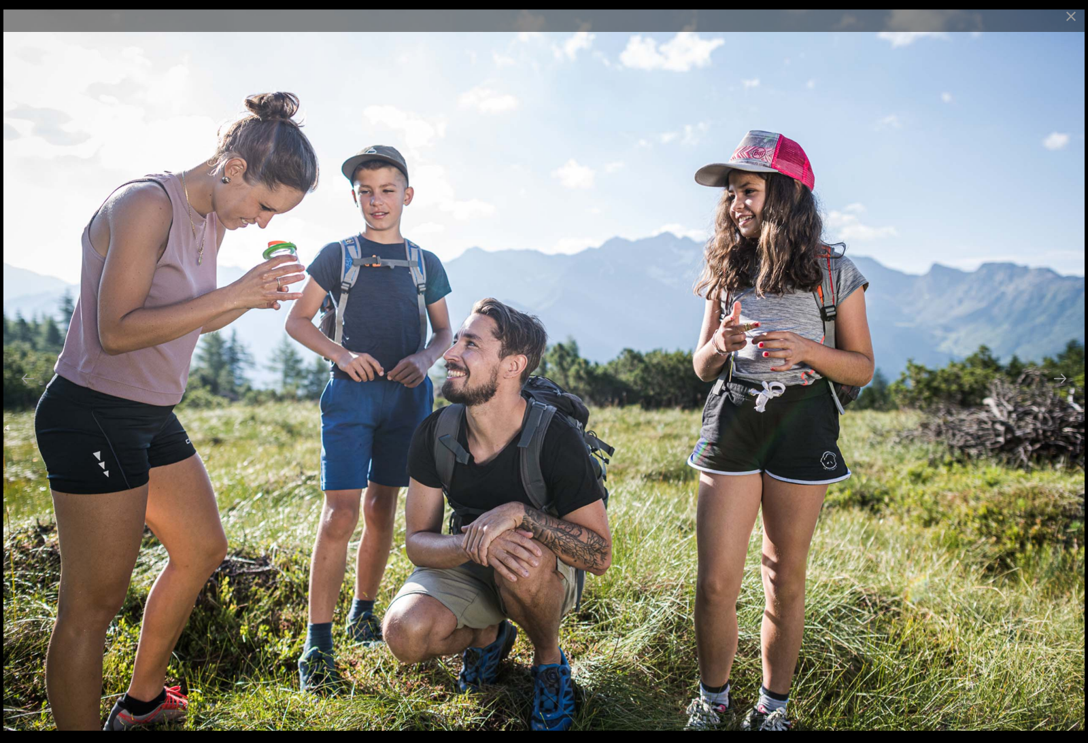
click at [1055, 389] on button "Next slide" at bounding box center [1059, 378] width 29 height 27
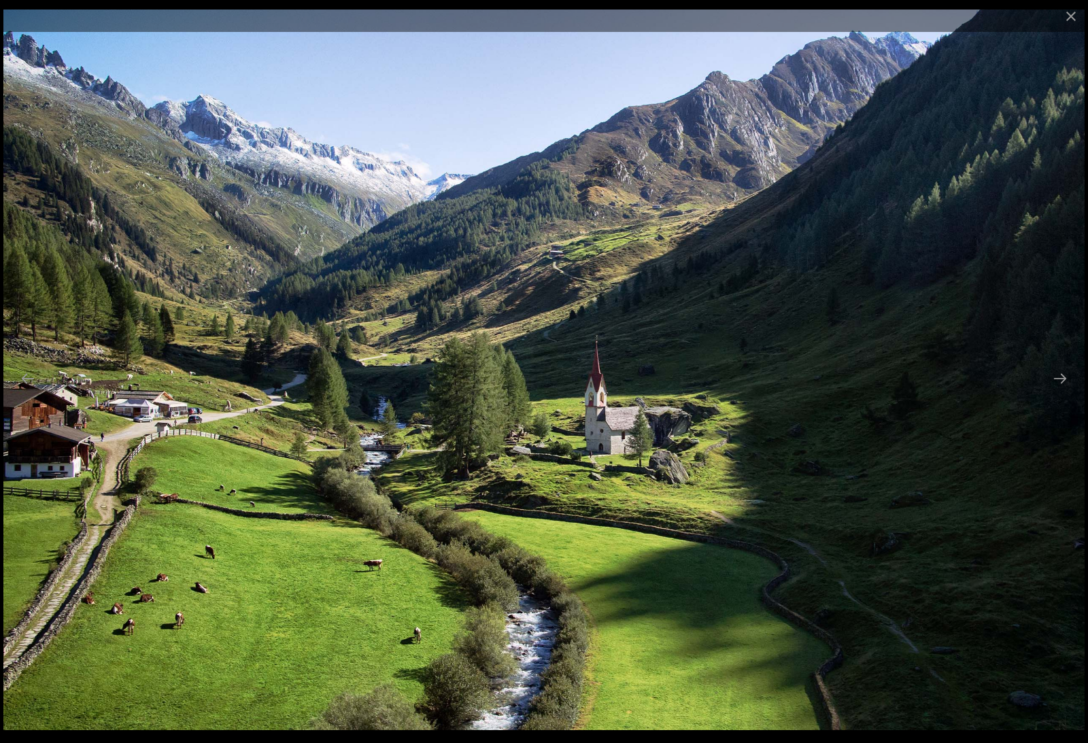
click at [1056, 389] on button "Next slide" at bounding box center [1059, 378] width 29 height 27
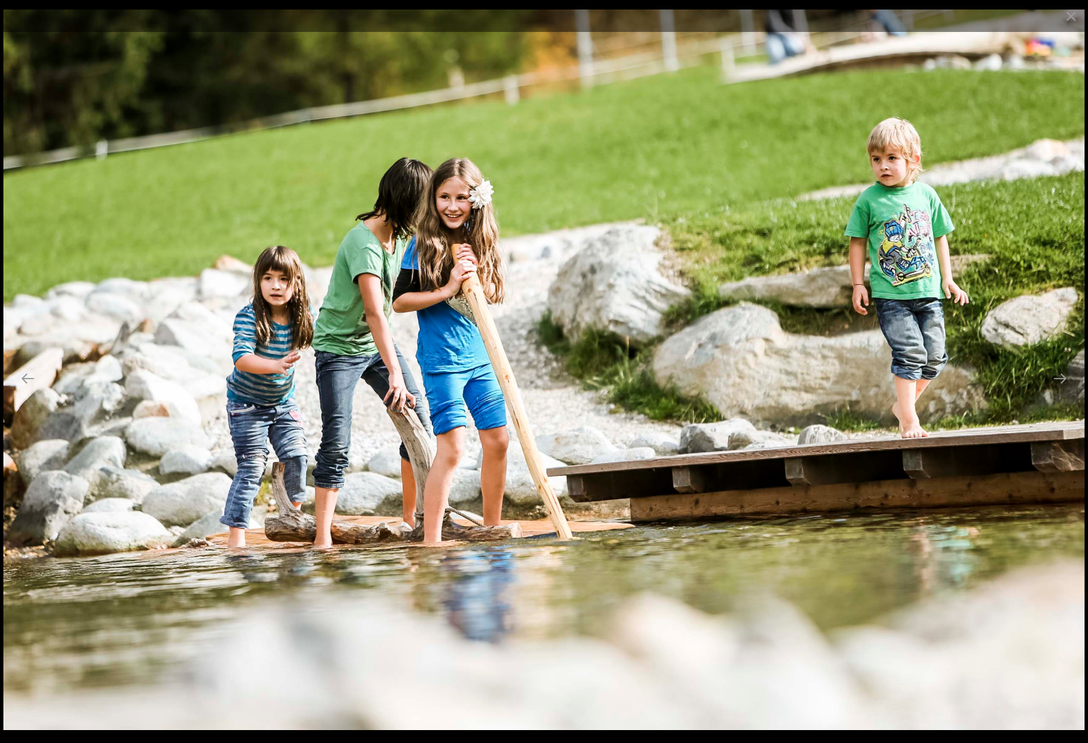
click at [1058, 387] on button "Next slide" at bounding box center [1059, 378] width 29 height 27
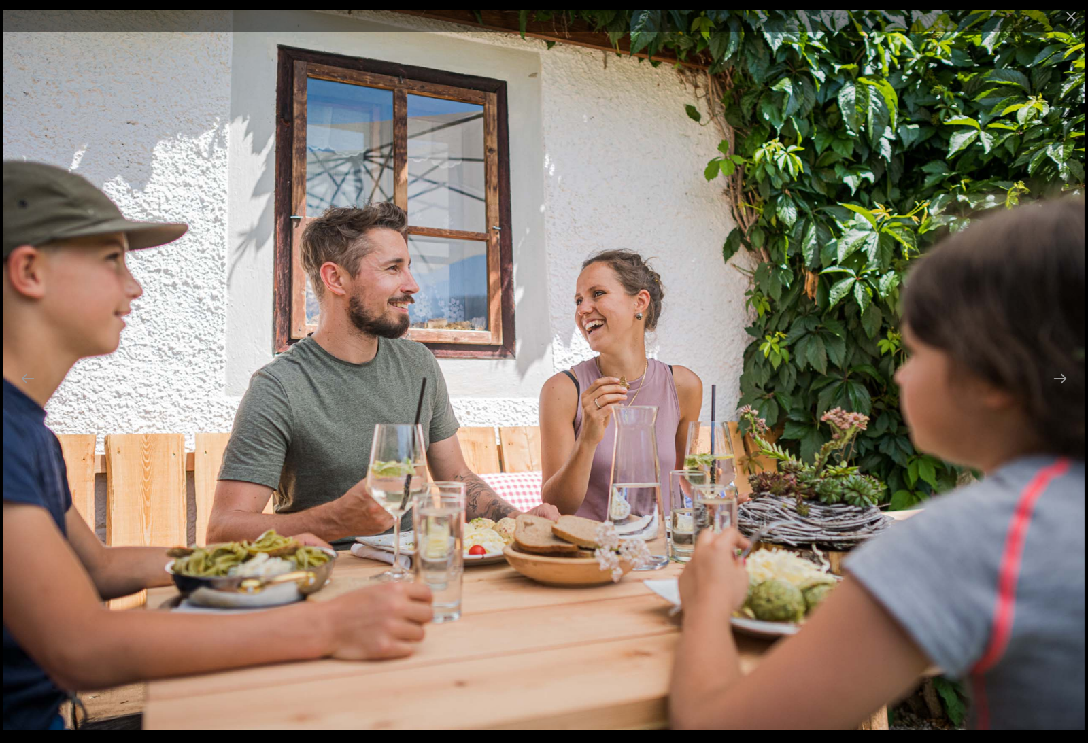
click at [1057, 388] on button "Next slide" at bounding box center [1059, 378] width 29 height 27
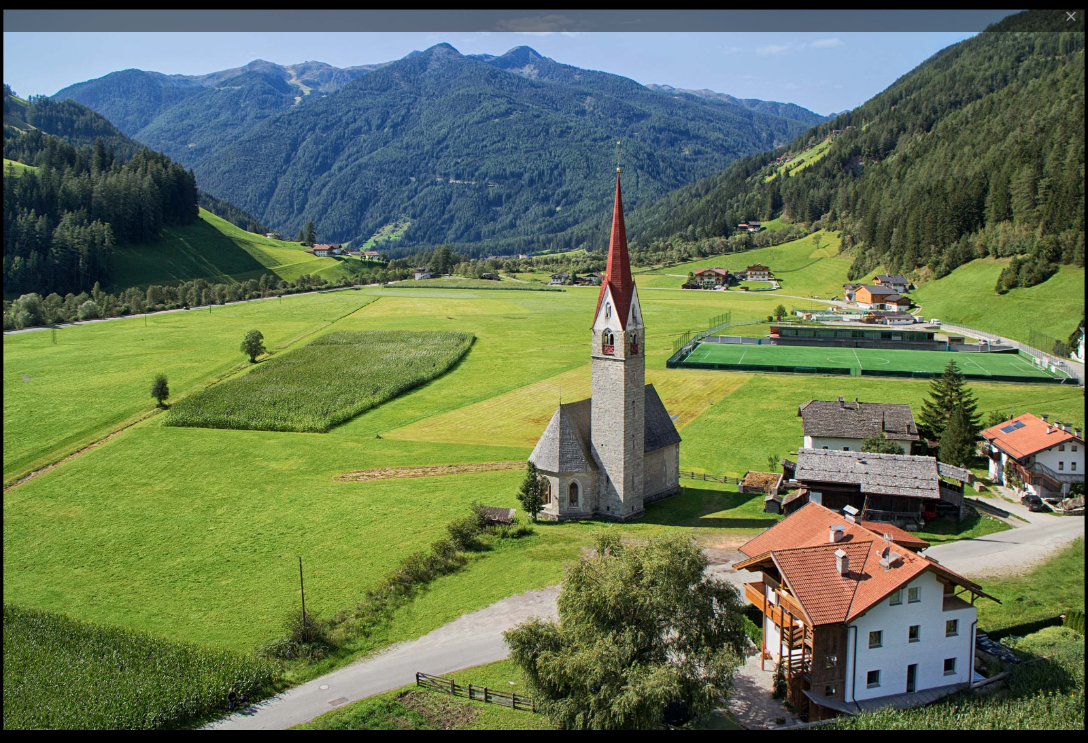
click at [1057, 387] on button "Next slide" at bounding box center [1059, 378] width 29 height 27
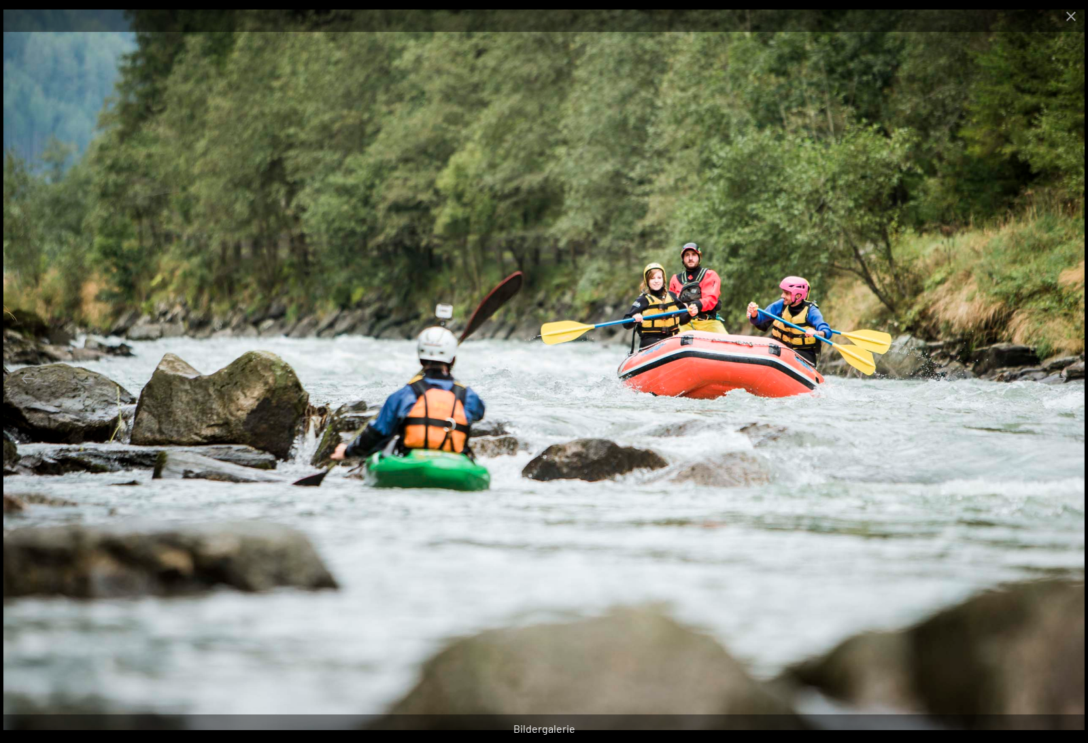
click at [1056, 389] on button "Next slide" at bounding box center [1059, 378] width 29 height 27
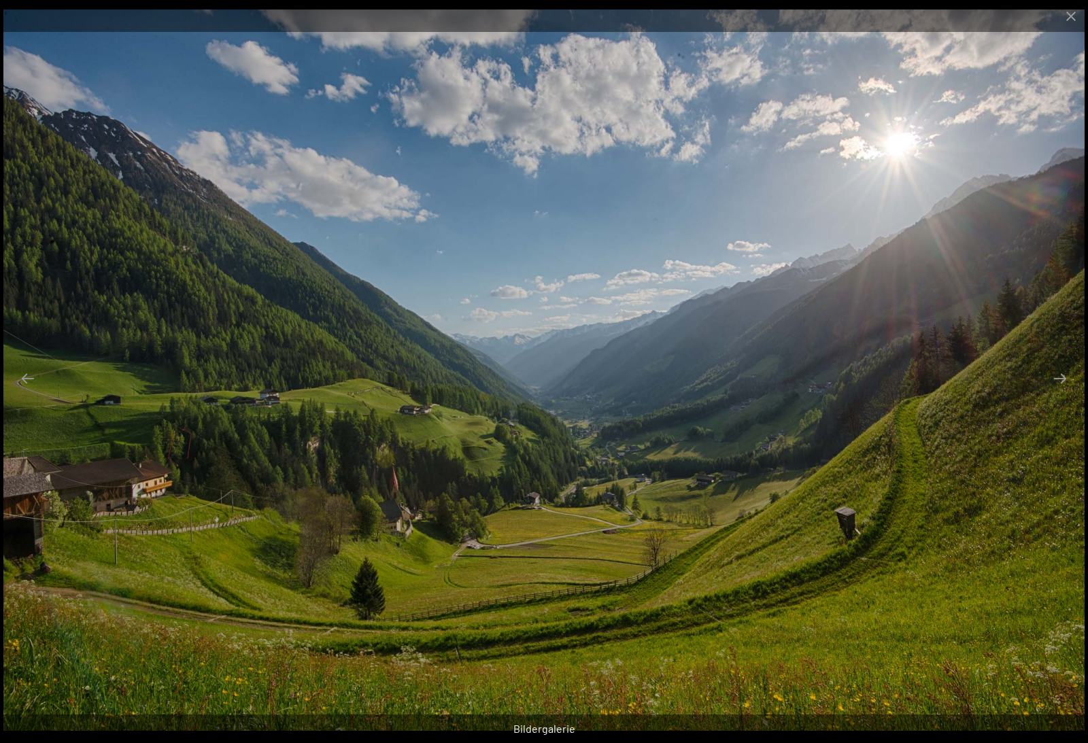
click at [1054, 391] on button "Next slide" at bounding box center [1059, 378] width 29 height 27
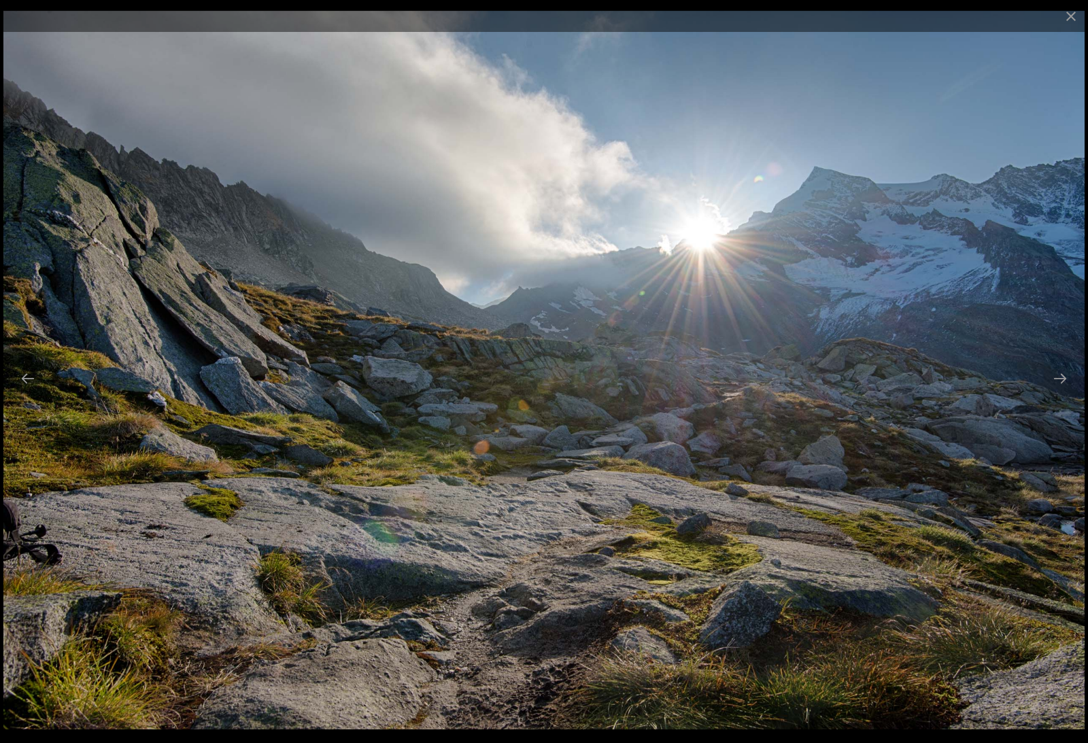
click at [1057, 388] on button "Next slide" at bounding box center [1059, 378] width 29 height 27
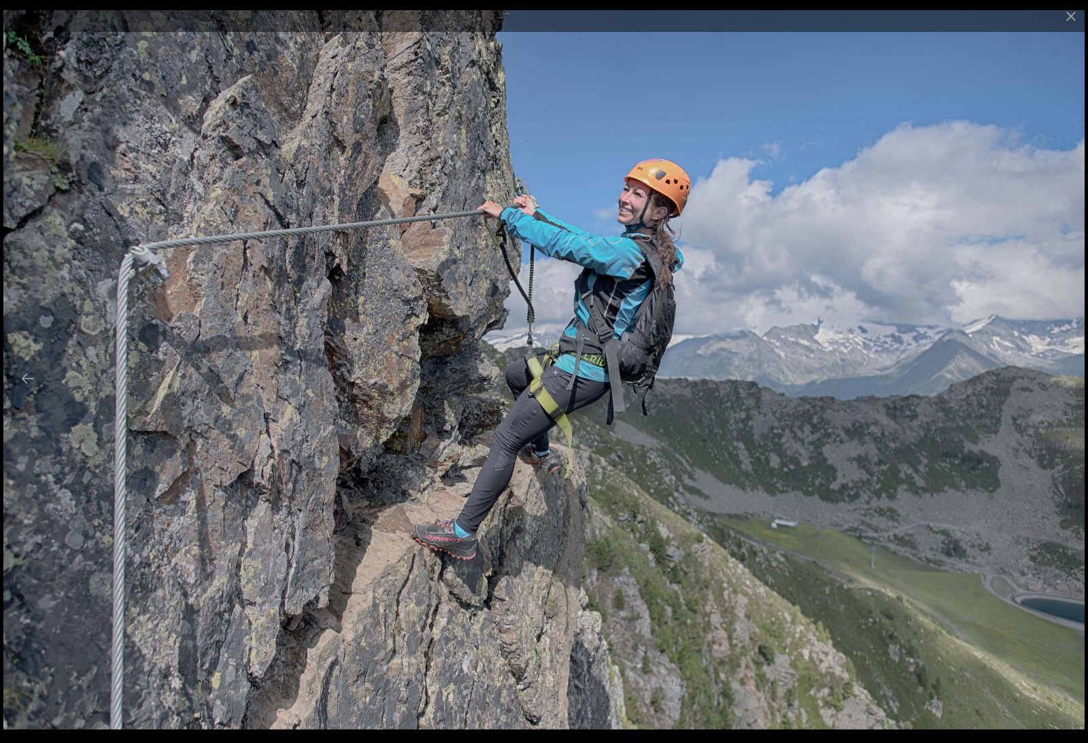
click at [1056, 389] on button "Next slide" at bounding box center [1059, 378] width 29 height 27
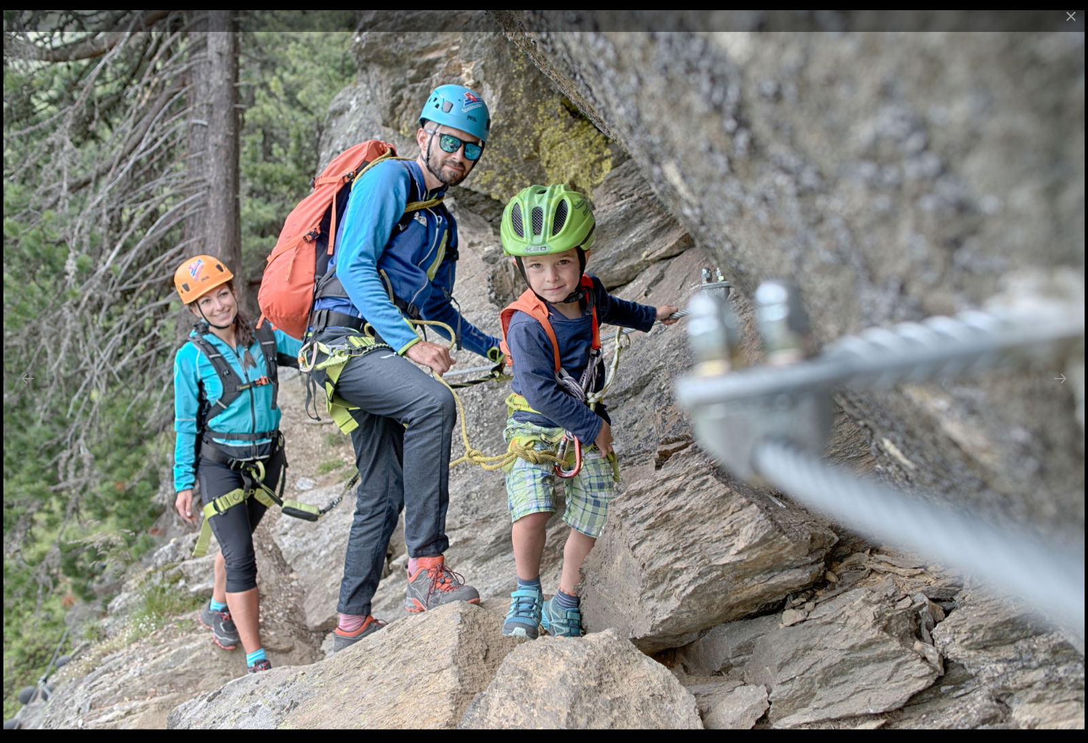
click at [1054, 390] on button "Next slide" at bounding box center [1059, 378] width 29 height 27
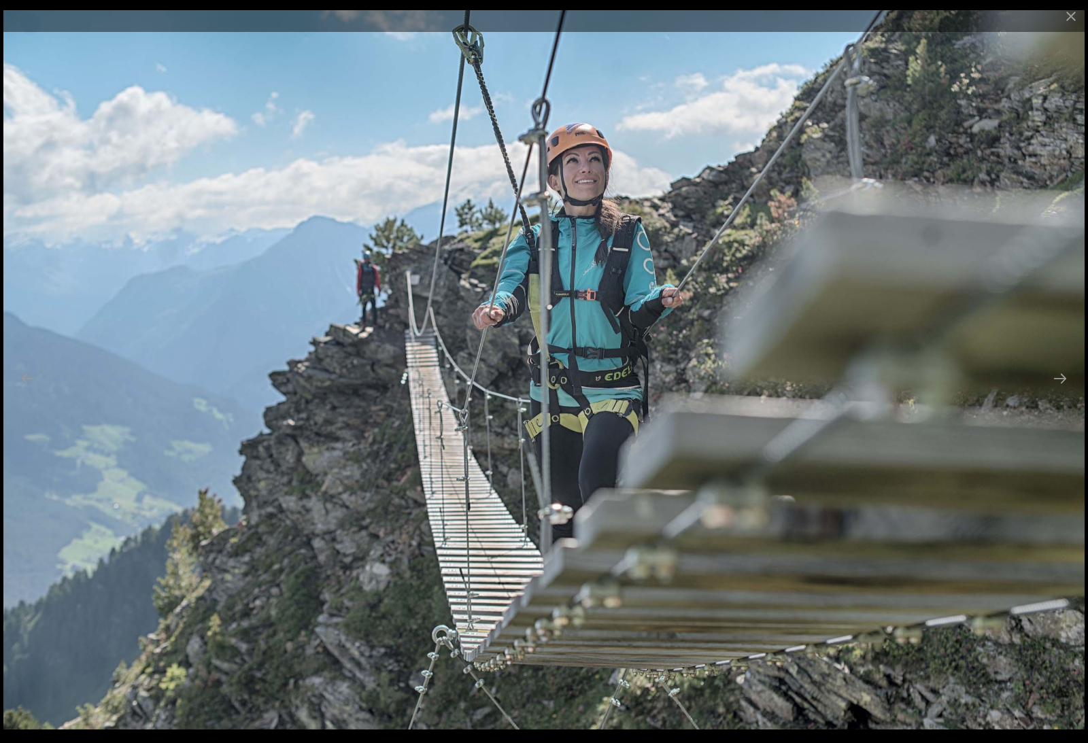
click at [36, 391] on button "Previous slide" at bounding box center [28, 378] width 29 height 27
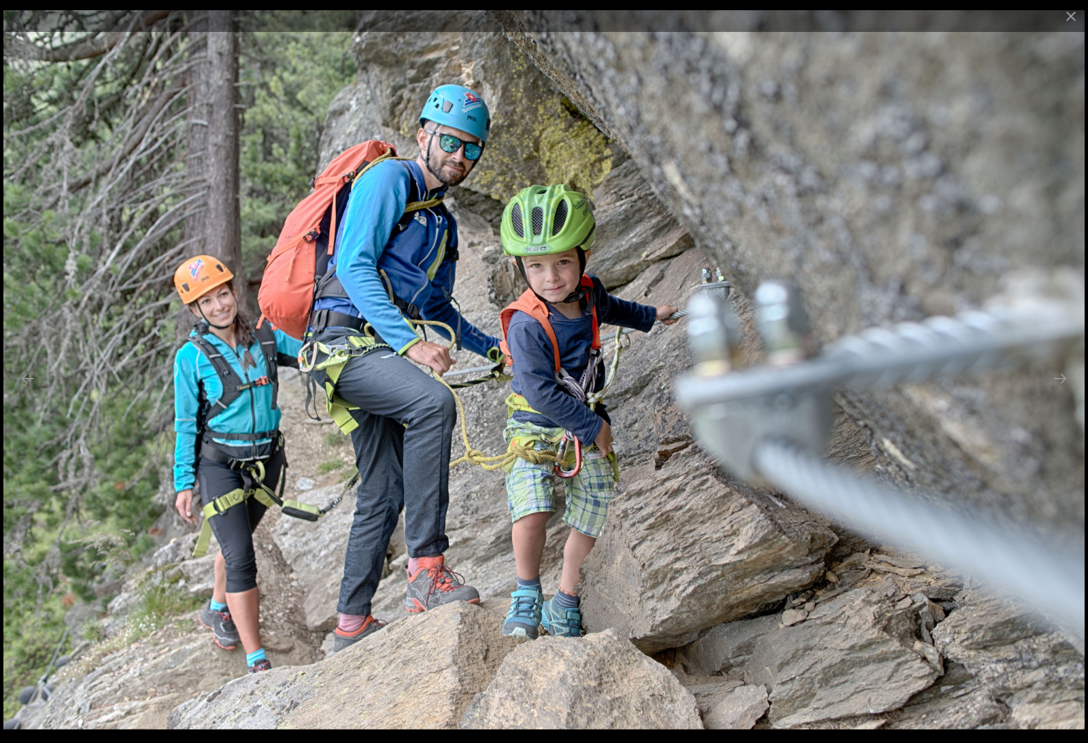
click at [1055, 389] on button "Next slide" at bounding box center [1059, 378] width 29 height 27
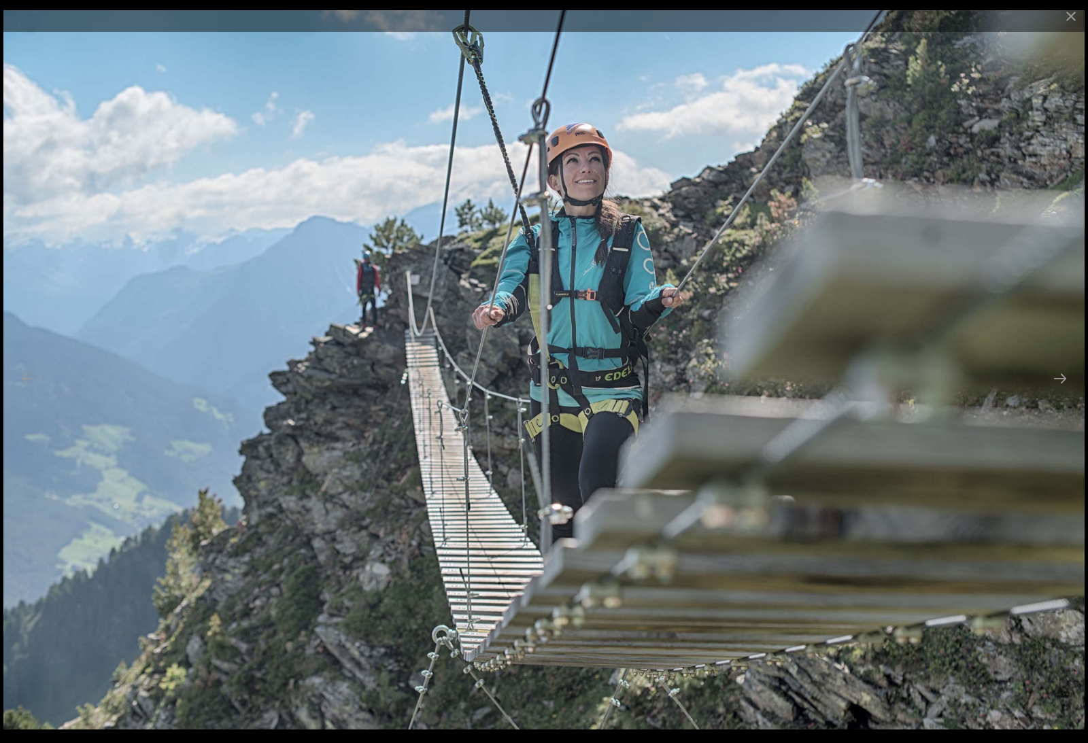
click at [1055, 389] on button "Next slide" at bounding box center [1059, 378] width 29 height 27
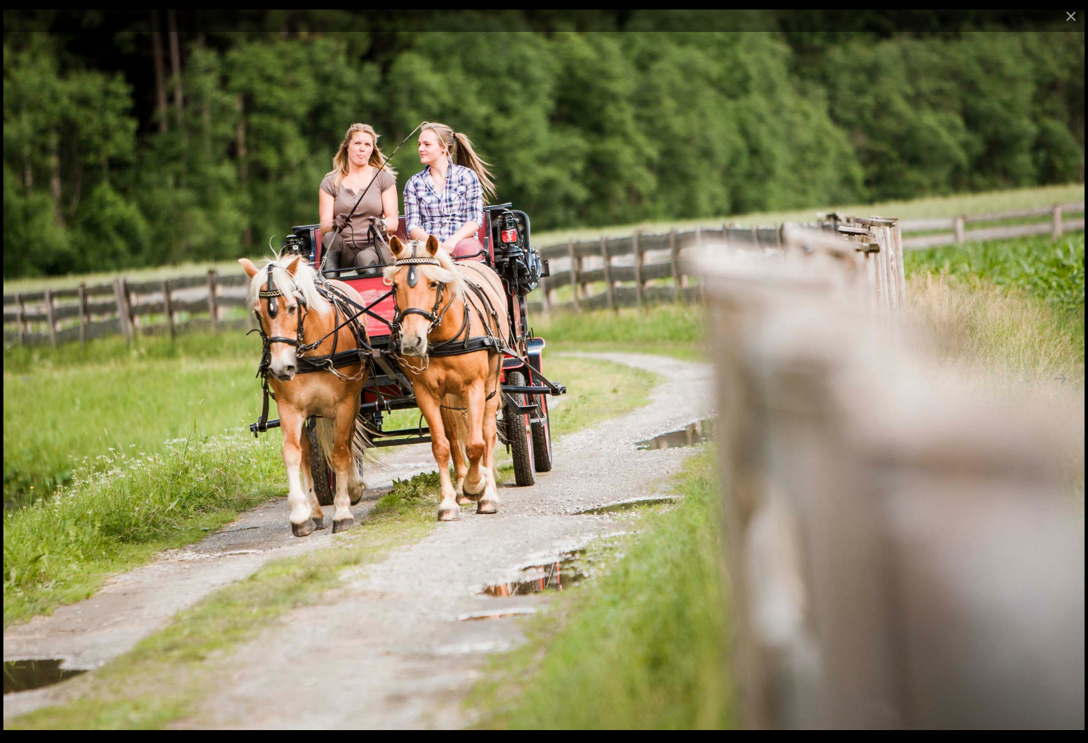
click at [1058, 387] on button "Next slide" at bounding box center [1059, 378] width 29 height 27
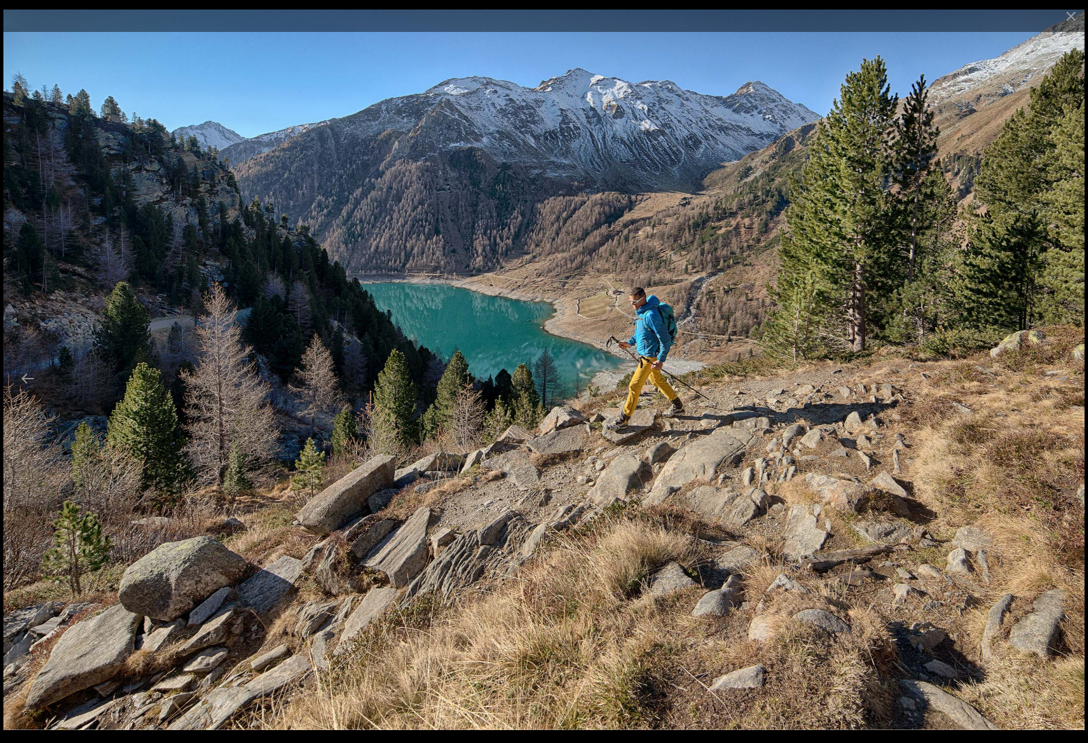
click at [1049, 389] on button "Next slide" at bounding box center [1059, 378] width 29 height 27
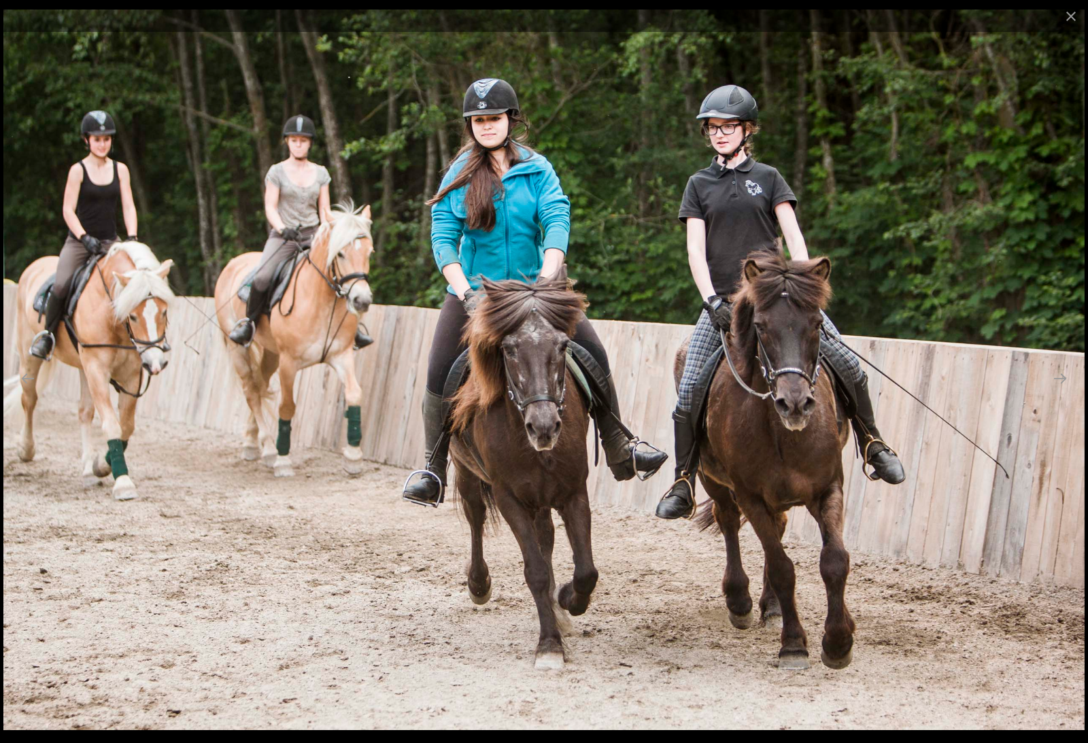
click at [1001, 406] on img at bounding box center [543, 370] width 1081 height 720
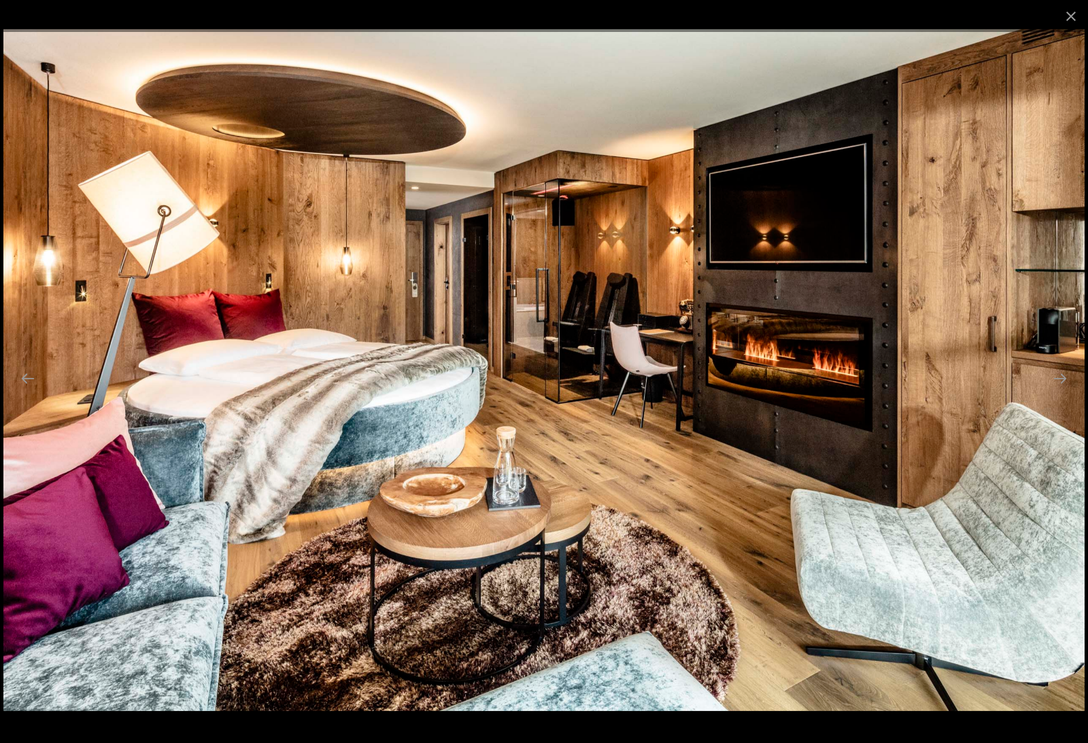
click at [1068, 16] on button "Close gallery" at bounding box center [1071, 16] width 34 height 32
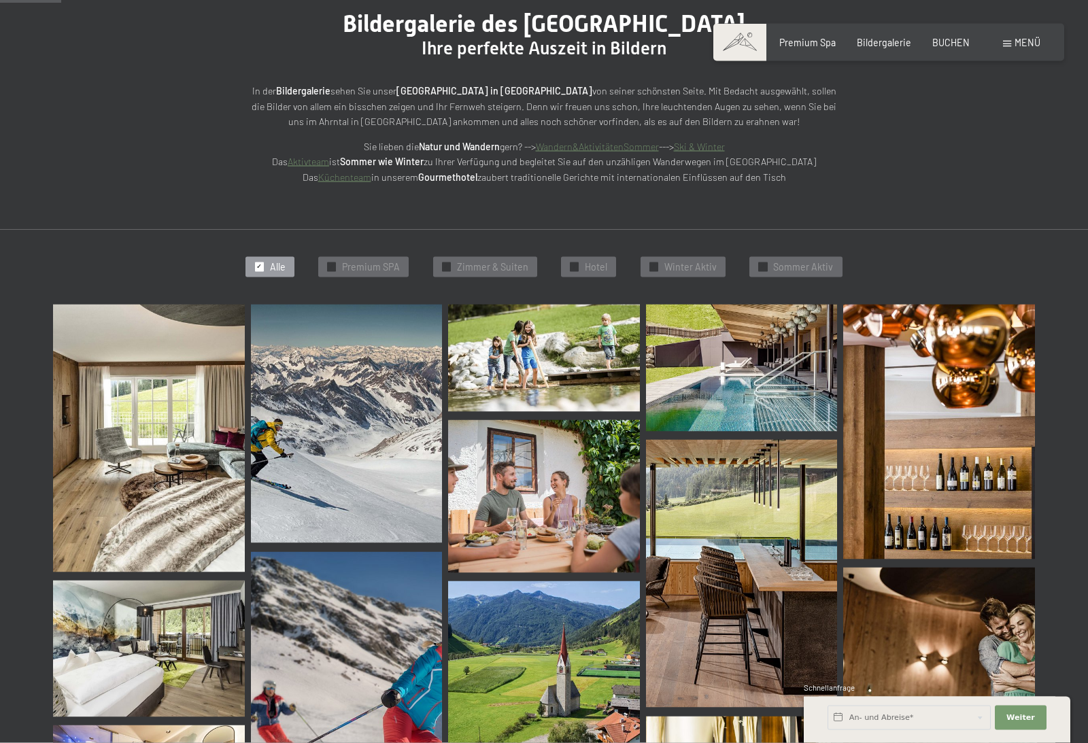
scroll to position [0, 0]
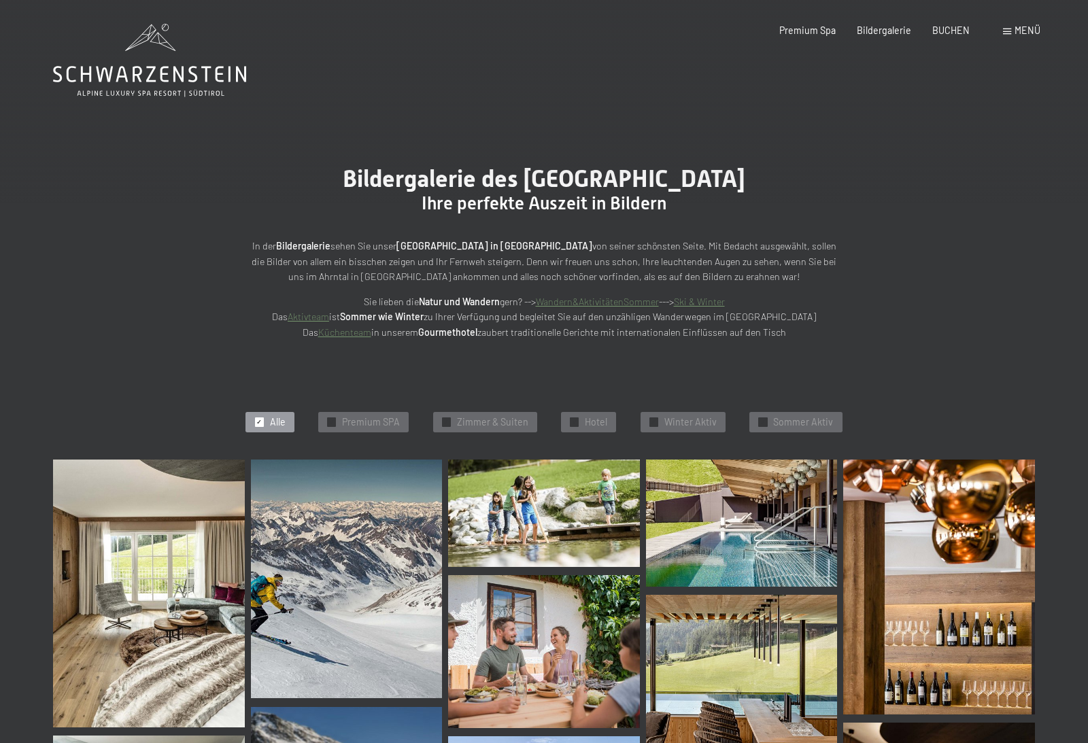
click at [1024, 35] on span "Menü" at bounding box center [1027, 30] width 26 height 12
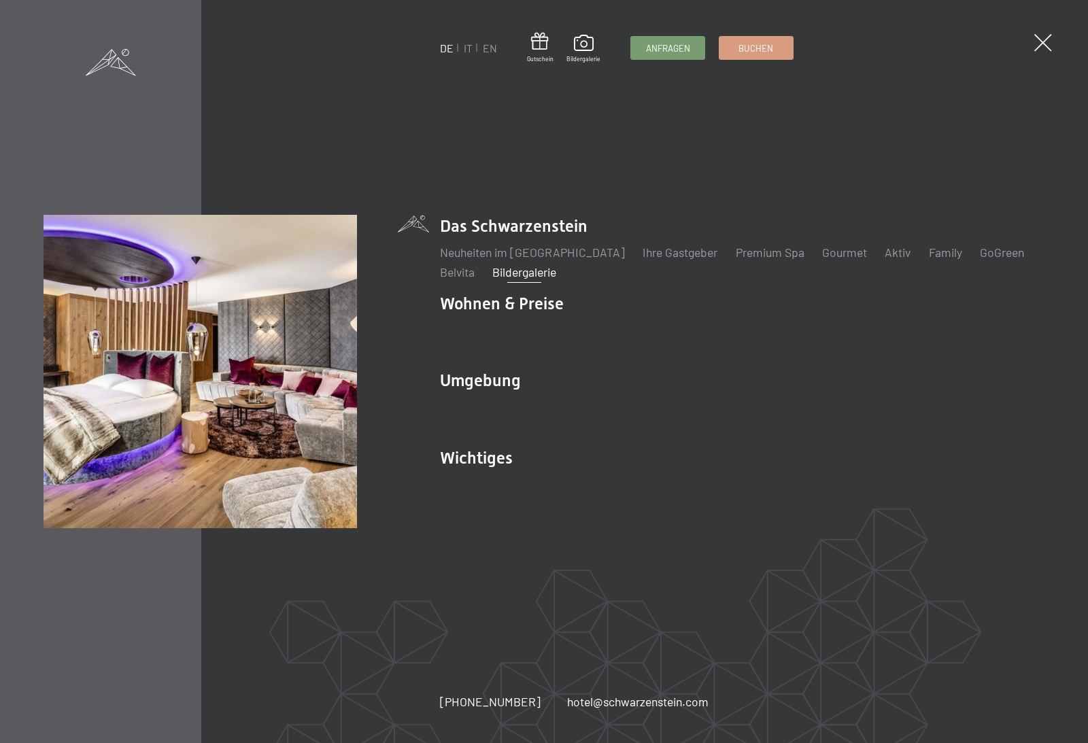
click at [580, 322] on link "Zimmer & Preise" at bounding box center [589, 329] width 85 height 15
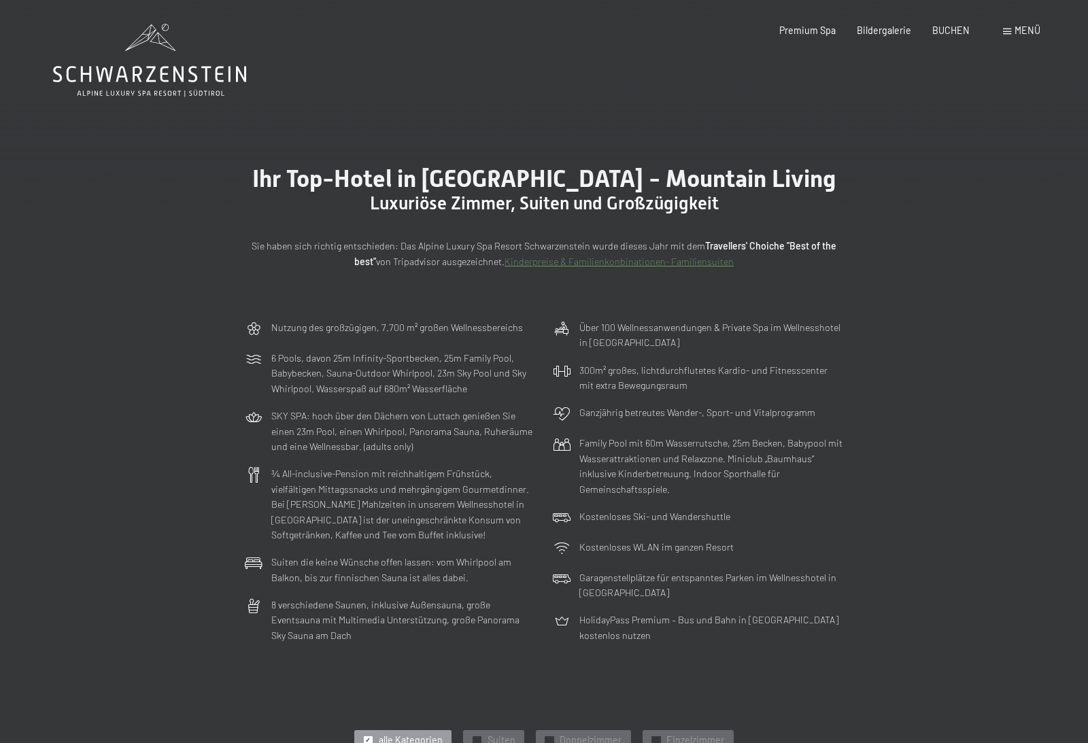
click at [1032, 25] on span "Menü" at bounding box center [1027, 30] width 26 height 12
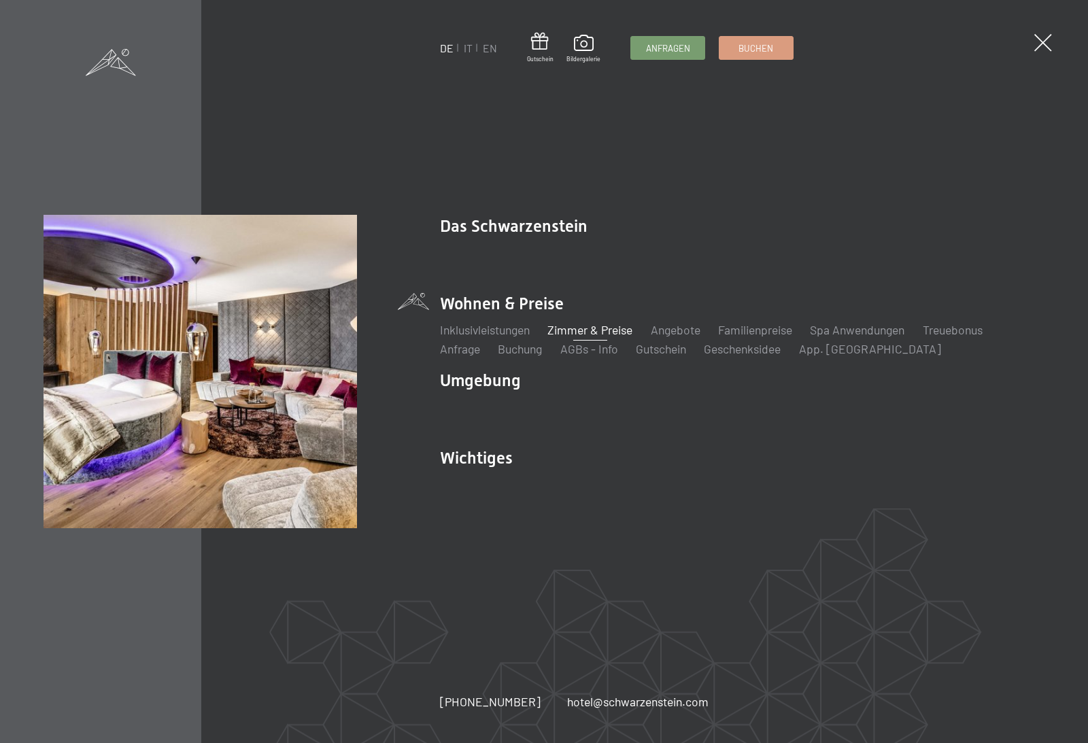
click at [752, 327] on link "Familienpreise" at bounding box center [755, 329] width 74 height 15
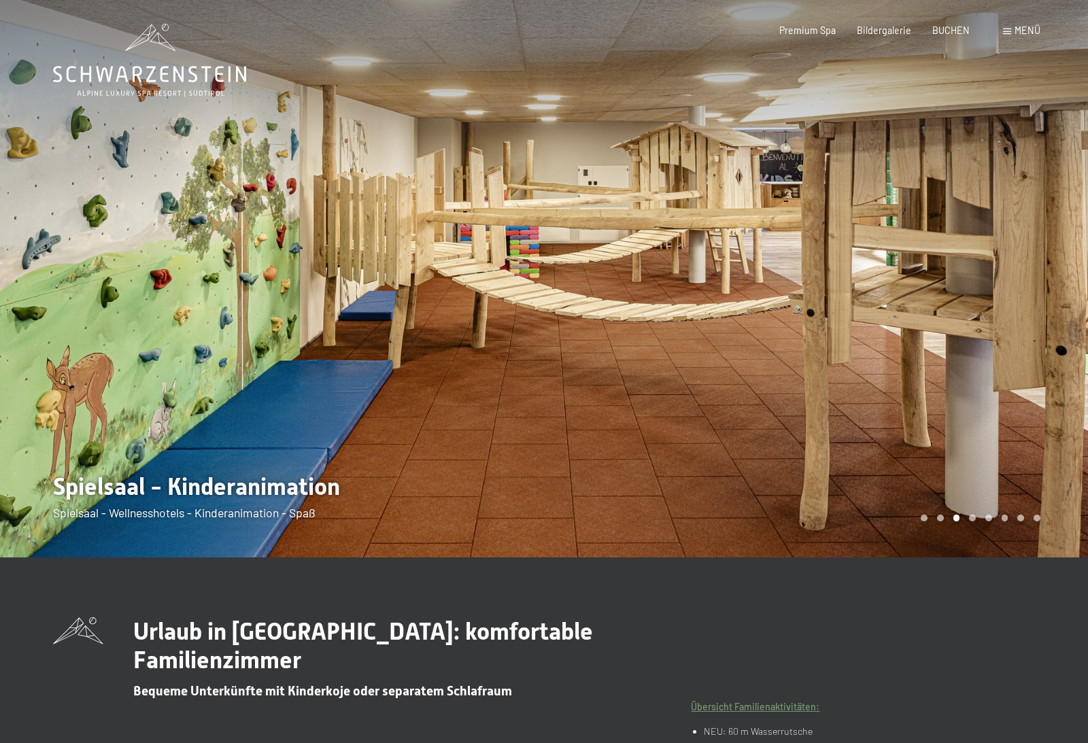
click at [971, 521] on div "Carousel Page 4" at bounding box center [972, 518] width 7 height 7
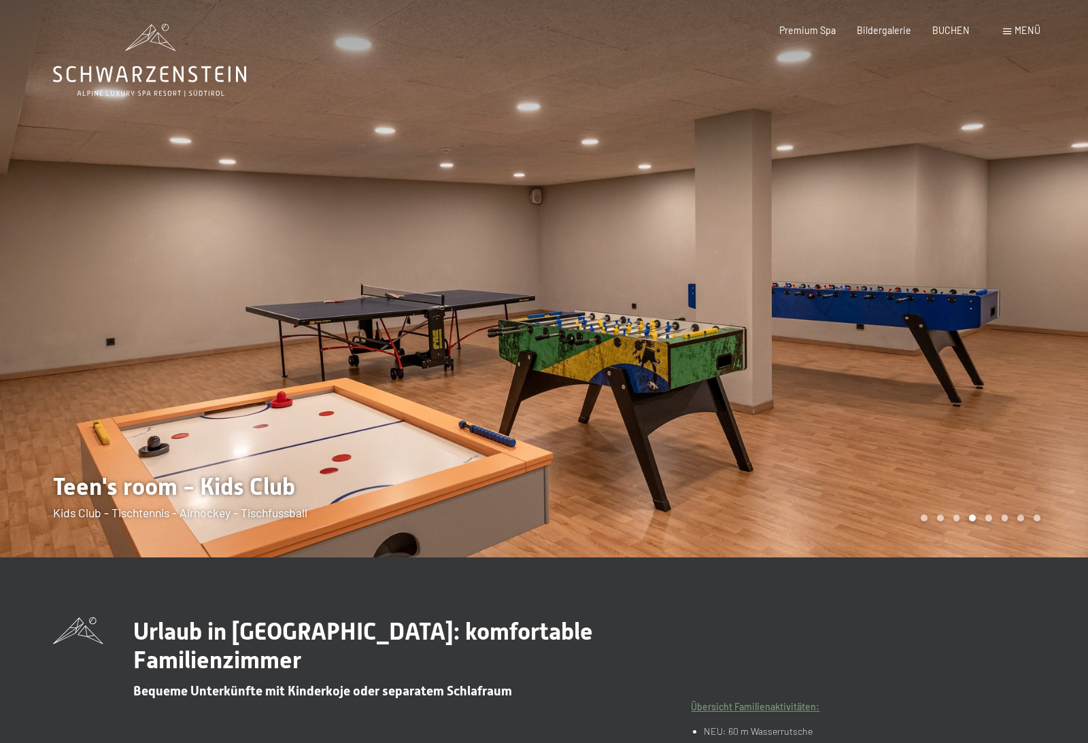
click at [993, 555] on div at bounding box center [816, 278] width 544 height 557
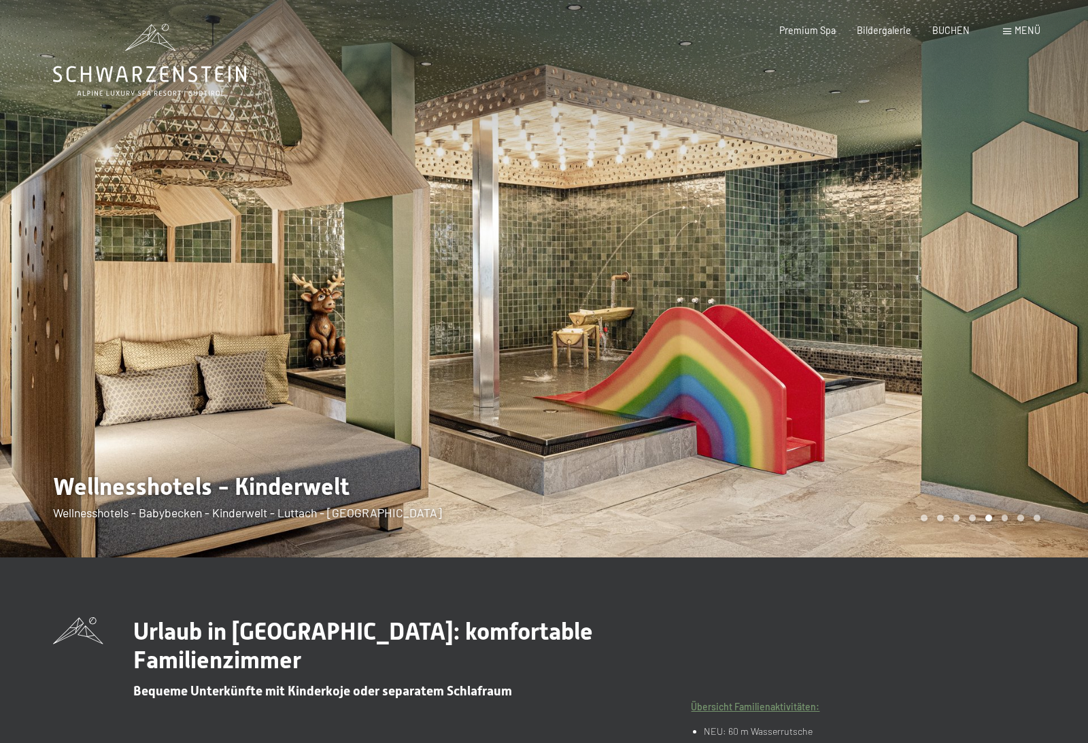
click at [1007, 555] on div at bounding box center [816, 278] width 544 height 557
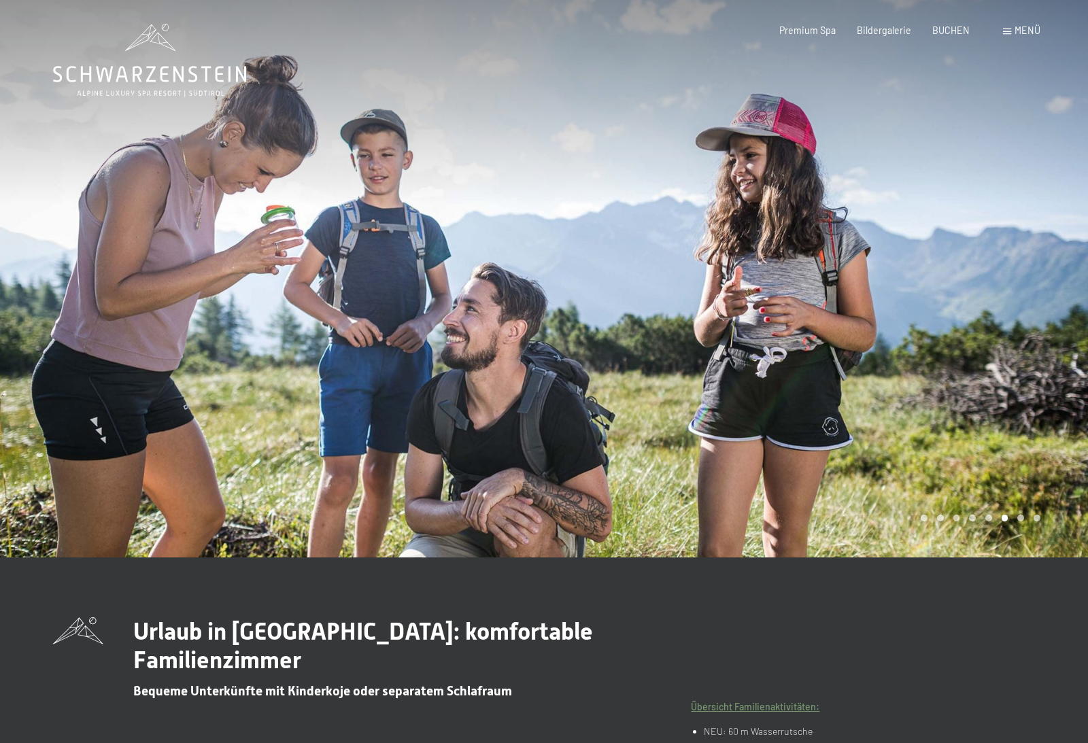
click at [1017, 521] on div "Carousel Page 7" at bounding box center [1020, 518] width 7 height 7
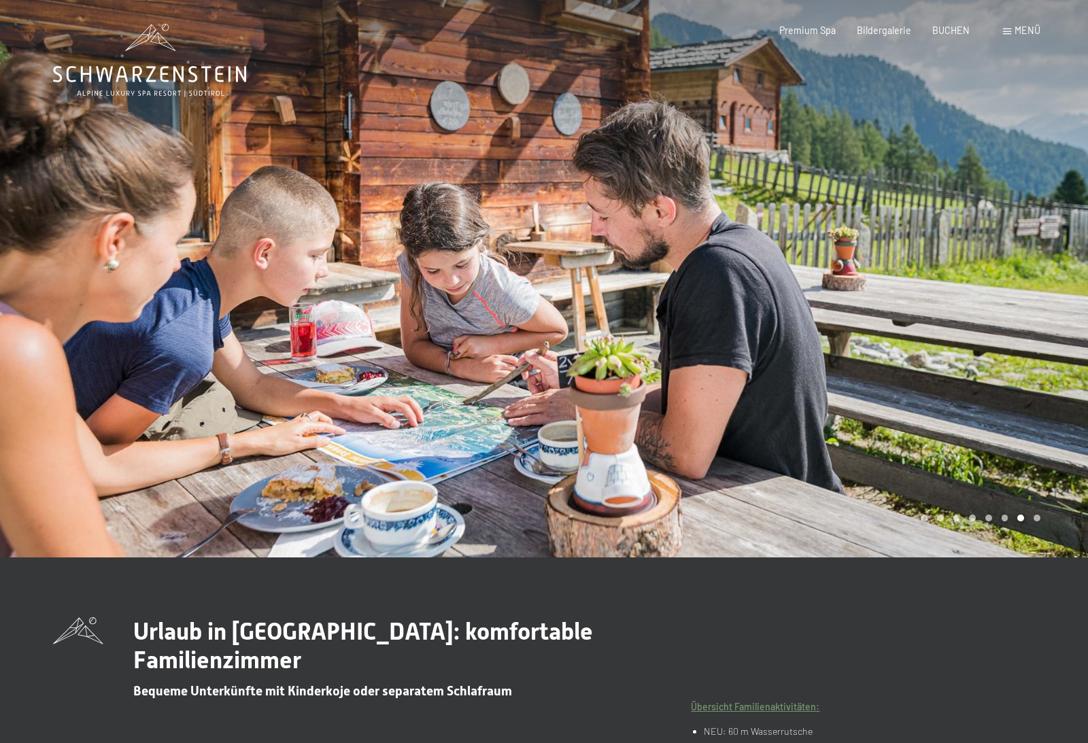
click at [1033, 555] on div at bounding box center [816, 278] width 544 height 557
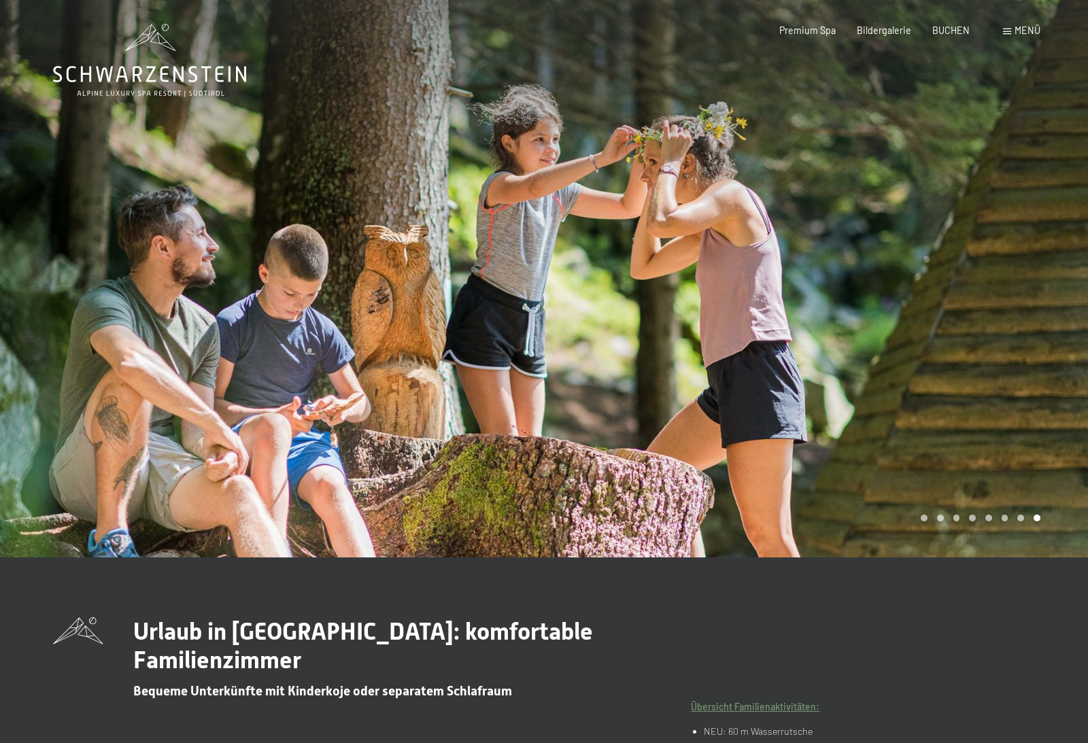
click at [916, 557] on div at bounding box center [816, 278] width 544 height 557
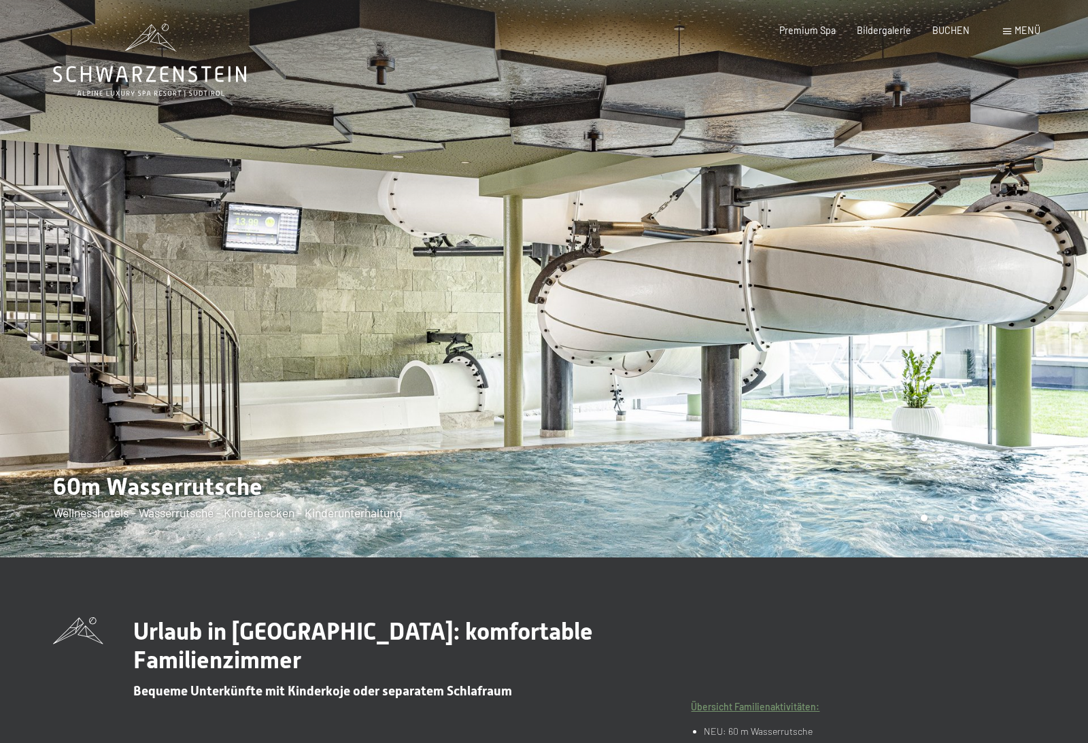
click at [943, 557] on div at bounding box center [816, 278] width 544 height 557
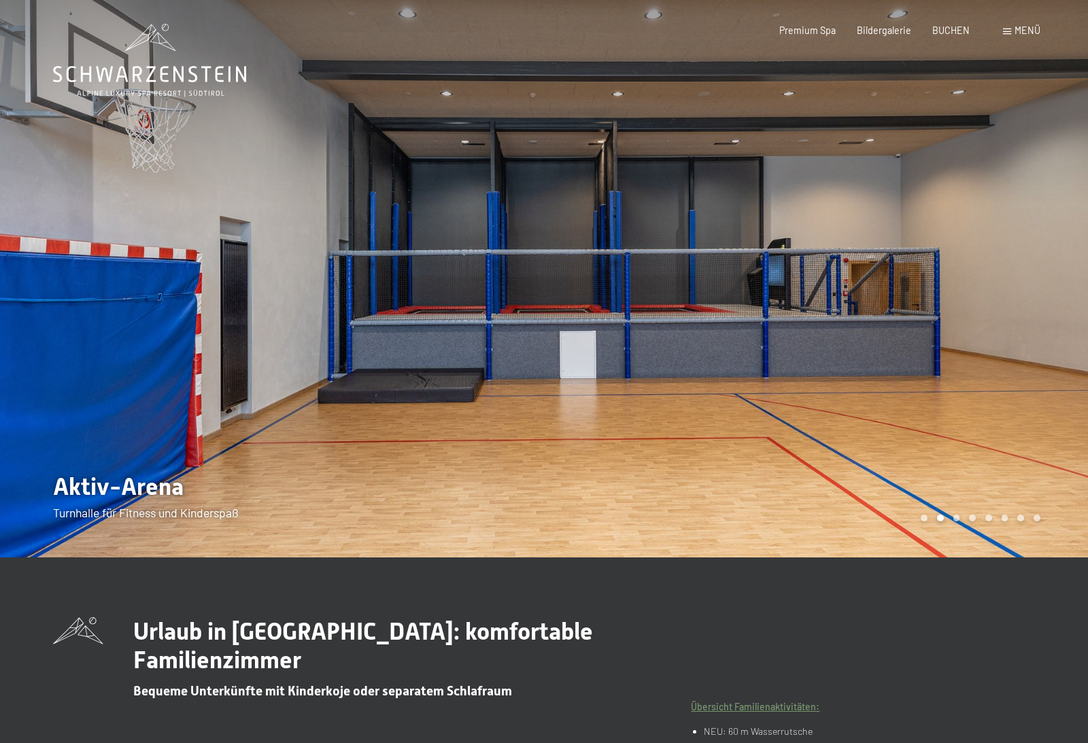
click at [960, 557] on div at bounding box center [816, 278] width 544 height 557
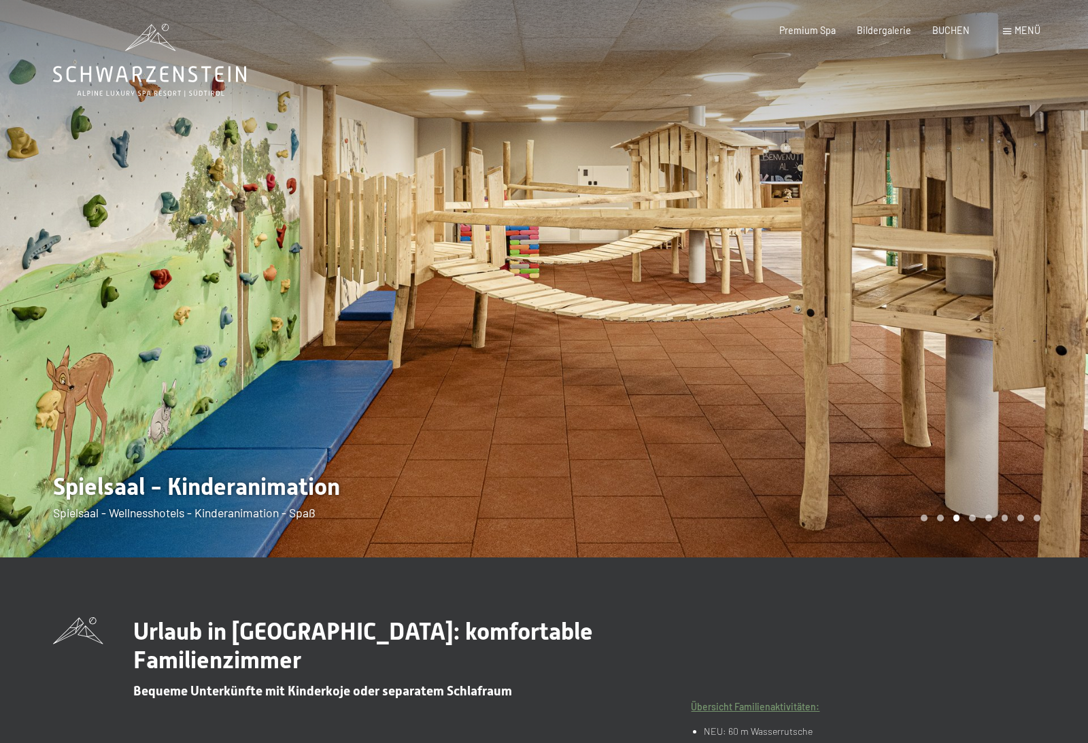
click at [939, 555] on div at bounding box center [816, 278] width 544 height 557
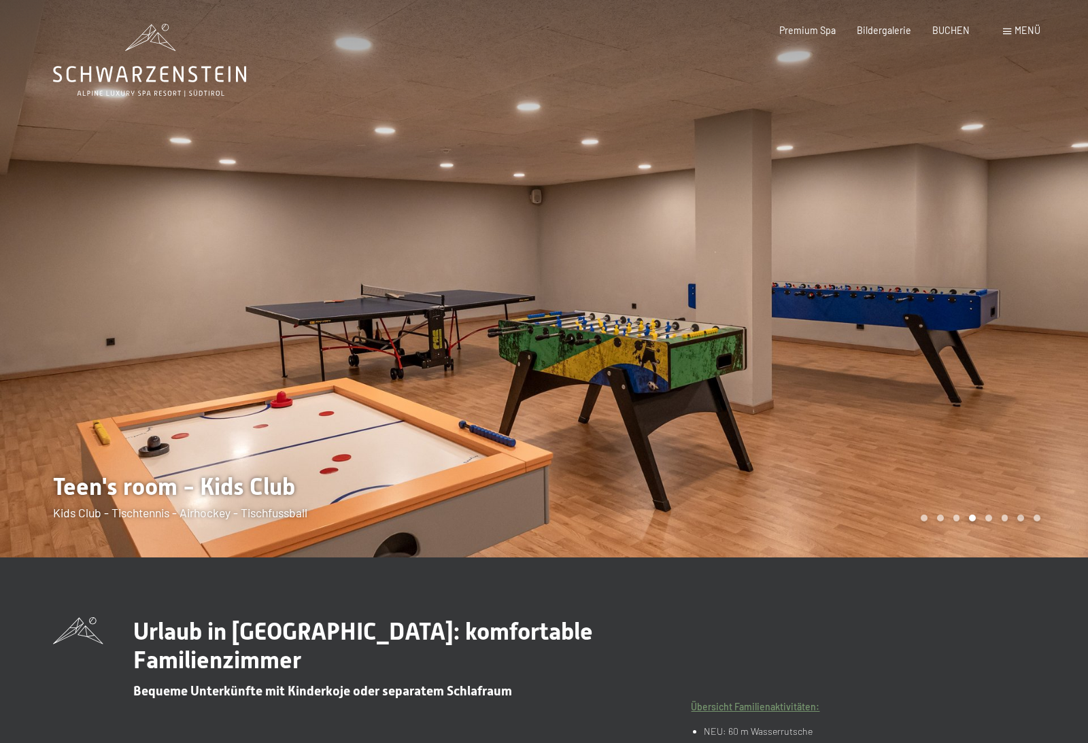
click at [922, 555] on div at bounding box center [816, 278] width 544 height 557
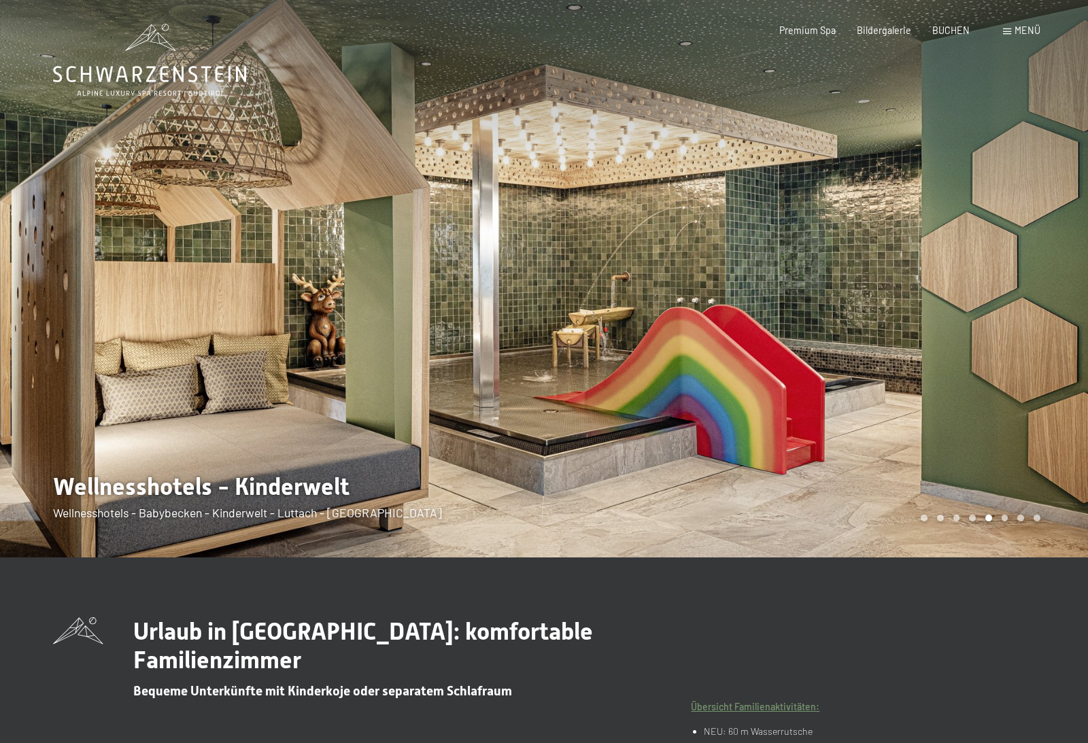
click at [941, 521] on div "Carousel Page 2" at bounding box center [940, 518] width 7 height 7
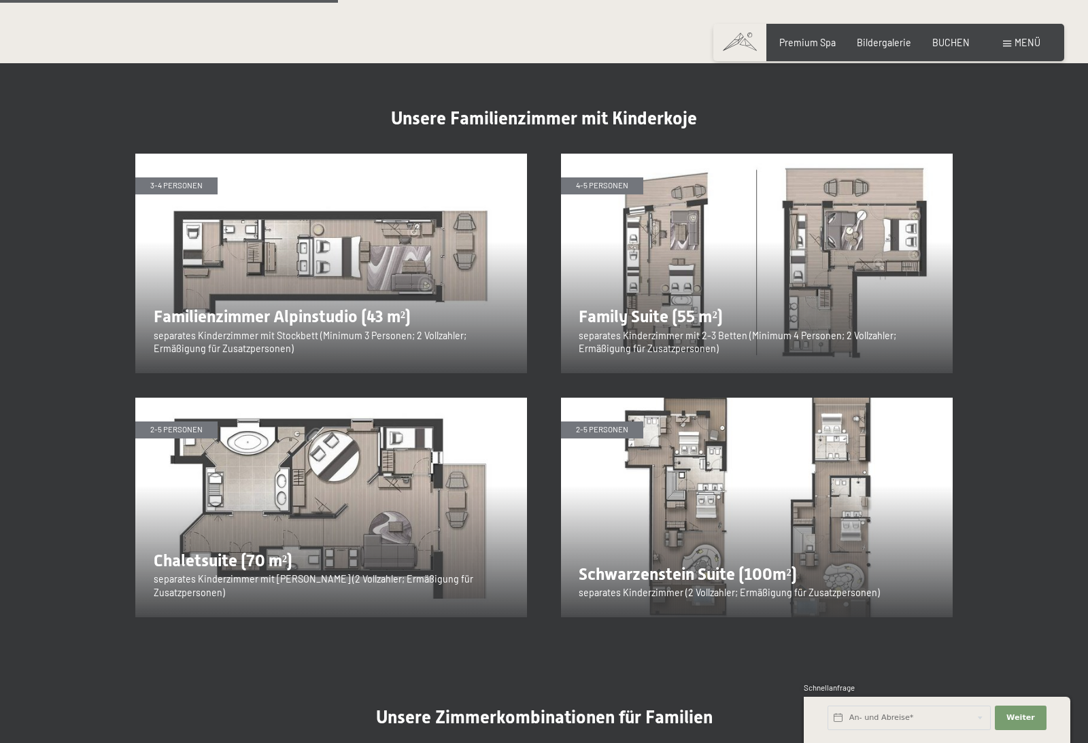
scroll to position [1544, 0]
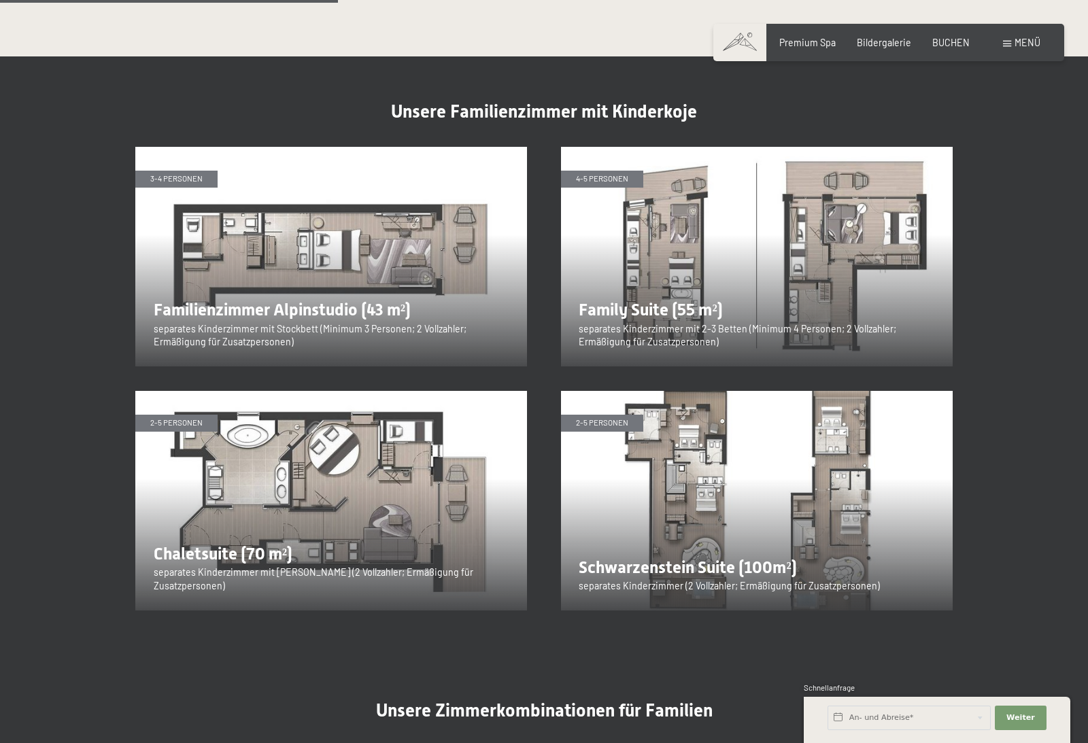
click at [641, 216] on img at bounding box center [757, 257] width 392 height 220
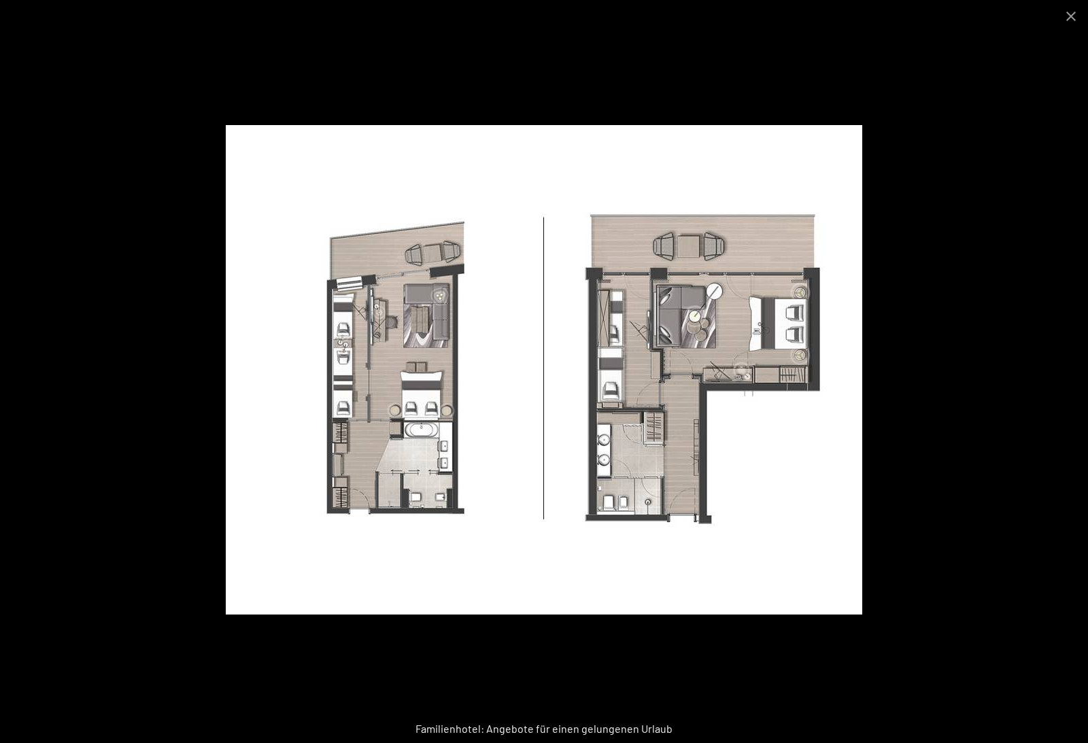
click at [1056, 20] on button "Close gallery" at bounding box center [1071, 16] width 34 height 32
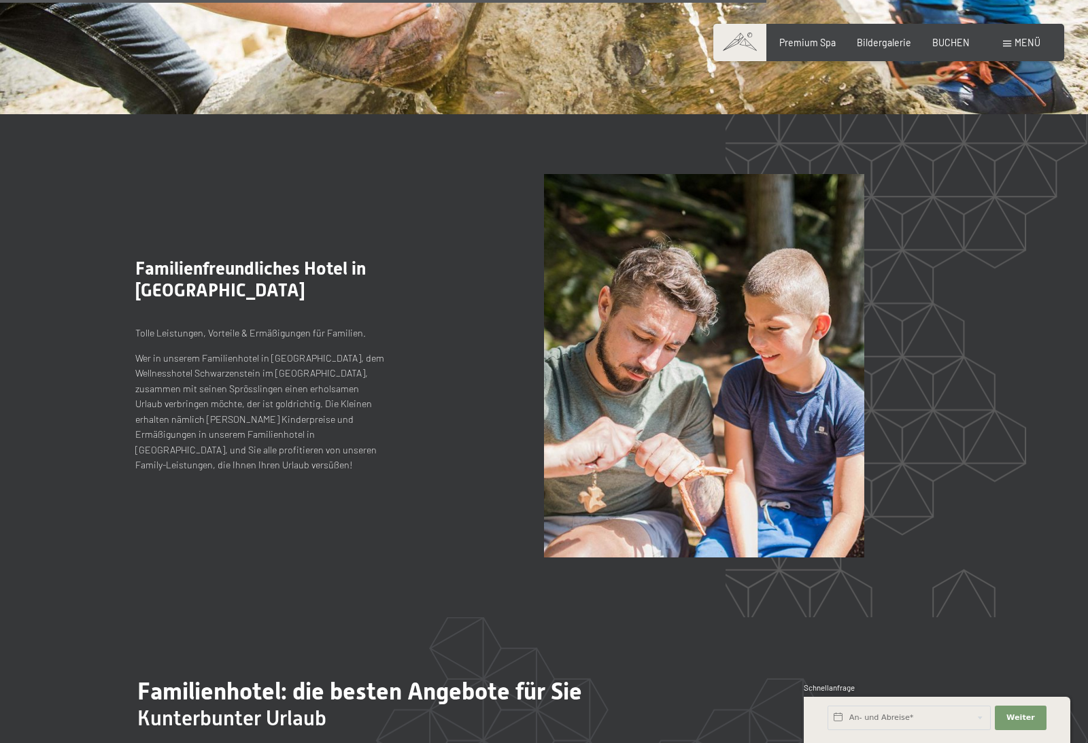
scroll to position [3542, 0]
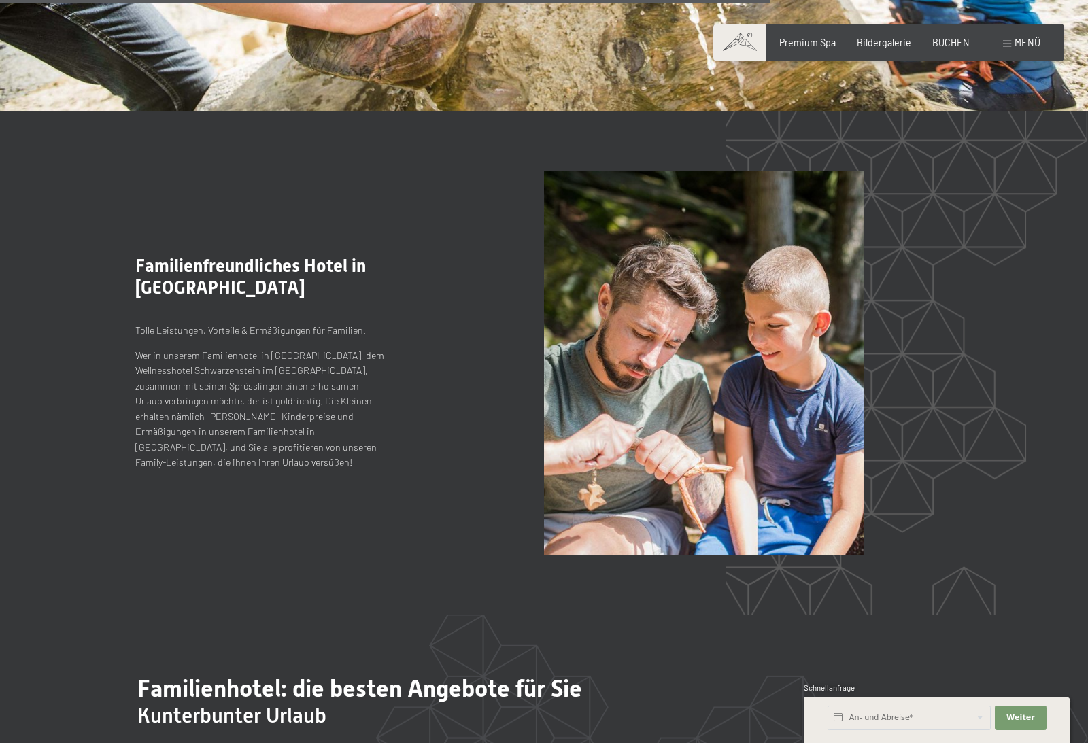
click at [268, 614] on section "Familienhotel: die besten Angebote für Sie Kunterbunter Urlaub /" at bounding box center [544, 717] width 1088 height 207
click at [372, 725] on div "Familienhotel: die besten Angebote für Sie Kunterbunter Urlaub /" at bounding box center [627, 717] width 981 height 87
click at [343, 703] on h3 "Kunterbunter Urlaub" at bounding box center [627, 715] width 981 height 25
click at [231, 536] on section ".st0{fill:none;stroke:#FFFFFF;stroke-width:2;stroke-linecap:round;stroke-miterl…" at bounding box center [544, 362] width 1088 height 502
click at [922, 368] on picture at bounding box center [748, 362] width 409 height 383
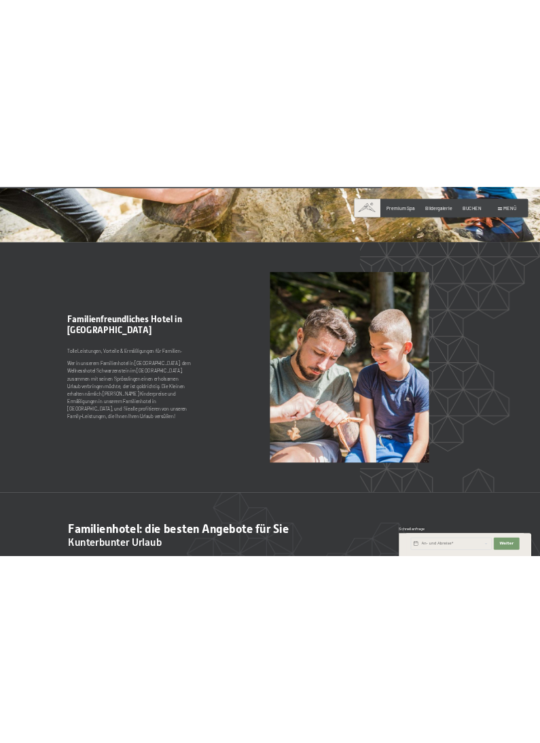
scroll to position [4183, 0]
